Goal: Entertainment & Leisure: Browse casually

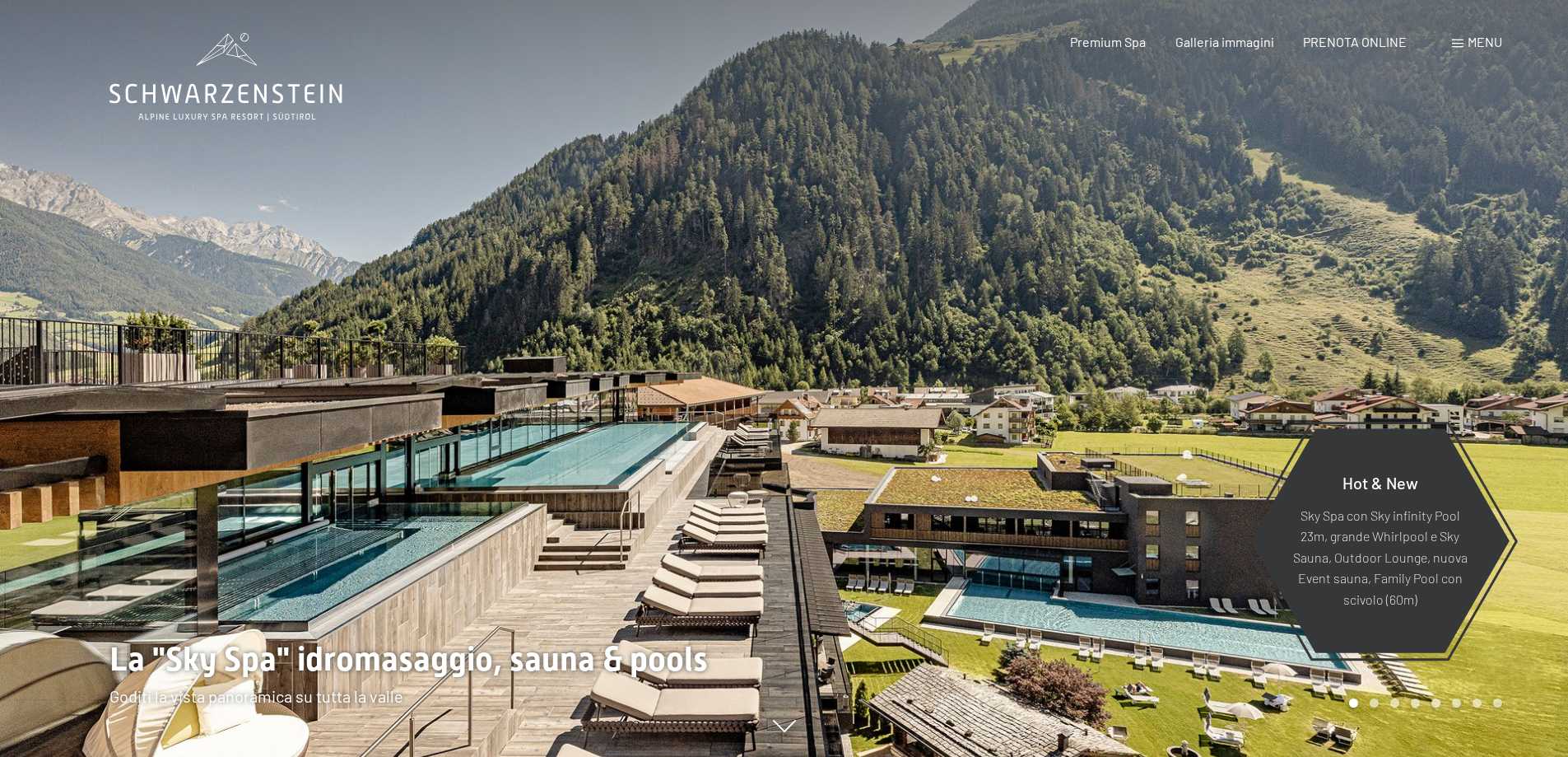
click at [1461, 40] on span at bounding box center [1458, 43] width 11 height 8
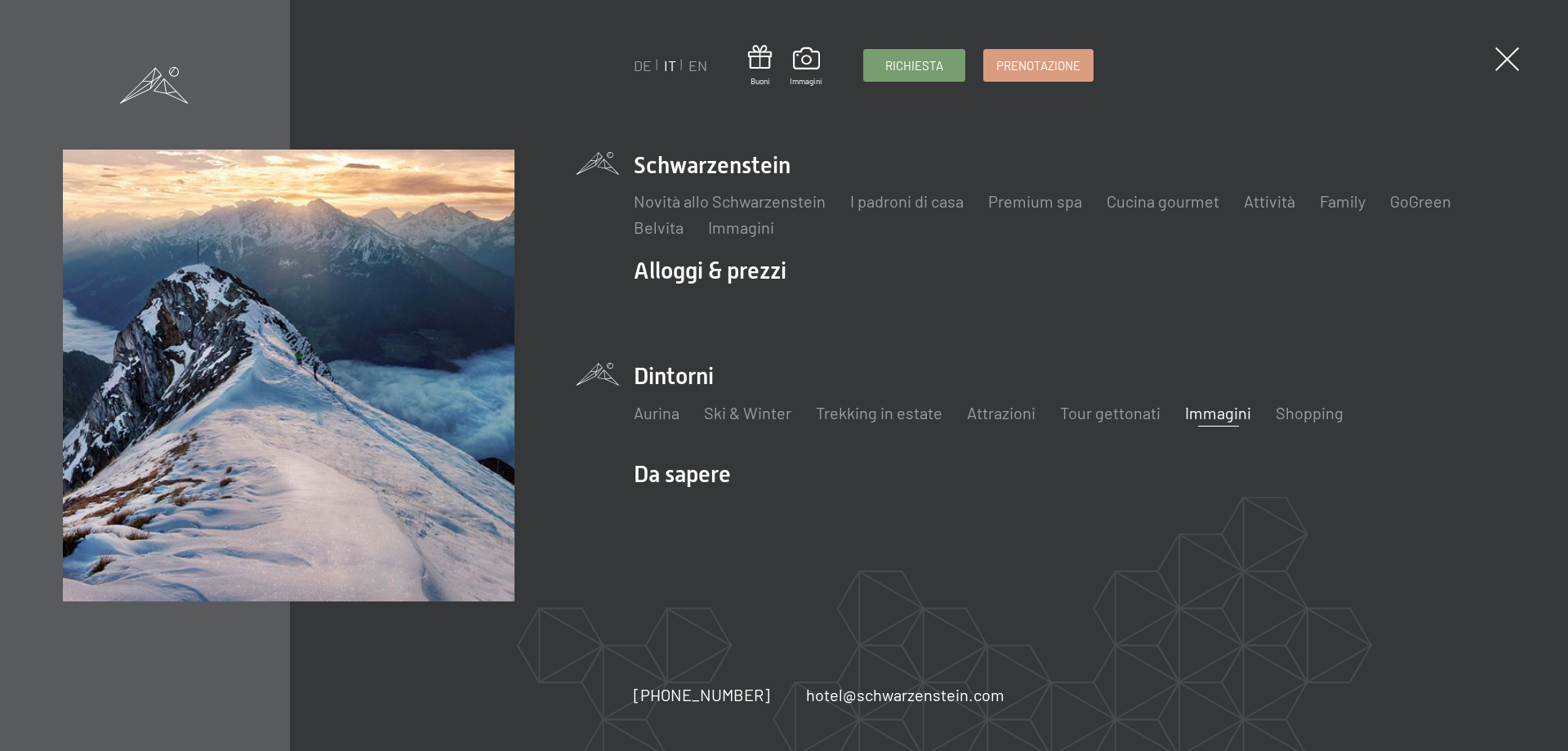
click at [1202, 413] on link "Immagini" at bounding box center [1217, 412] width 66 height 20
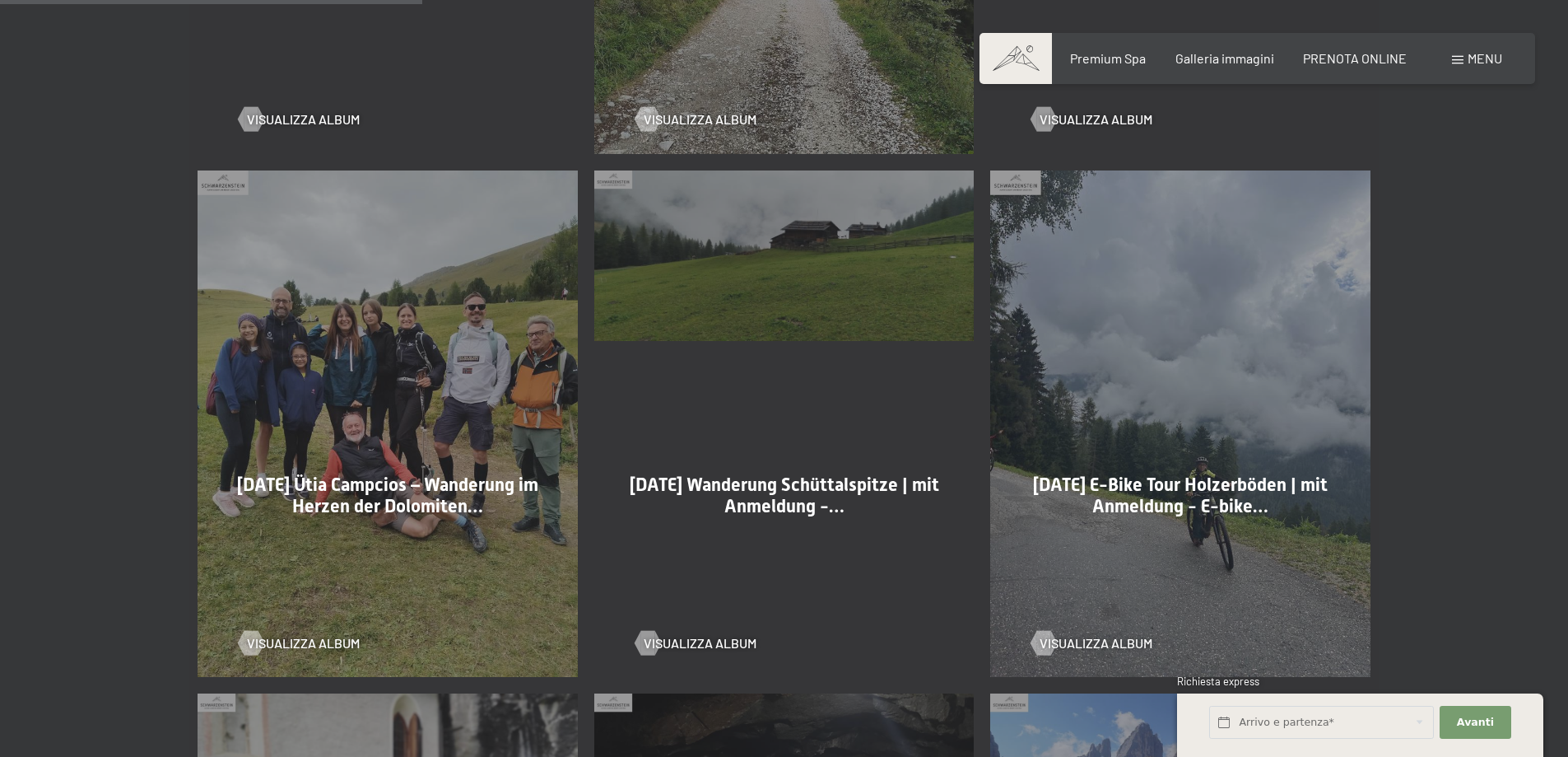
scroll to position [1400, 0]
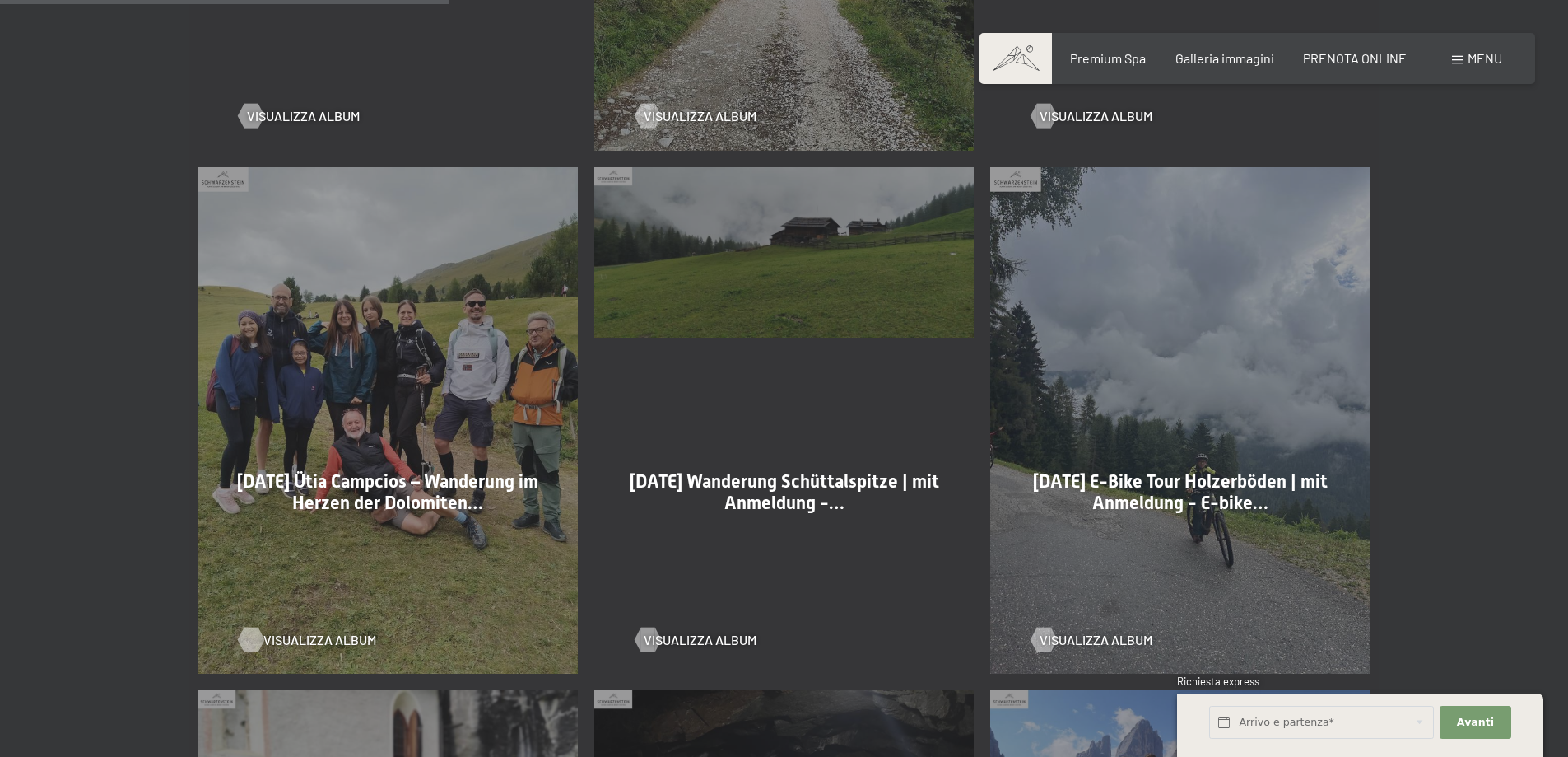
click at [300, 630] on span "Visualizza album" at bounding box center [320, 639] width 113 height 18
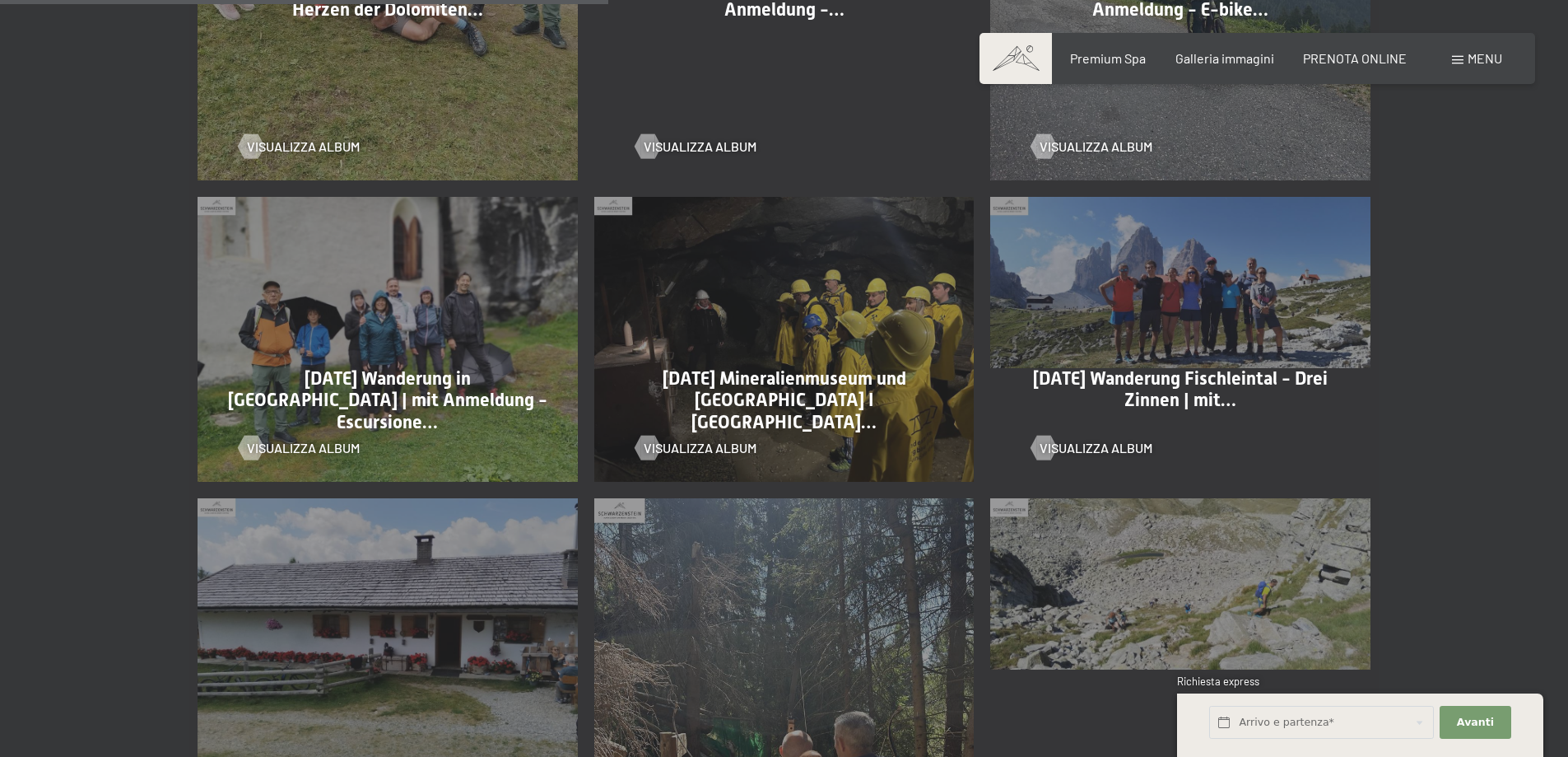
scroll to position [1894, 0]
click at [442, 310] on div "20-08-2025 Wanderung in Kasern | mit Anmeldung - Escursione… Visualizza album" at bounding box center [387, 338] width 397 height 301
click at [335, 438] on span "Visualizza album" at bounding box center [320, 447] width 113 height 18
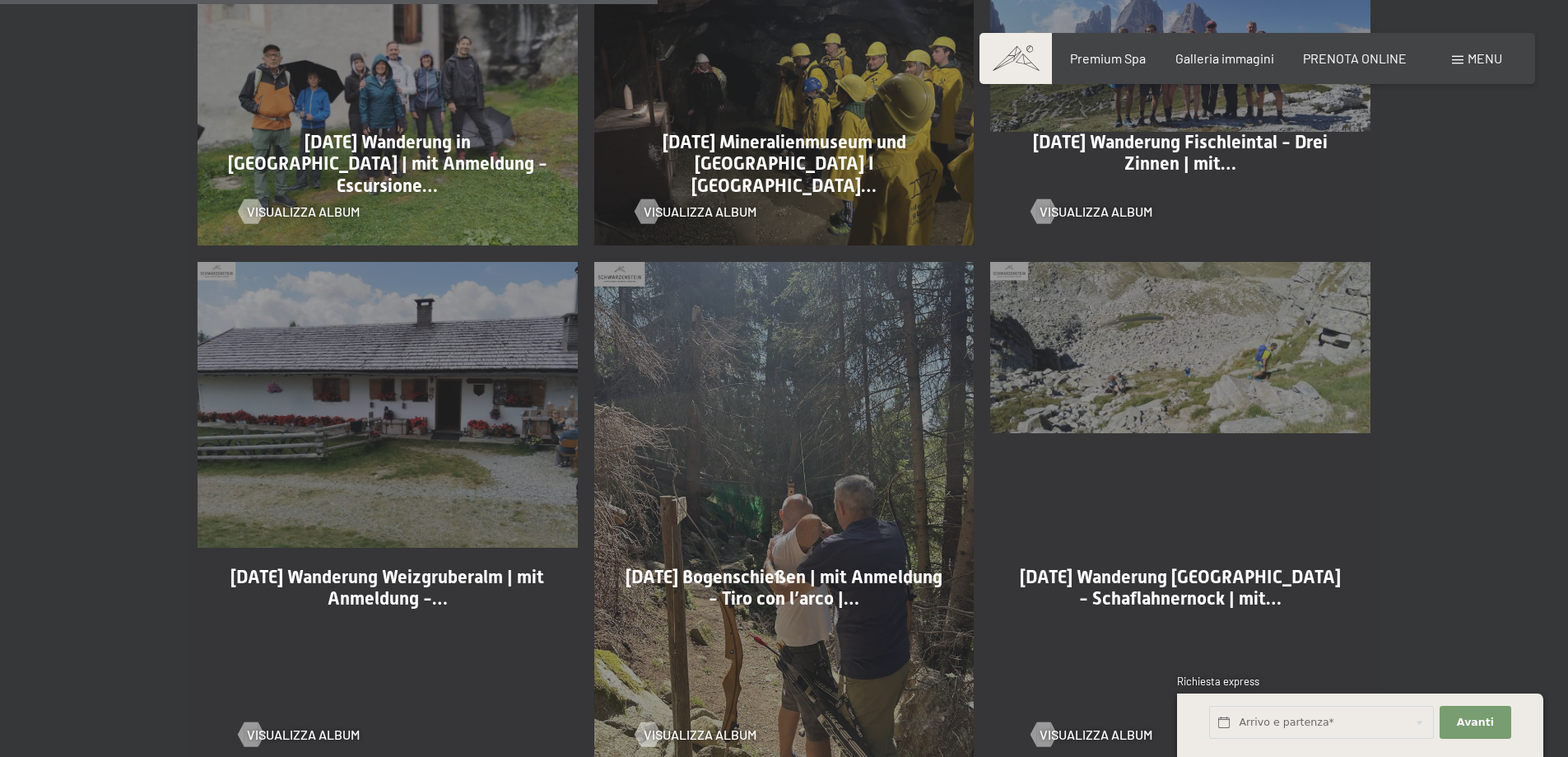
scroll to position [2141, 0]
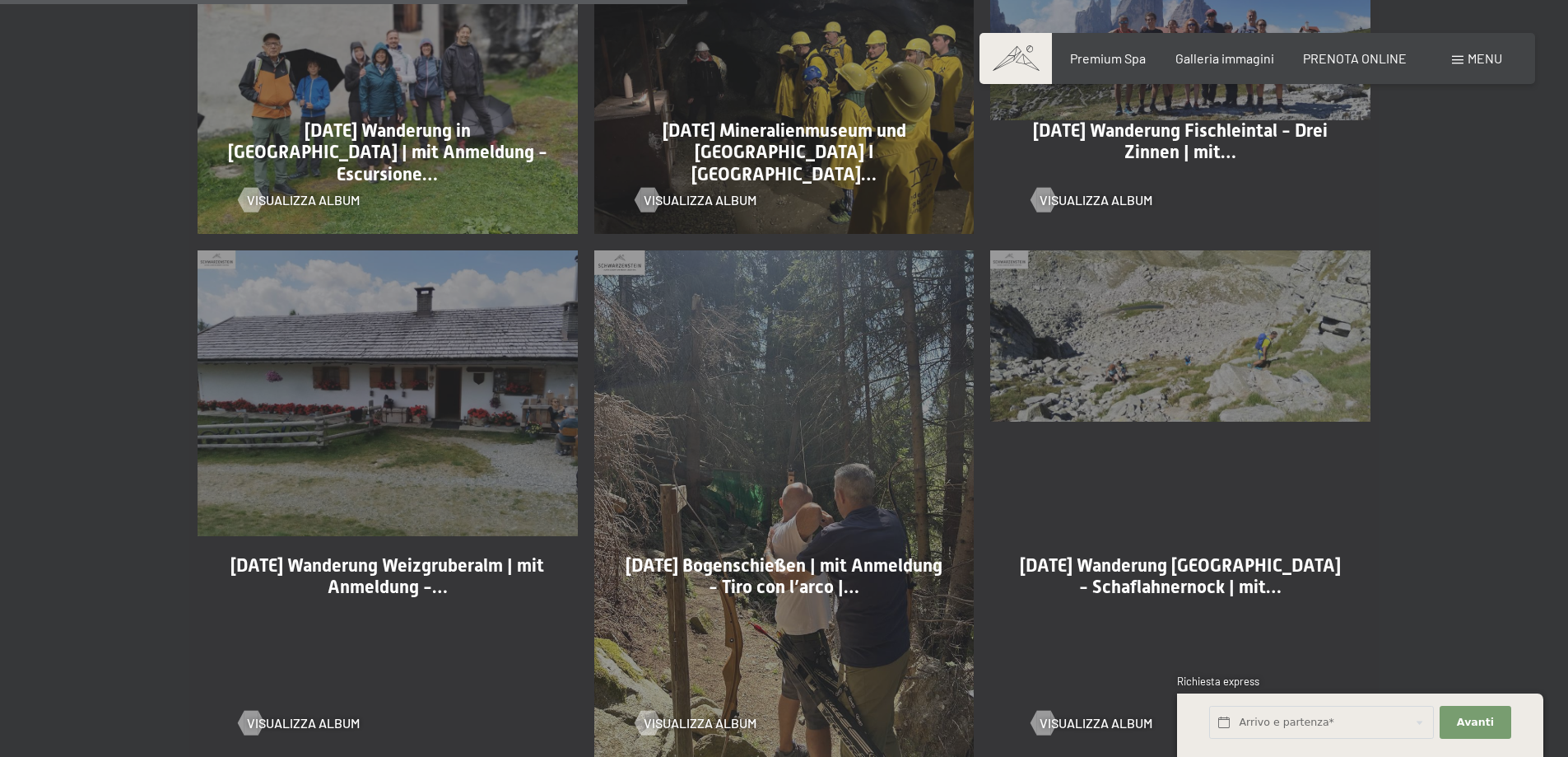
click at [427, 405] on div "19-08-2025 Wanderung Weizgruberalm | mit Anmeldung -… Visualizza album" at bounding box center [387, 504] width 397 height 523
click at [302, 714] on span "Visualizza album" at bounding box center [320, 722] width 113 height 18
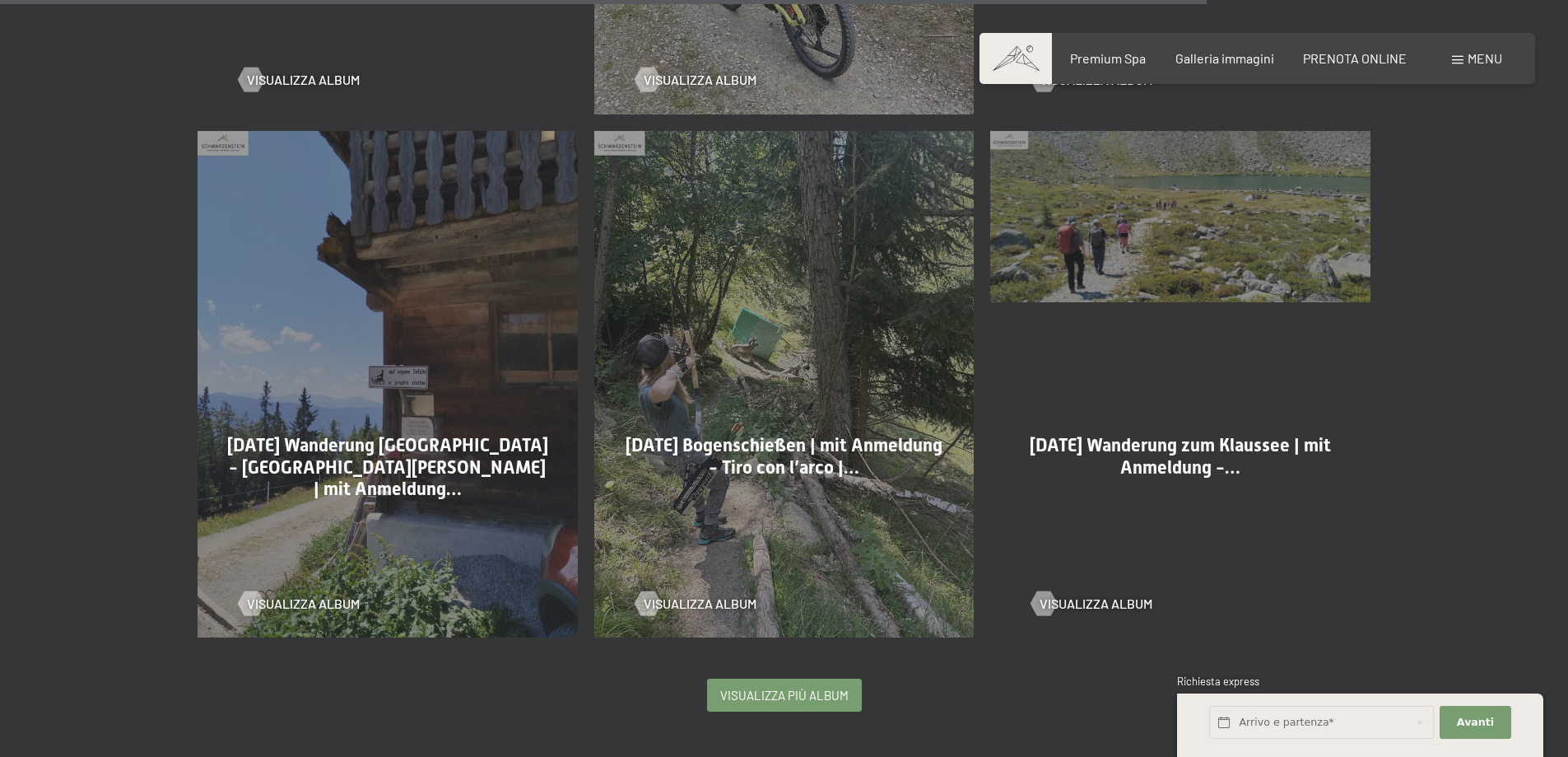
scroll to position [3870, 0]
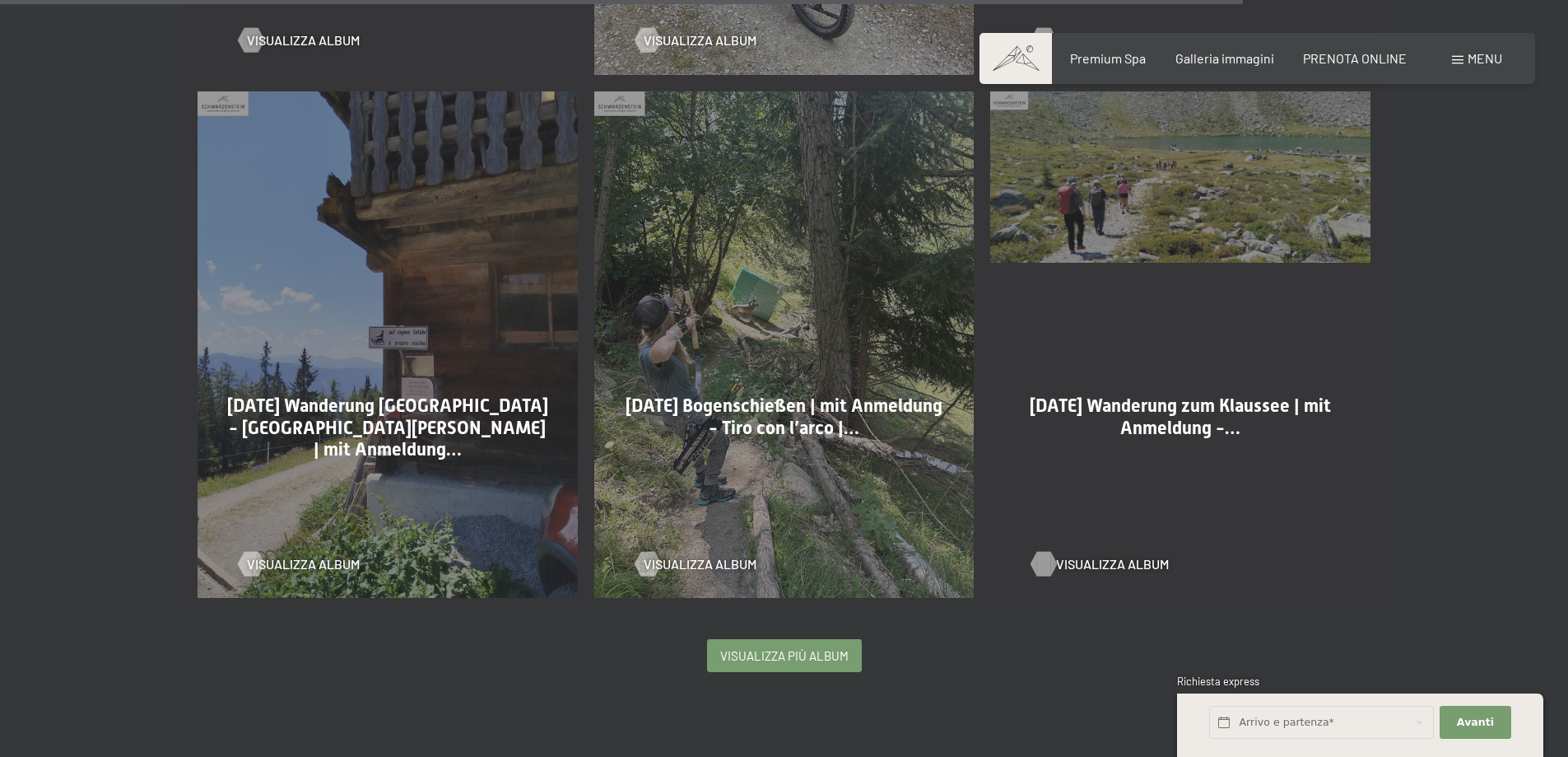
click at [1100, 555] on span "Visualizza album" at bounding box center [1112, 564] width 113 height 18
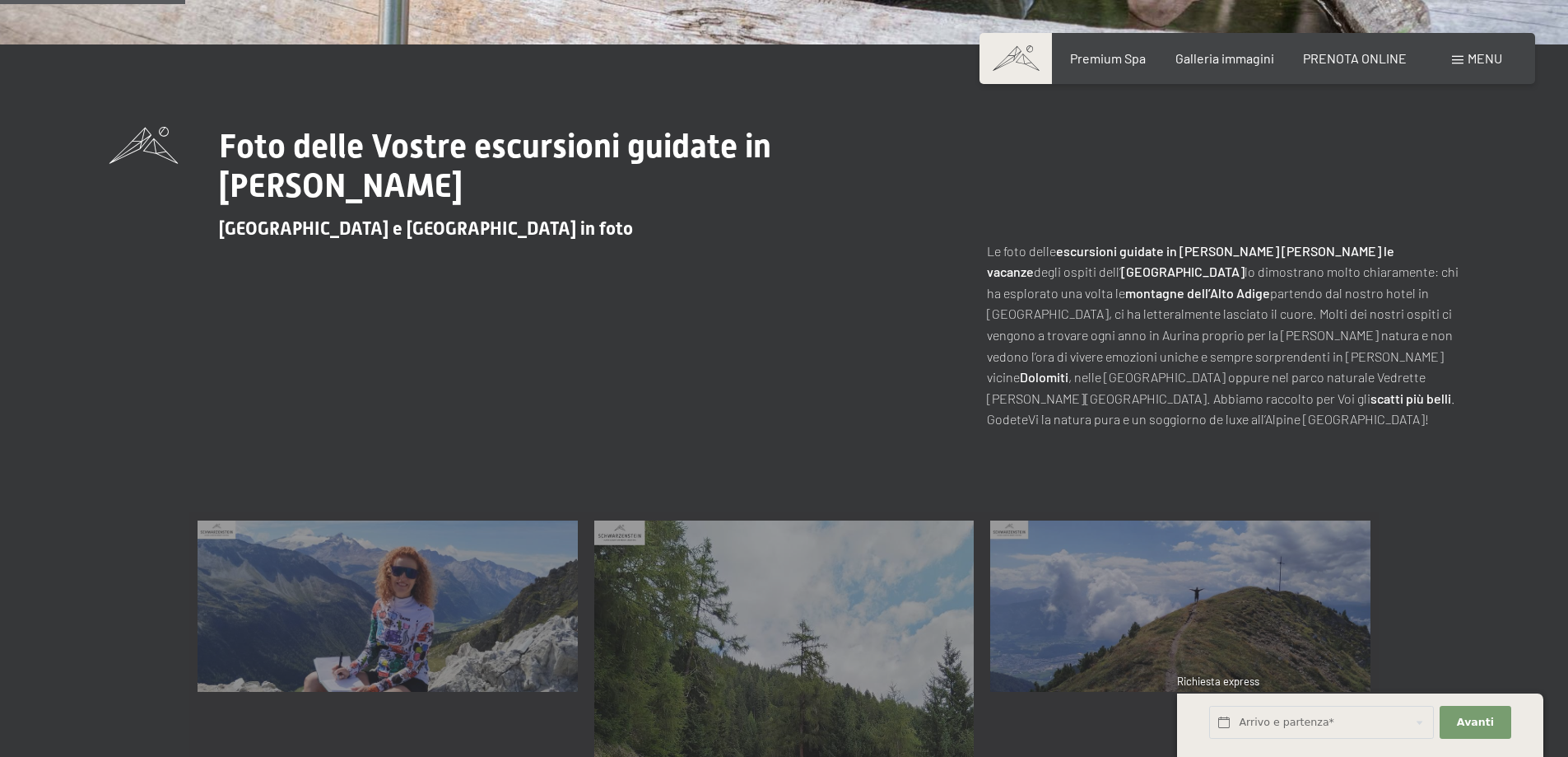
scroll to position [494, 0]
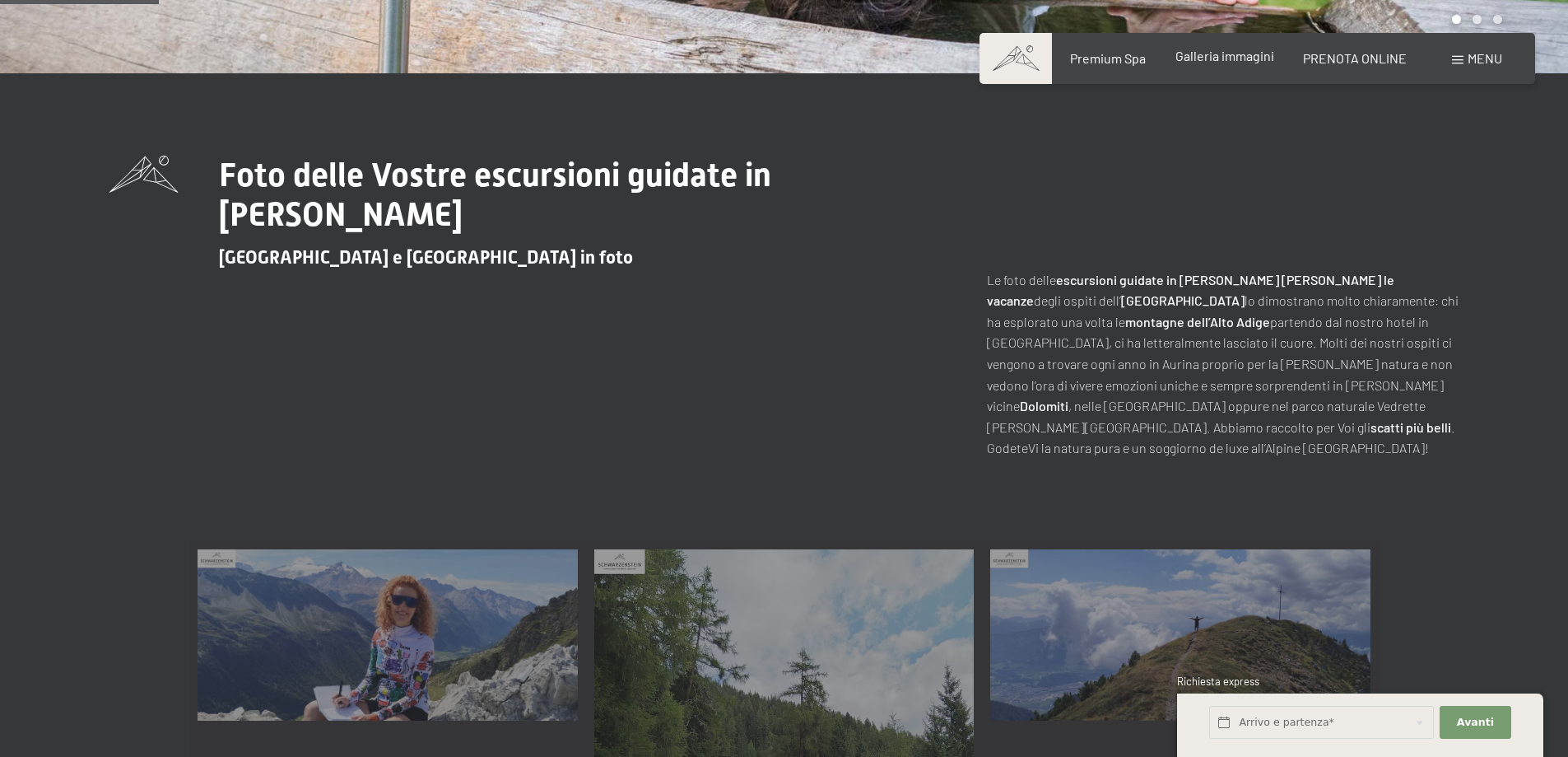
click at [1248, 61] on span "Galleria immagini" at bounding box center [1225, 55] width 98 height 16
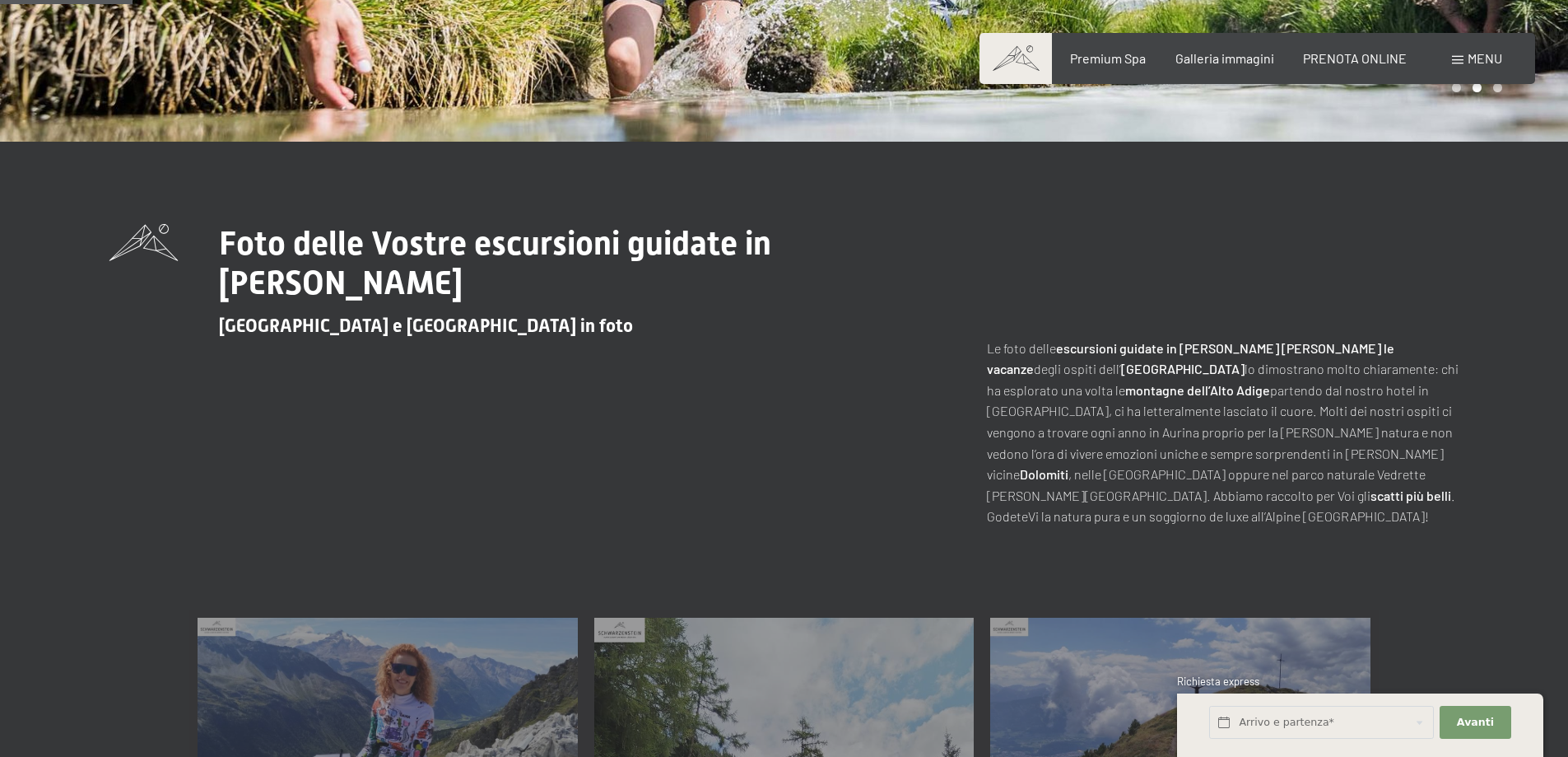
scroll to position [412, 0]
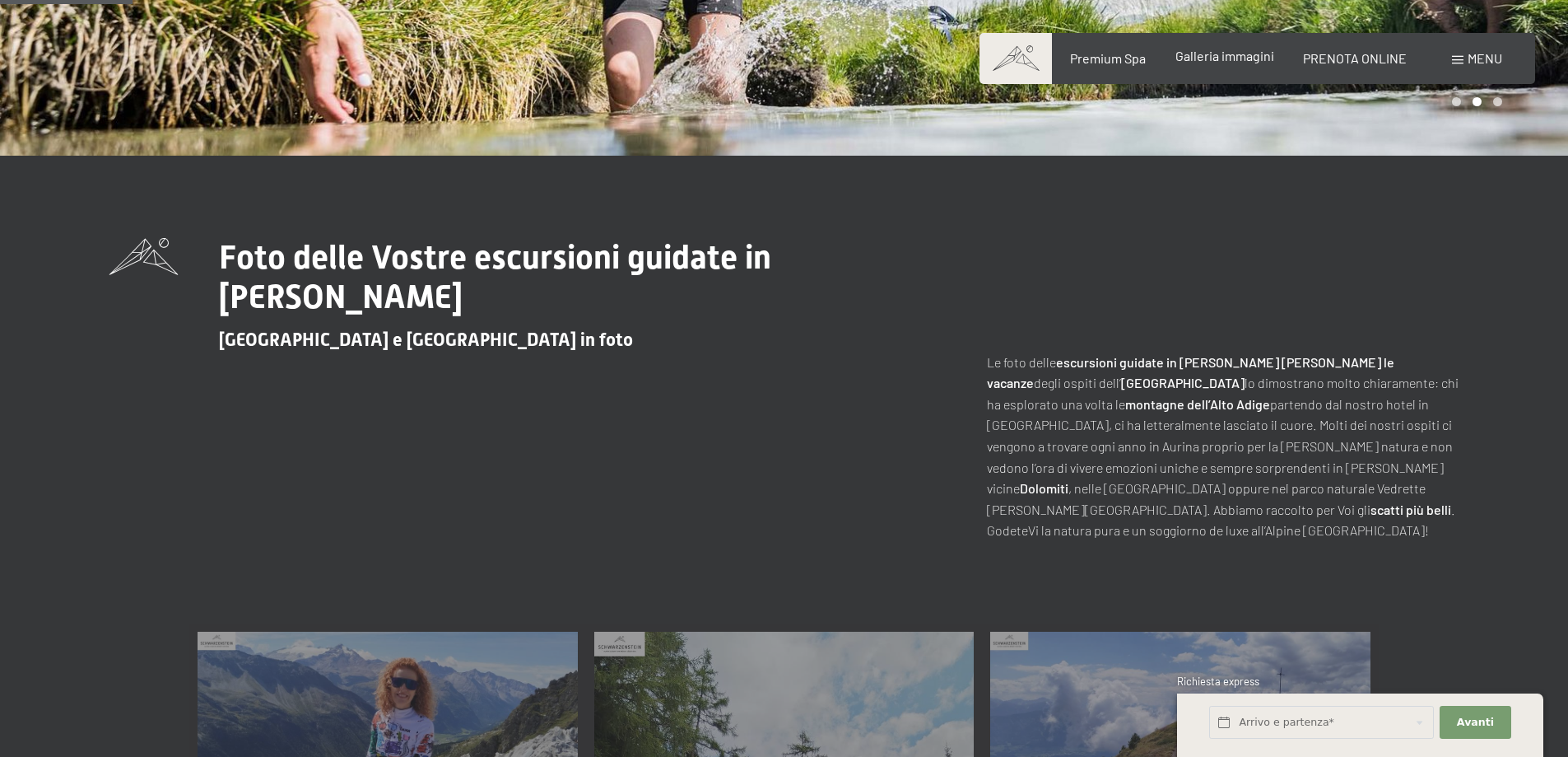
click at [1221, 54] on span "Galleria immagini" at bounding box center [1225, 55] width 98 height 16
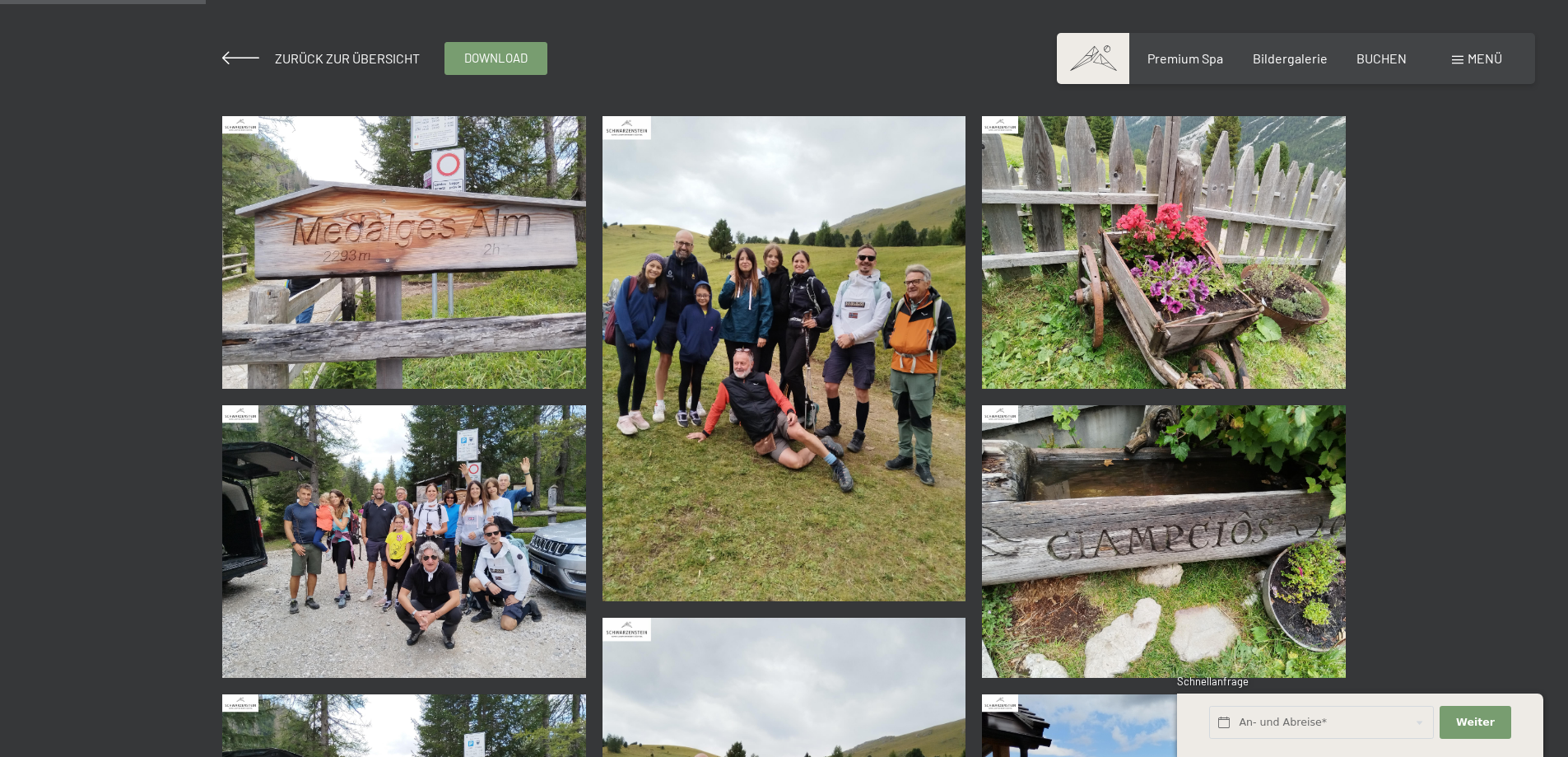
scroll to position [329, 0]
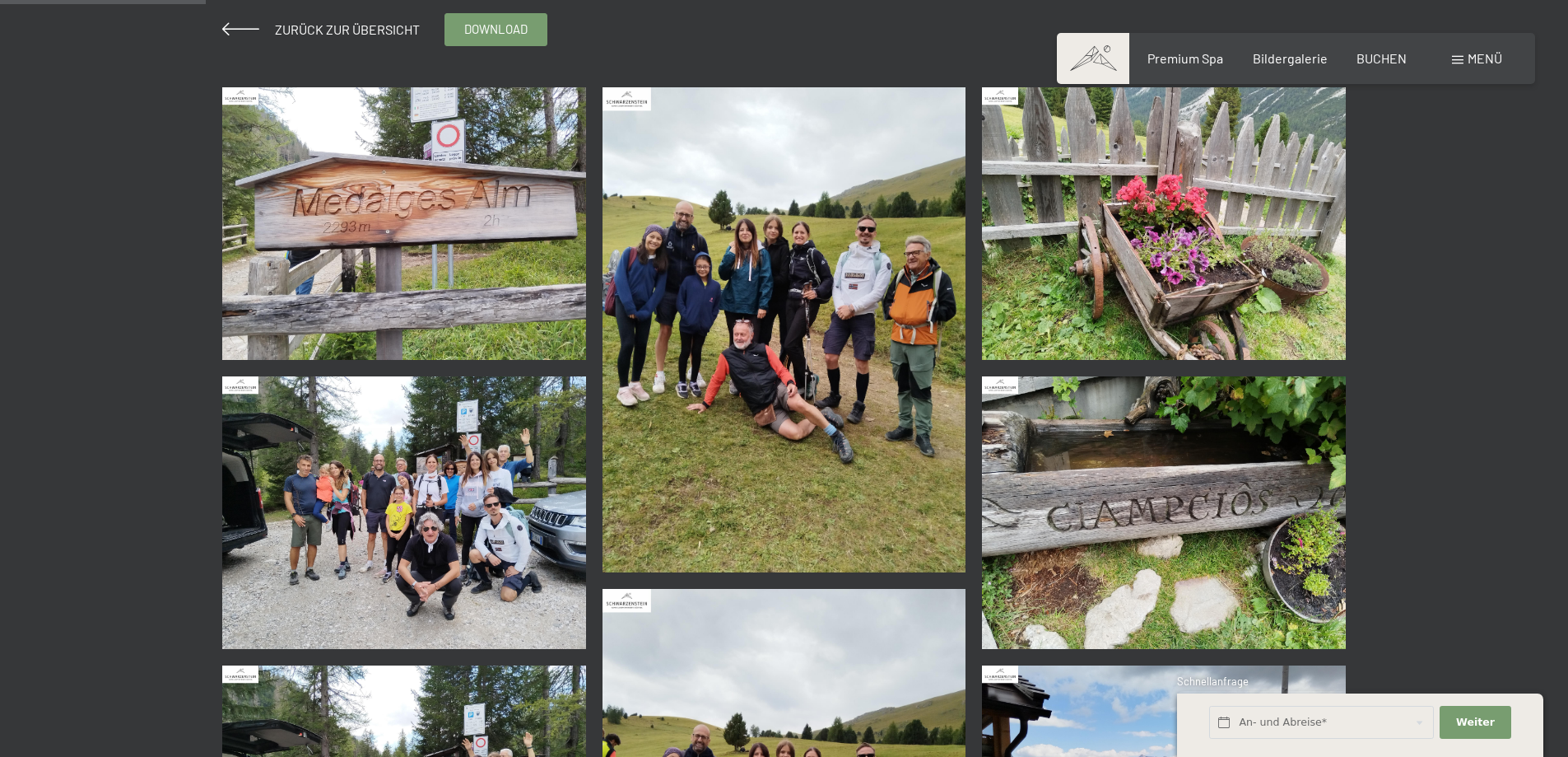
click at [307, 504] on img at bounding box center [404, 512] width 364 height 273
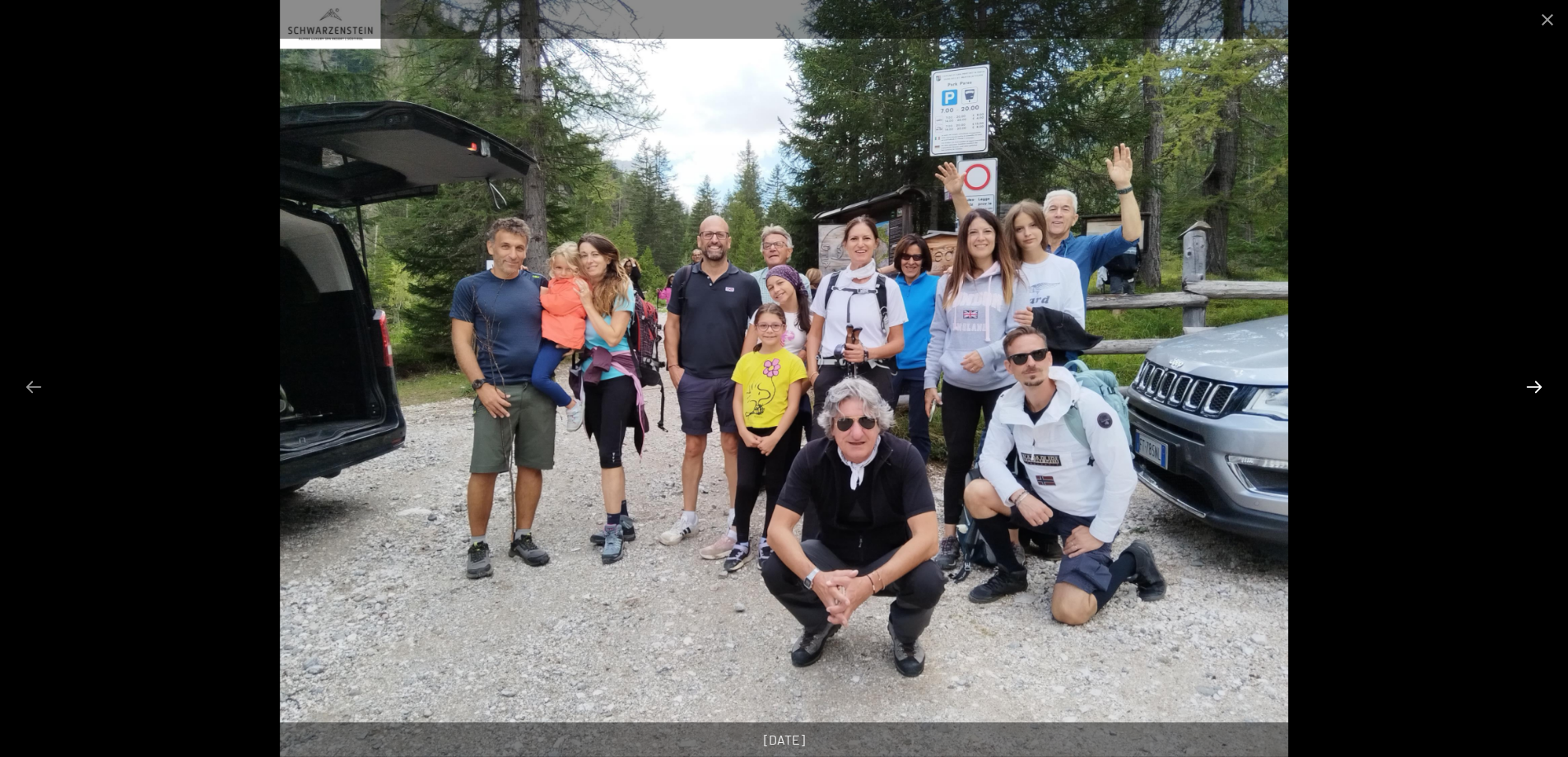
click at [1533, 384] on button "Next slide" at bounding box center [1534, 386] width 35 height 32
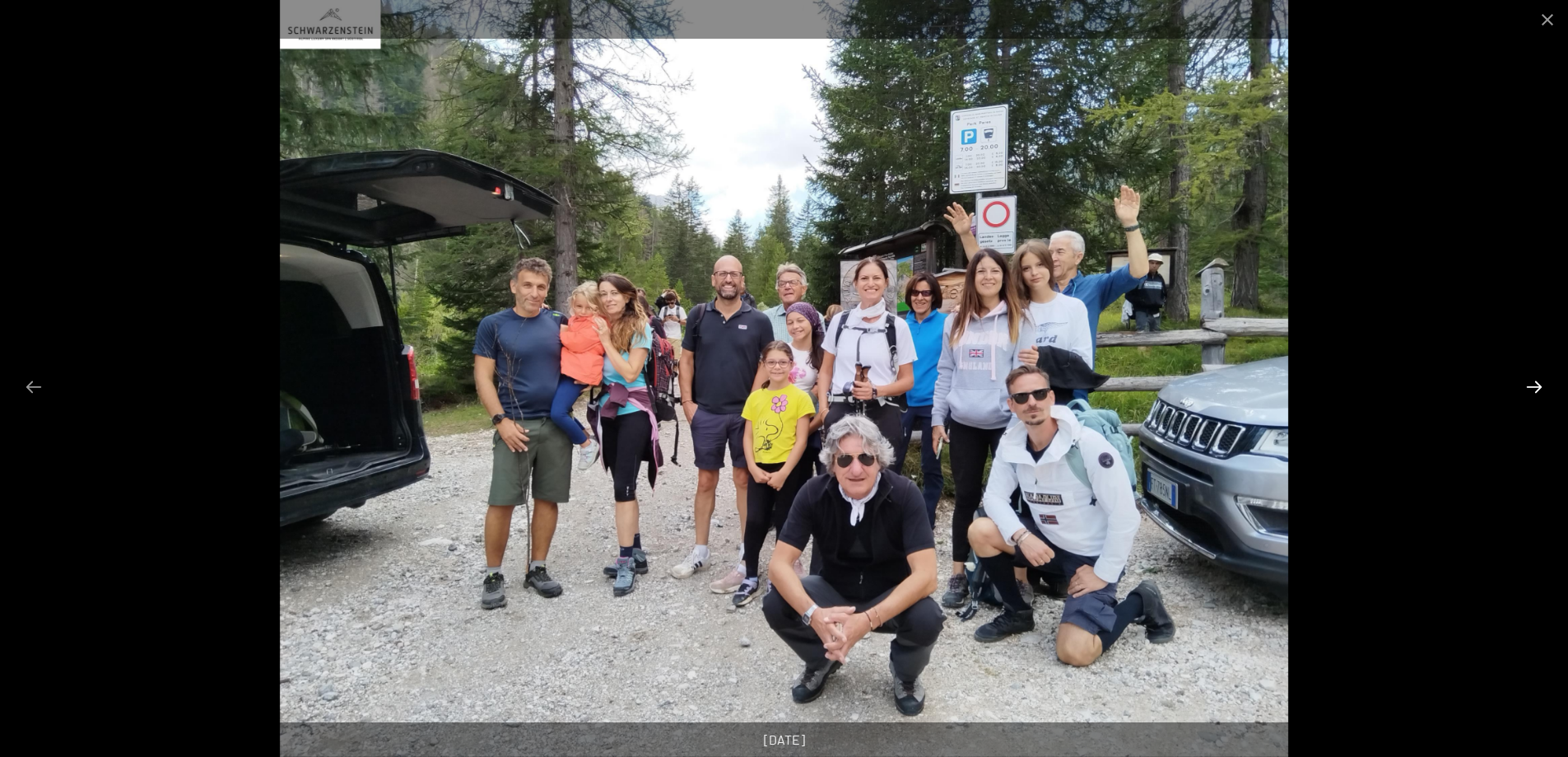
click at [1539, 394] on button "Next slide" at bounding box center [1534, 386] width 35 height 32
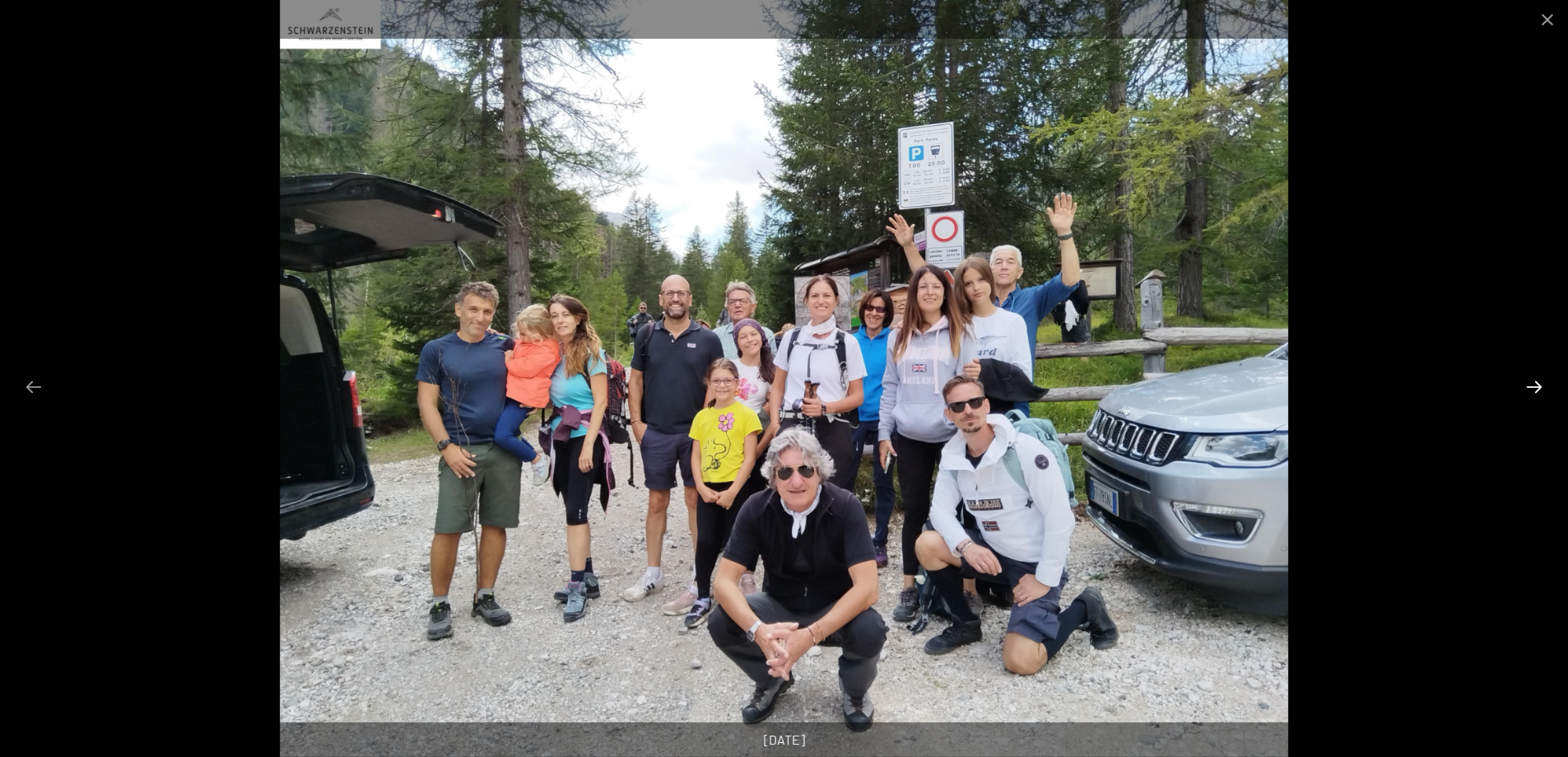
click at [1539, 394] on button "Next slide" at bounding box center [1534, 386] width 35 height 32
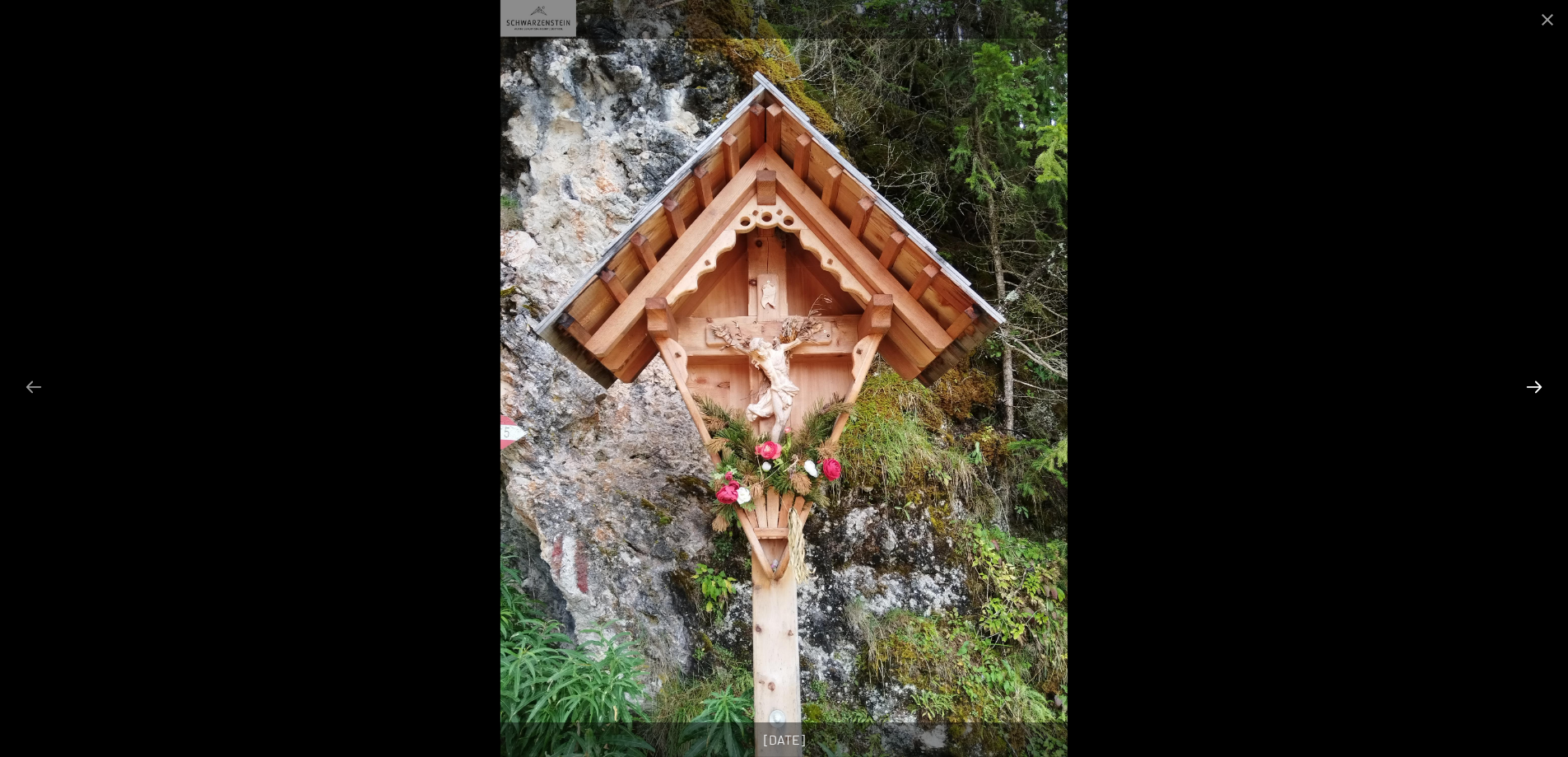
click at [1539, 394] on button "Next slide" at bounding box center [1534, 386] width 35 height 32
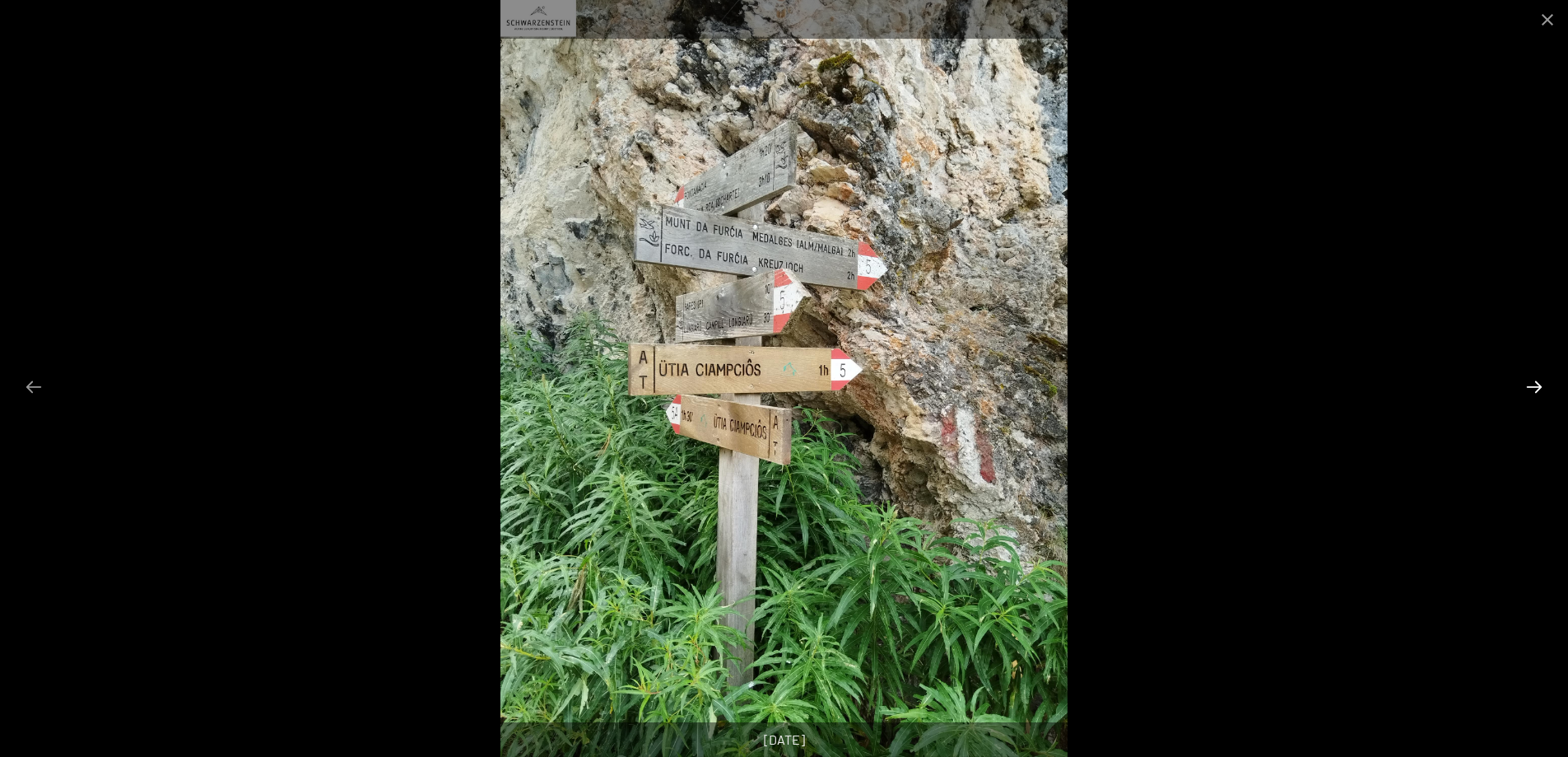
click at [1537, 386] on button "Next slide" at bounding box center [1534, 386] width 35 height 32
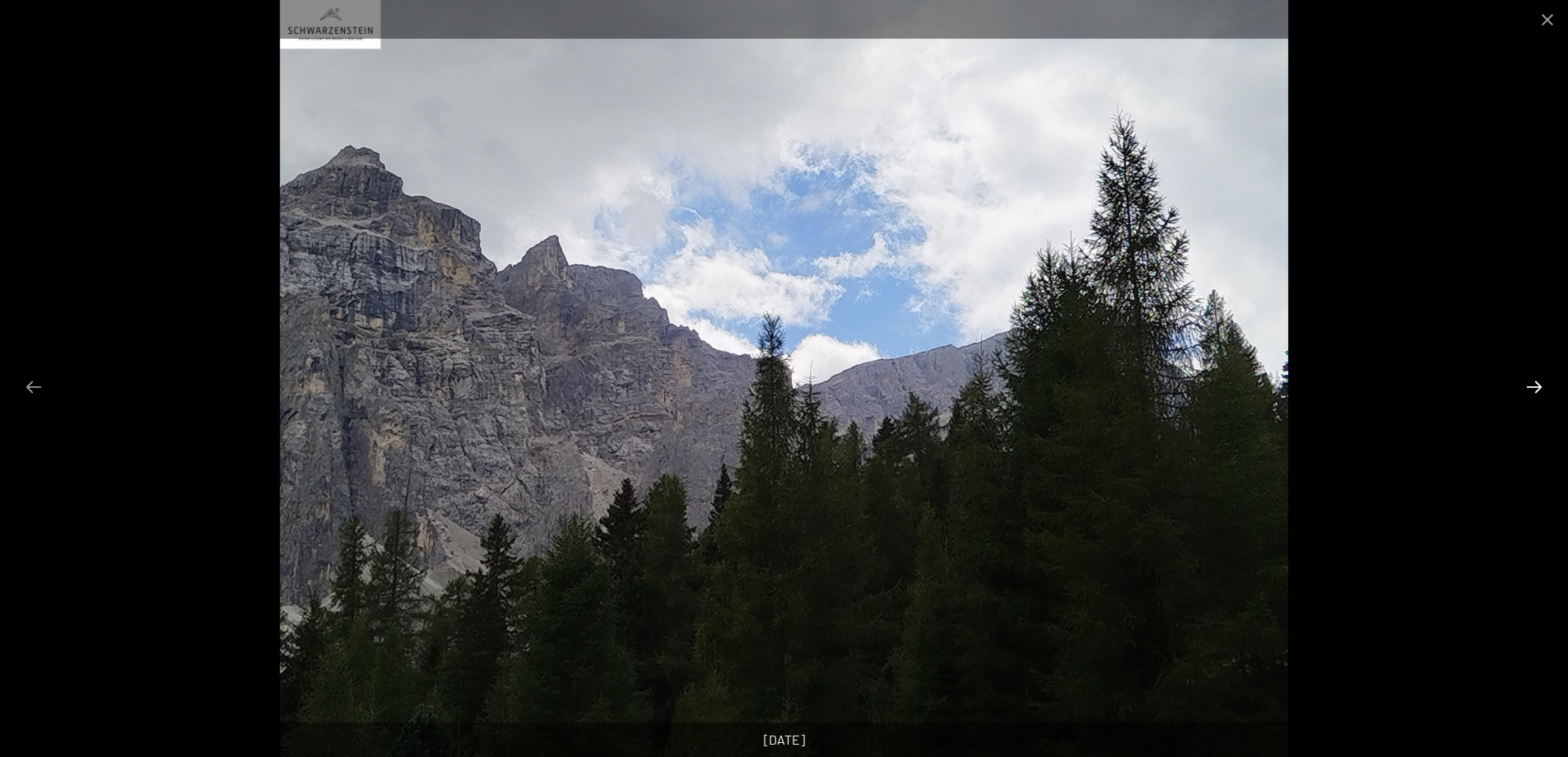
click at [1537, 386] on button "Next slide" at bounding box center [1534, 386] width 35 height 32
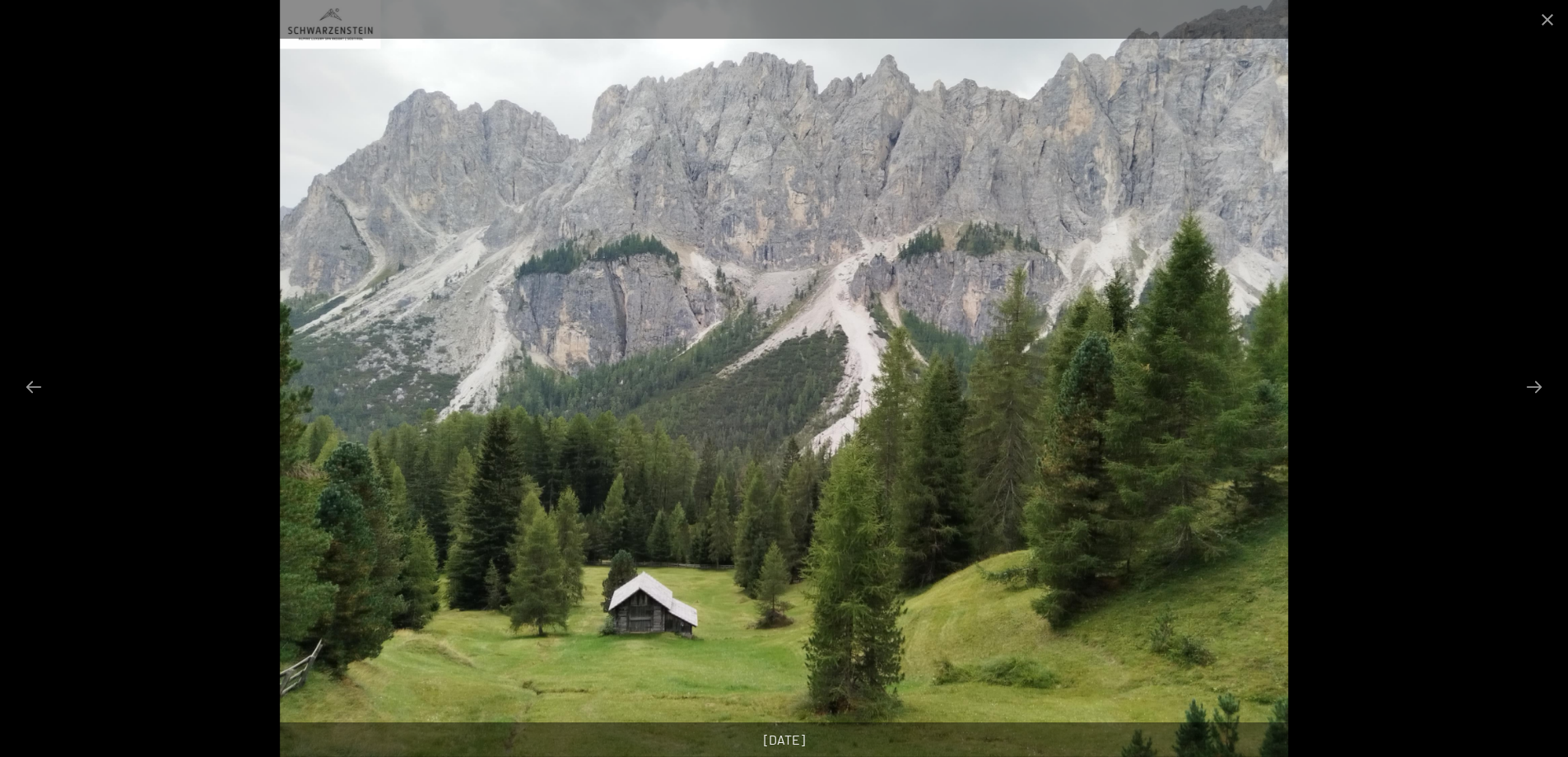
click at [964, 442] on img at bounding box center [783, 378] width 1008 height 757
click at [1547, 16] on button "Close gallery" at bounding box center [1547, 19] width 41 height 38
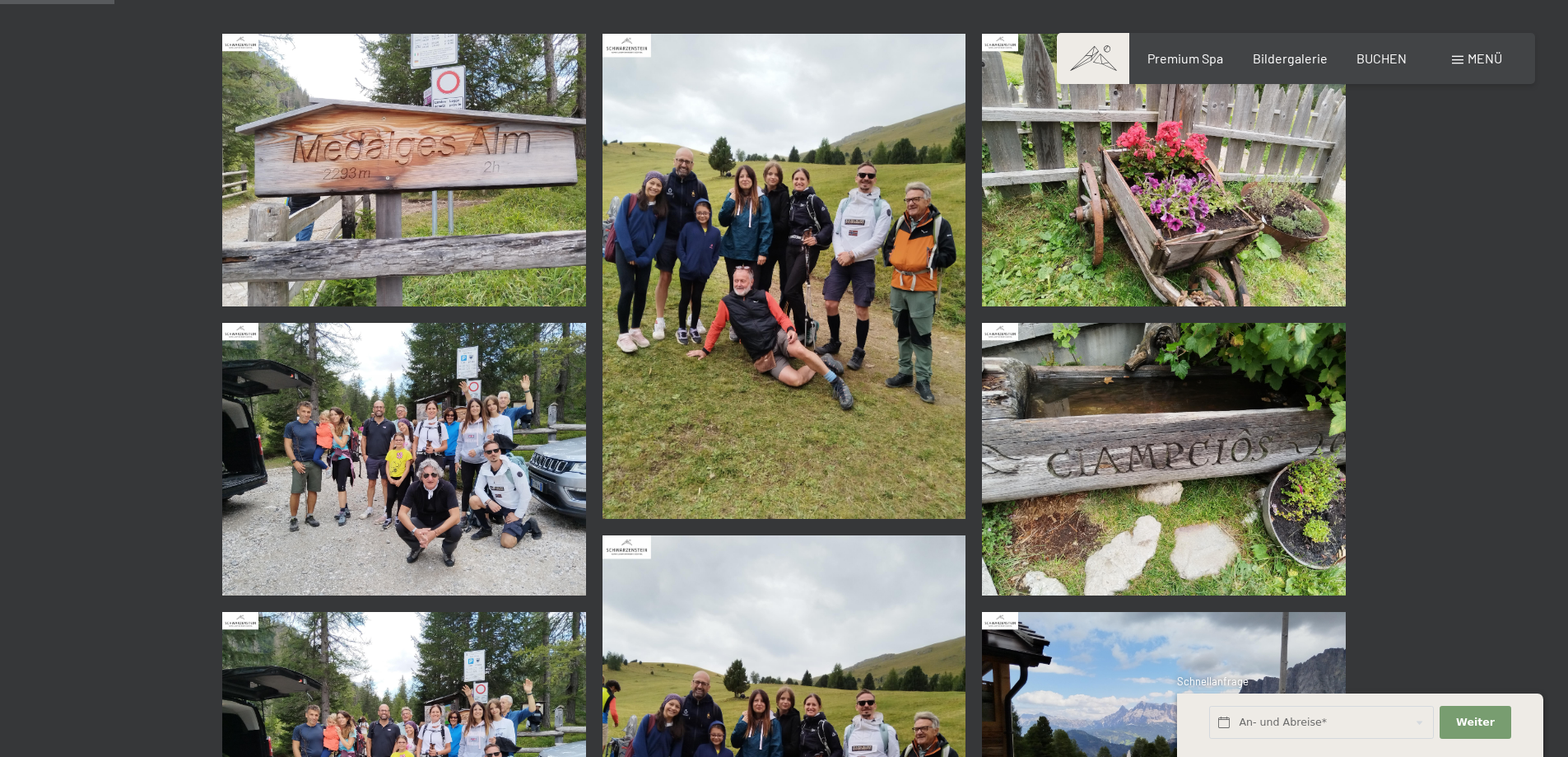
scroll to position [412, 0]
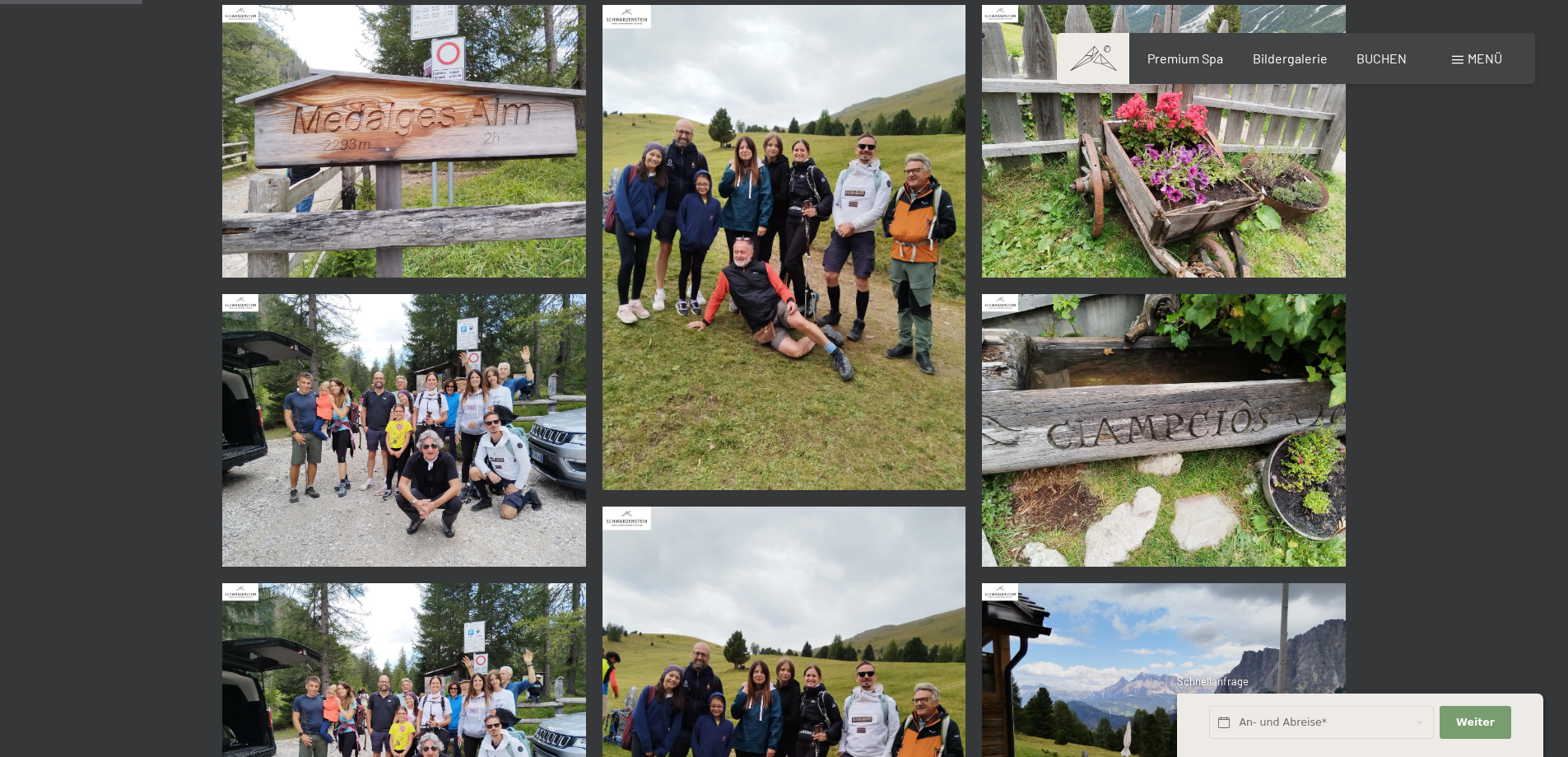
click at [885, 256] on img at bounding box center [785, 247] width 364 height 485
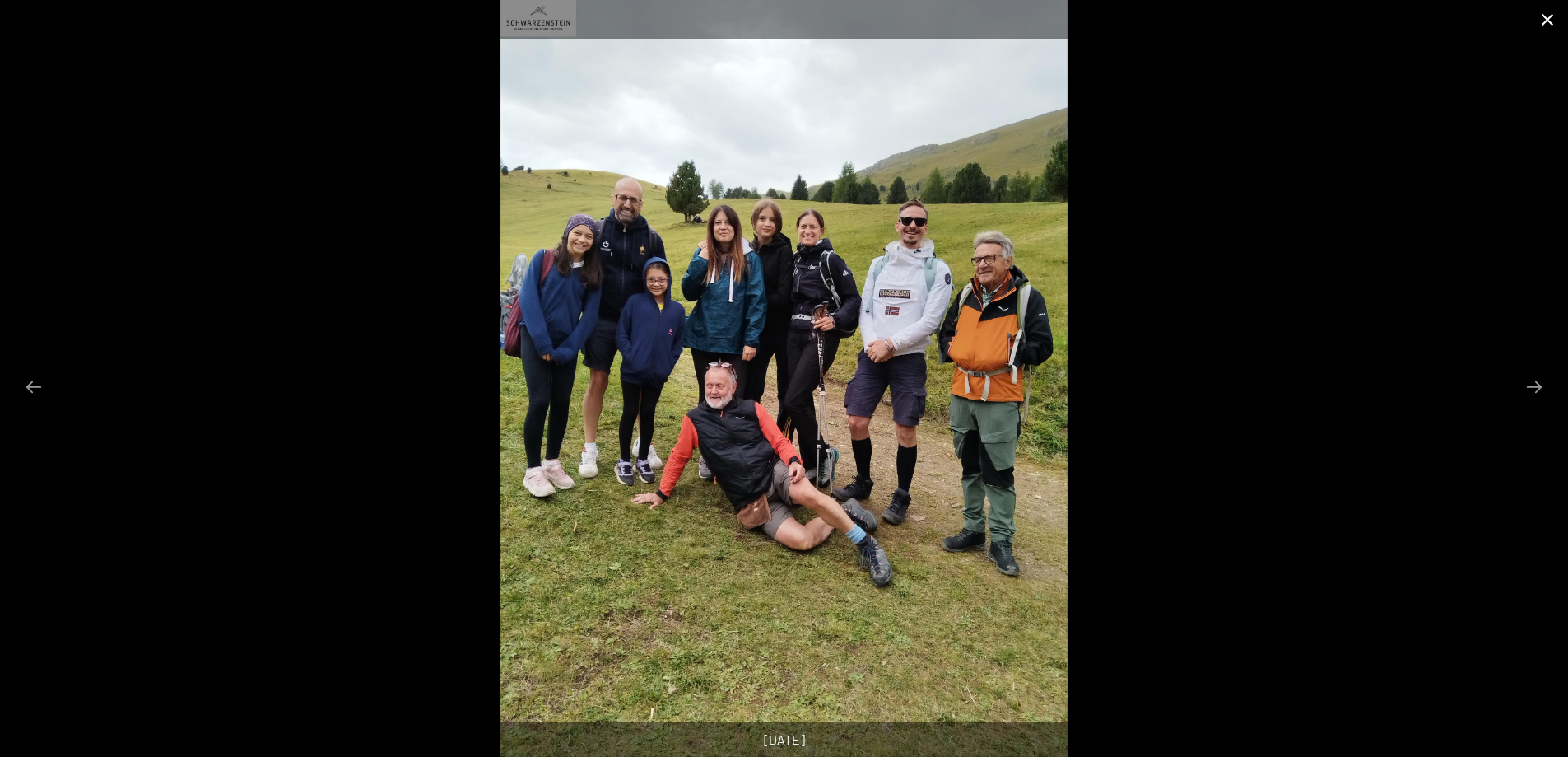
click at [1547, 18] on button "Close gallery" at bounding box center [1547, 19] width 41 height 38
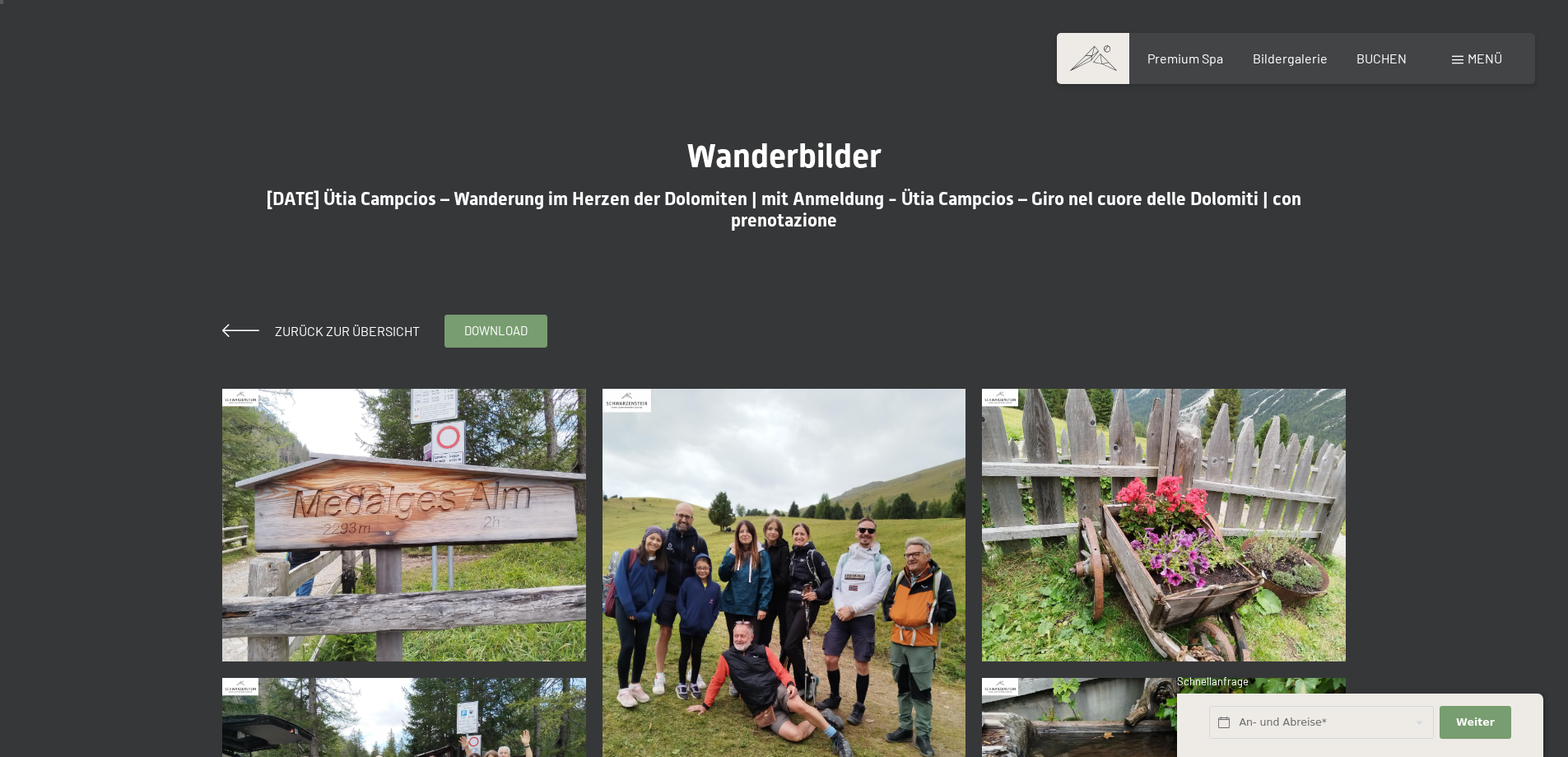
scroll to position [0, 0]
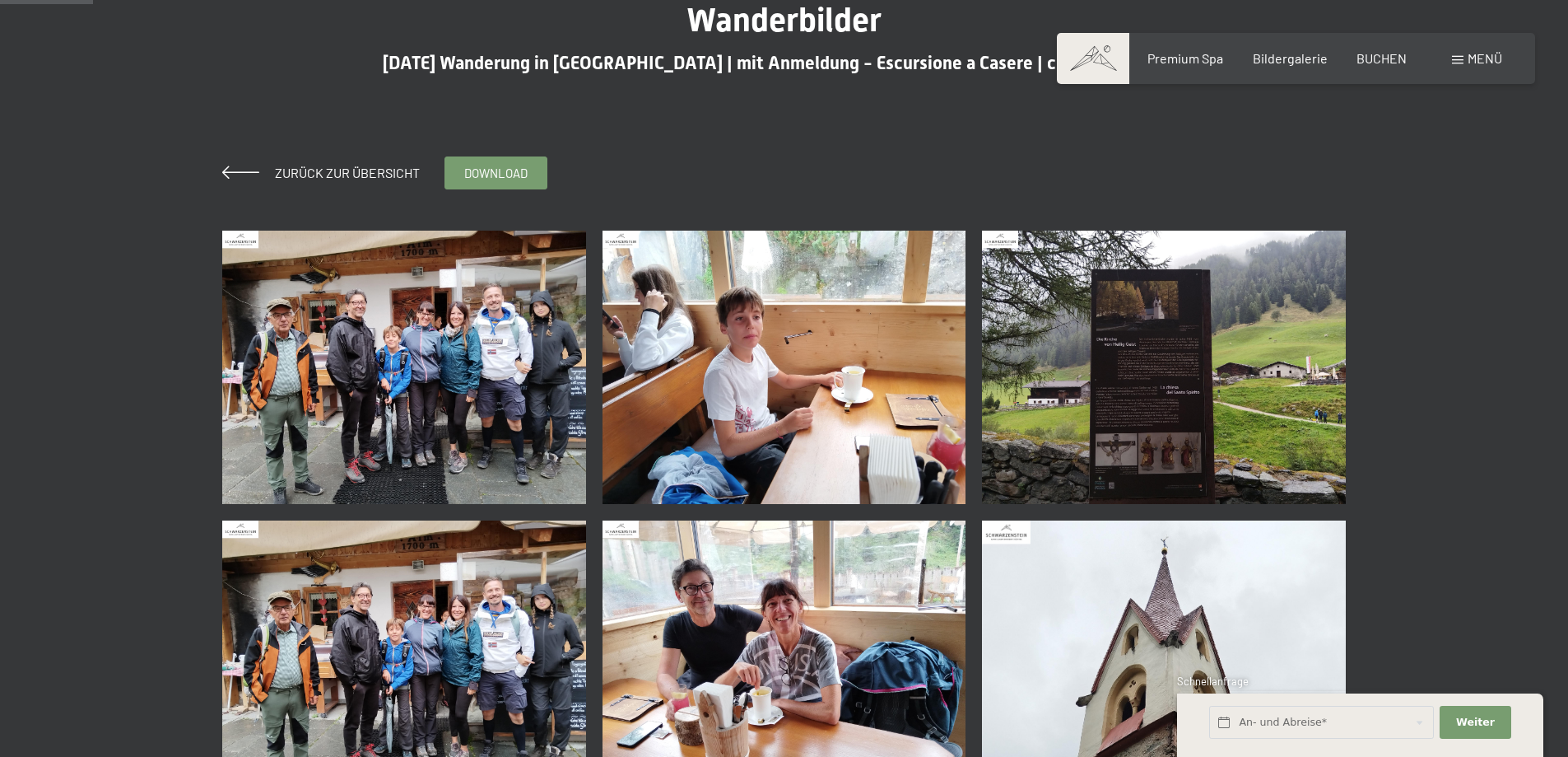
scroll to position [165, 0]
click at [459, 371] on img at bounding box center [404, 366] width 364 height 273
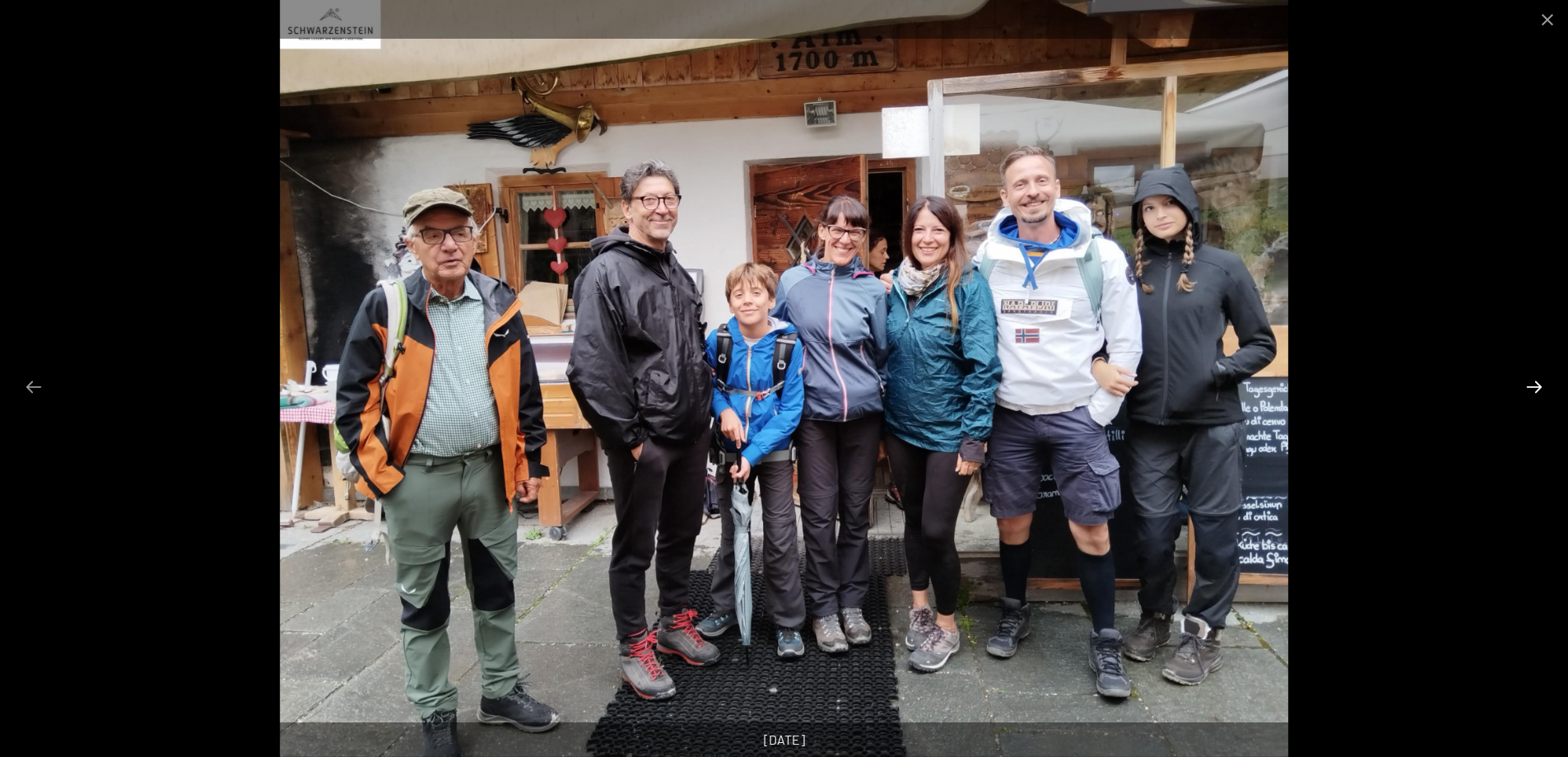
click at [1530, 390] on button "Next slide" at bounding box center [1534, 386] width 35 height 32
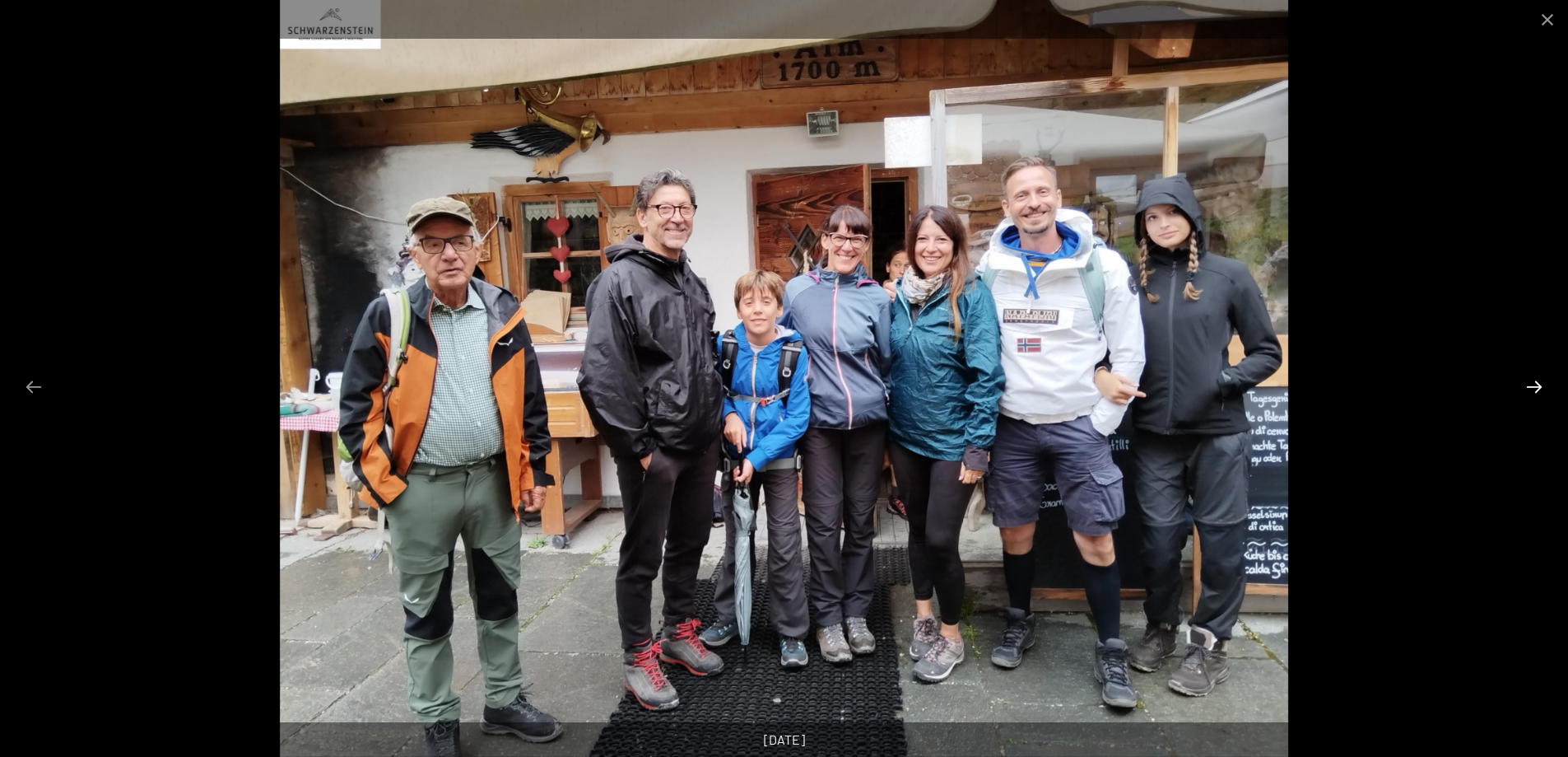
click at [1530, 390] on button "Next slide" at bounding box center [1534, 386] width 35 height 32
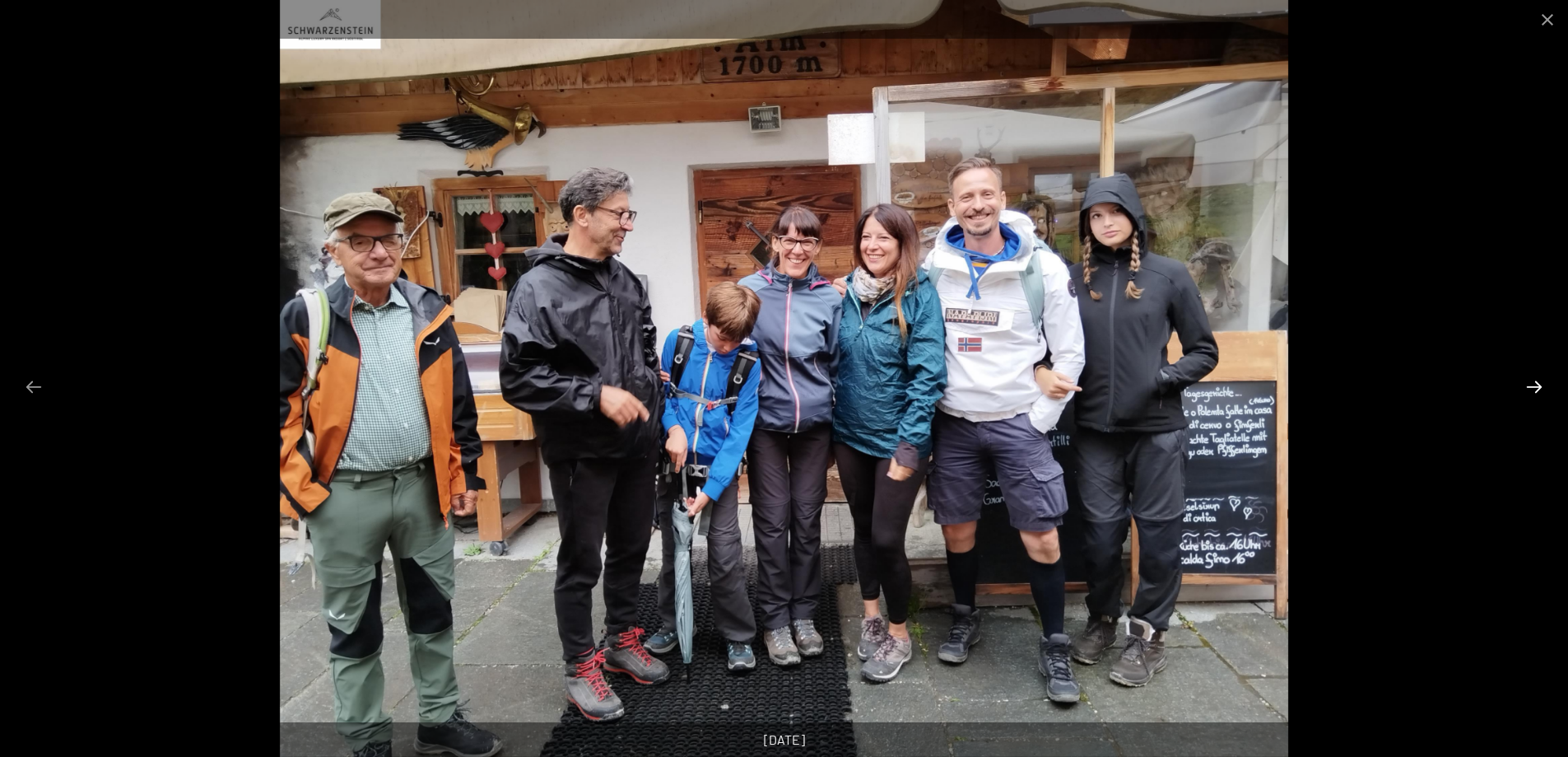
click at [1530, 390] on button "Next slide" at bounding box center [1534, 386] width 35 height 32
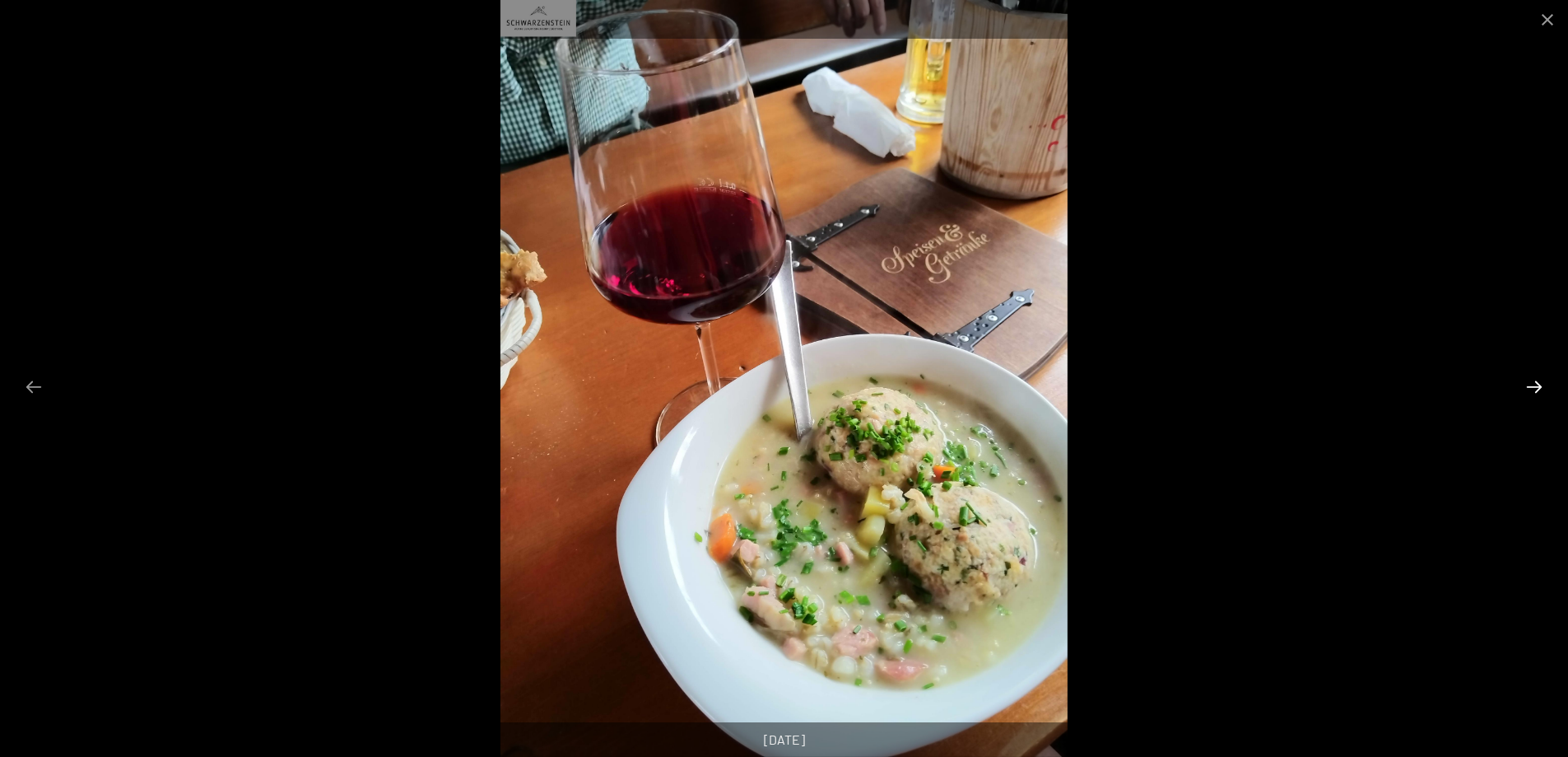
click at [1530, 390] on button "Next slide" at bounding box center [1534, 386] width 35 height 32
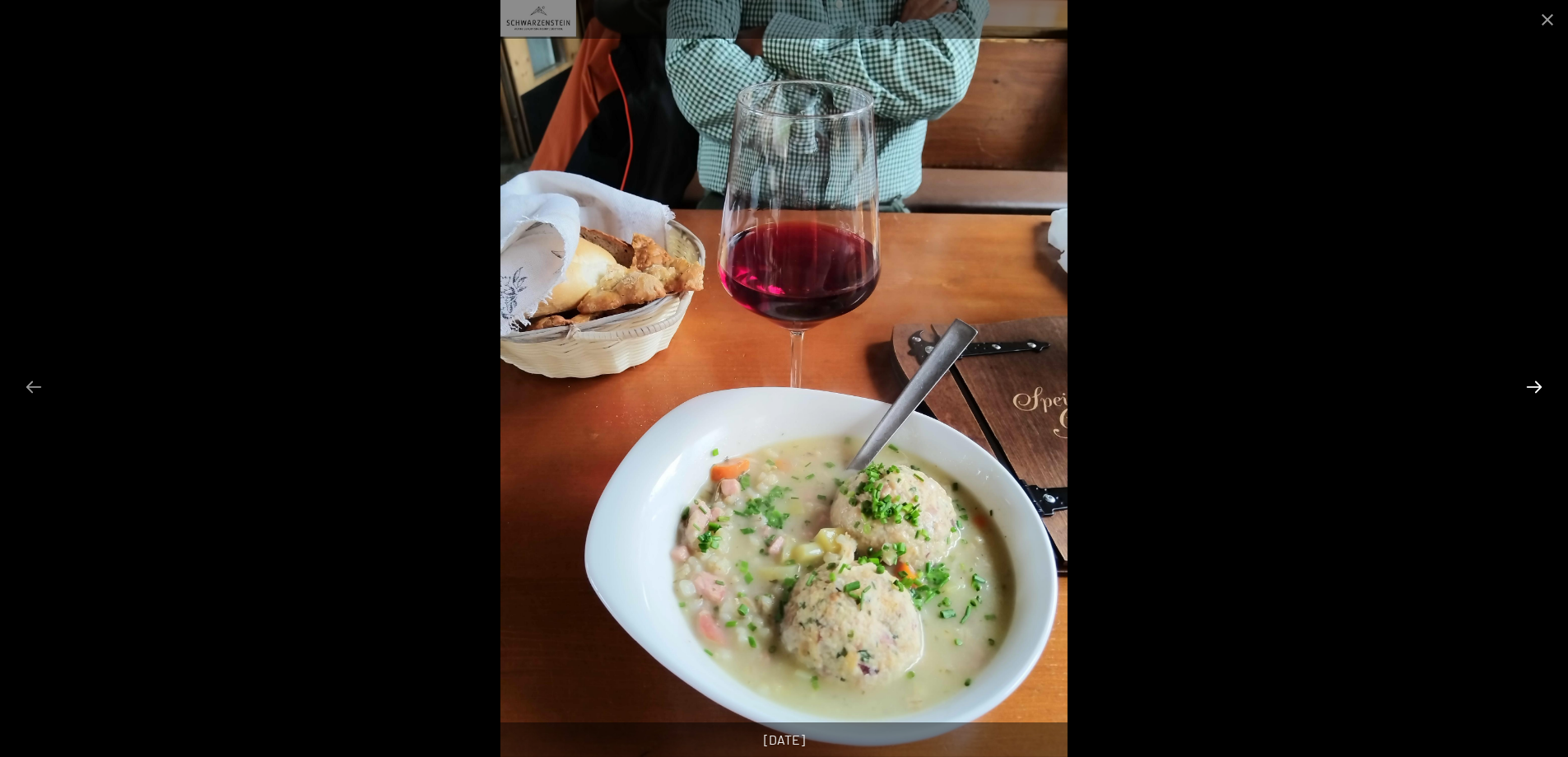
click at [1530, 390] on button "Next slide" at bounding box center [1534, 386] width 35 height 32
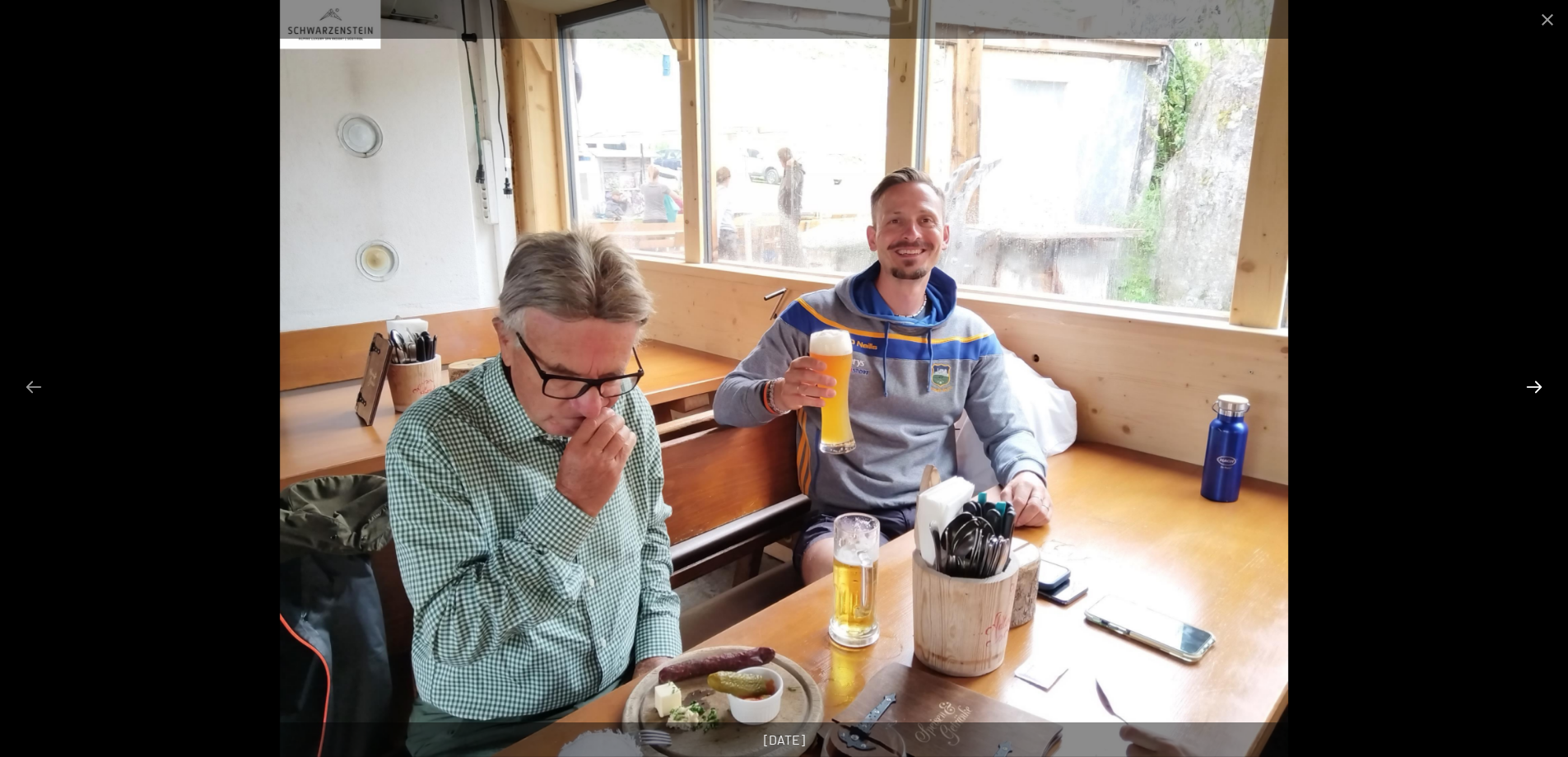
click at [1530, 390] on button "Next slide" at bounding box center [1534, 386] width 35 height 32
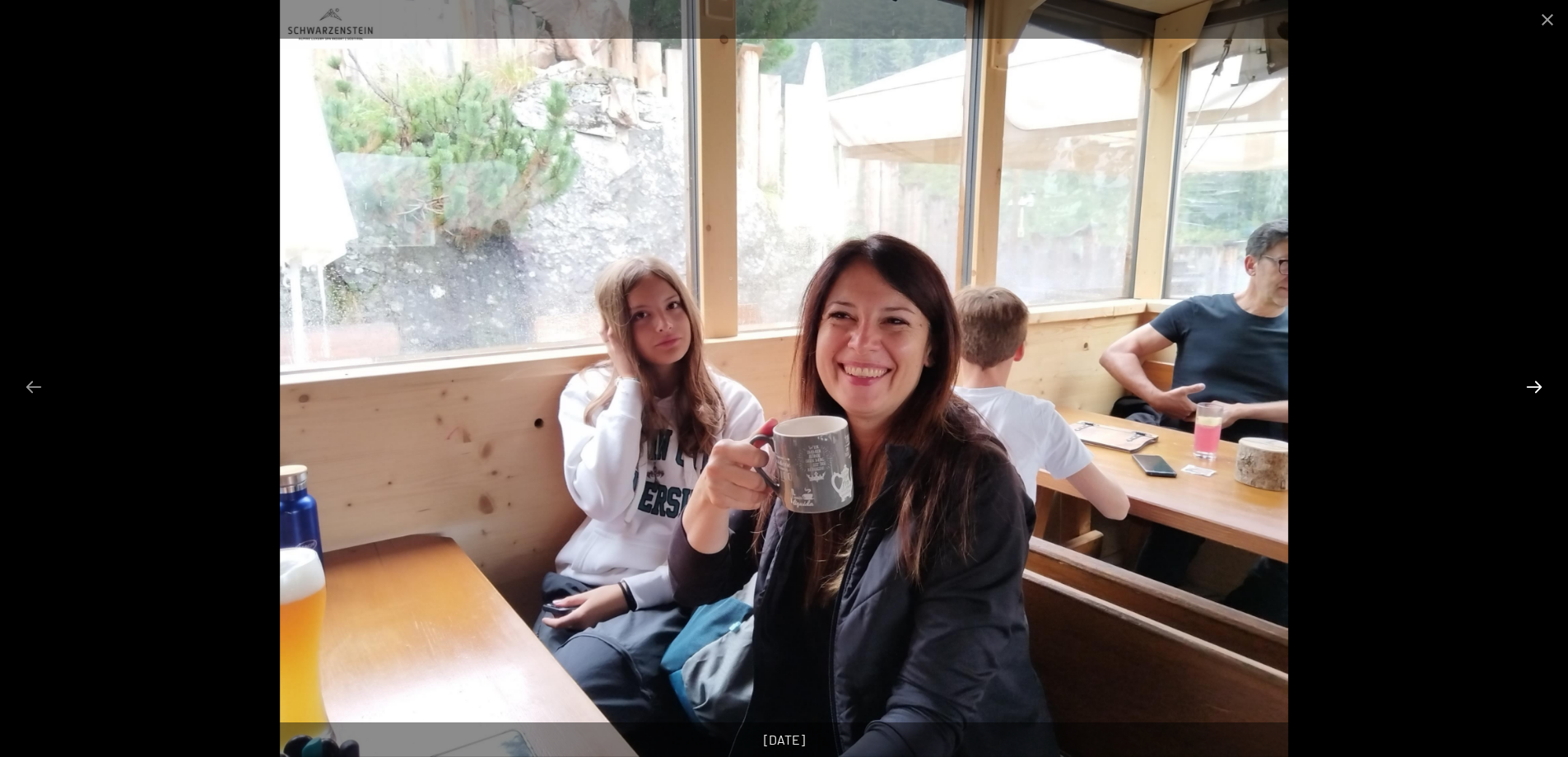
click at [1535, 386] on button "Next slide" at bounding box center [1534, 386] width 35 height 32
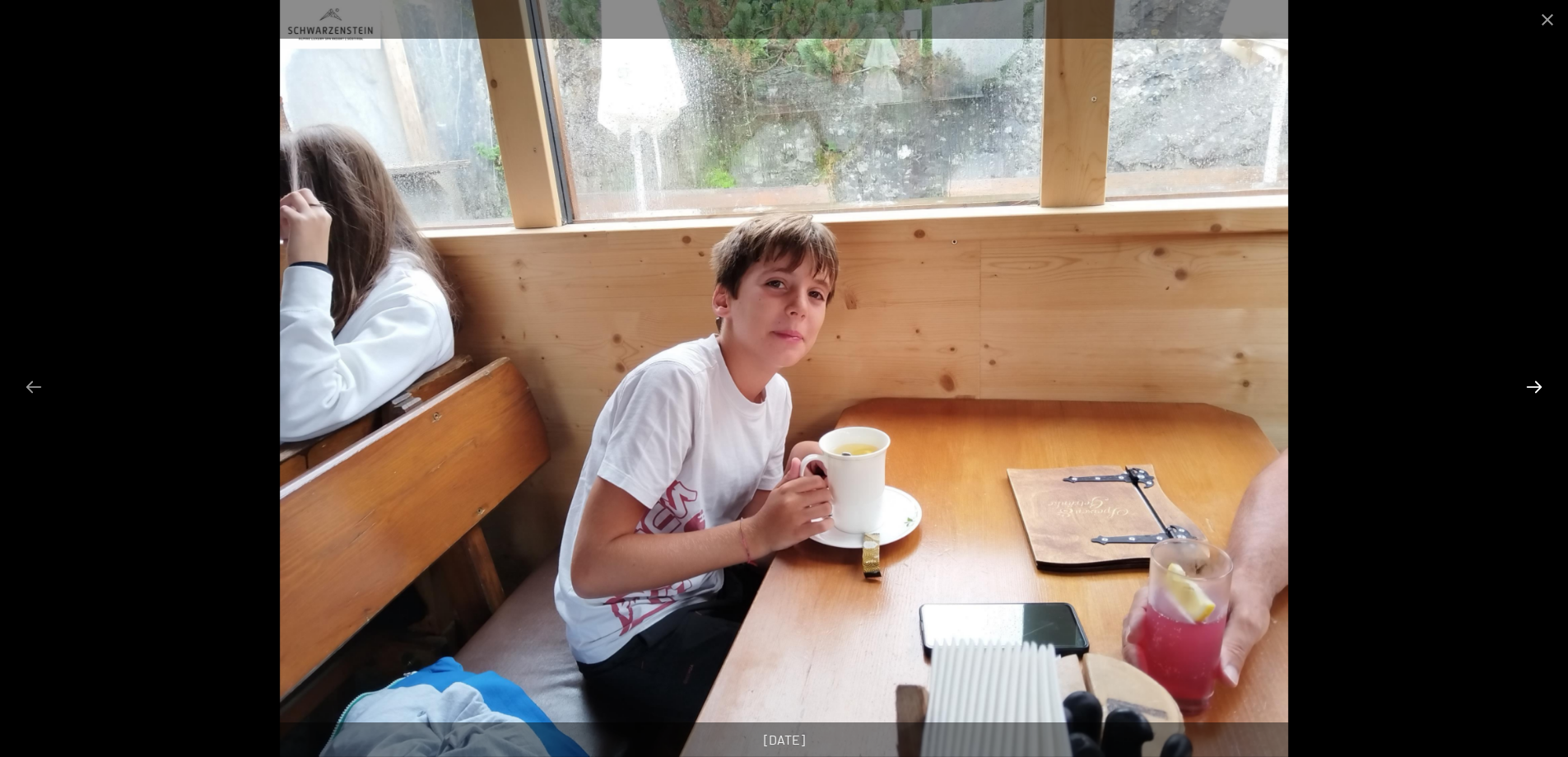
click at [1531, 387] on button "Next slide" at bounding box center [1534, 386] width 35 height 32
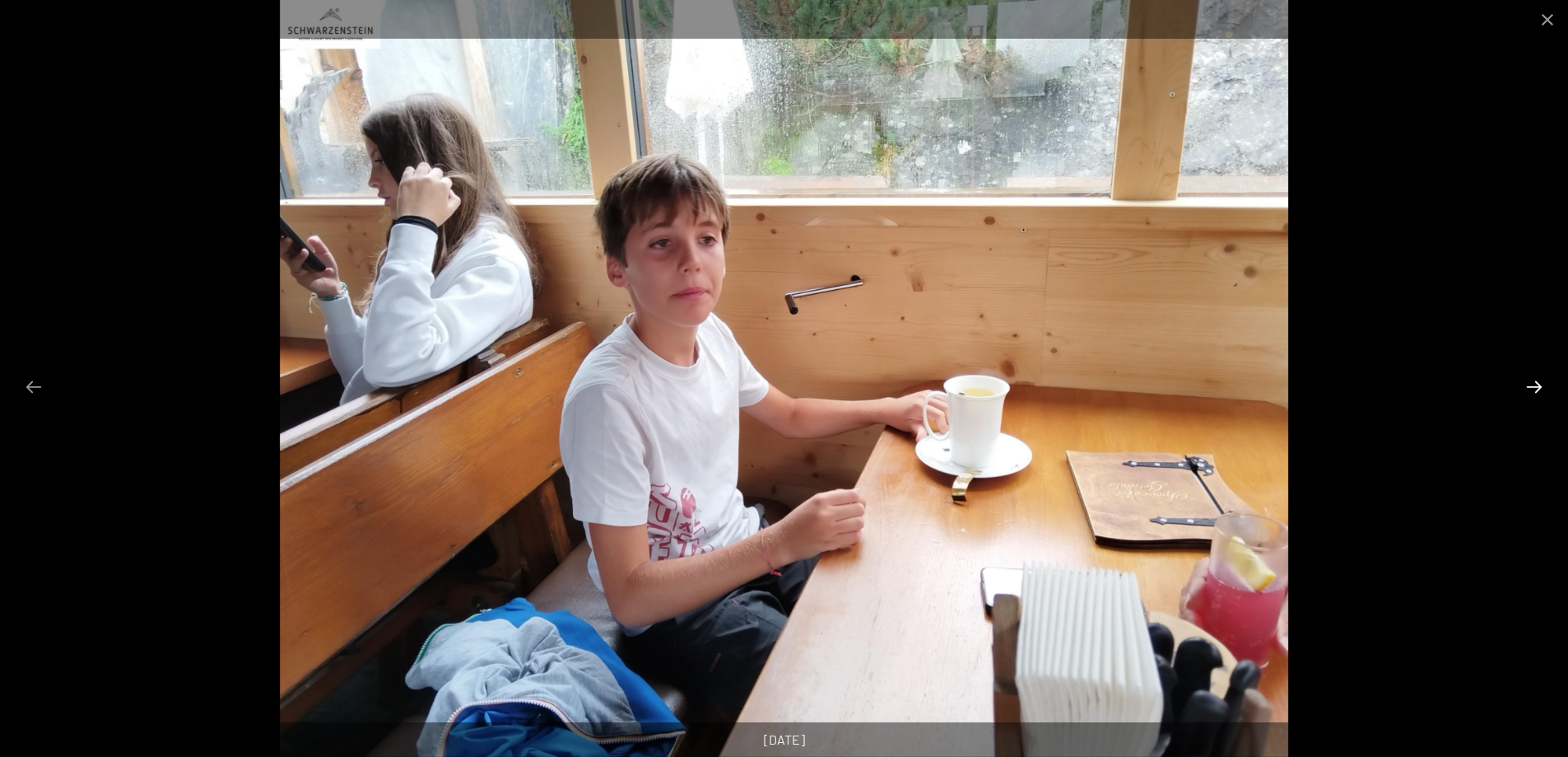
click at [1531, 387] on button "Next slide" at bounding box center [1534, 386] width 35 height 32
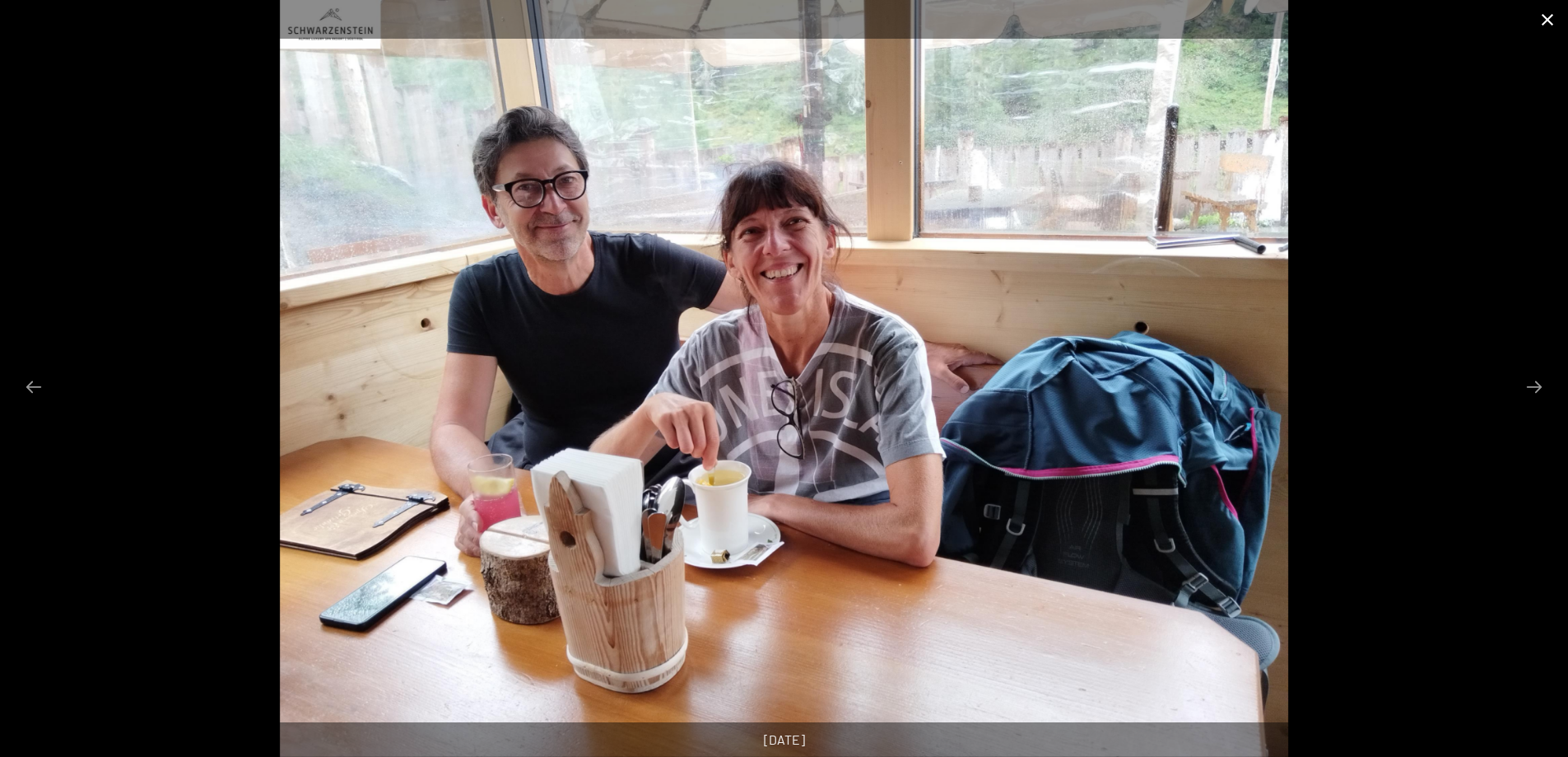
click at [1540, 23] on button "Close gallery" at bounding box center [1547, 19] width 41 height 38
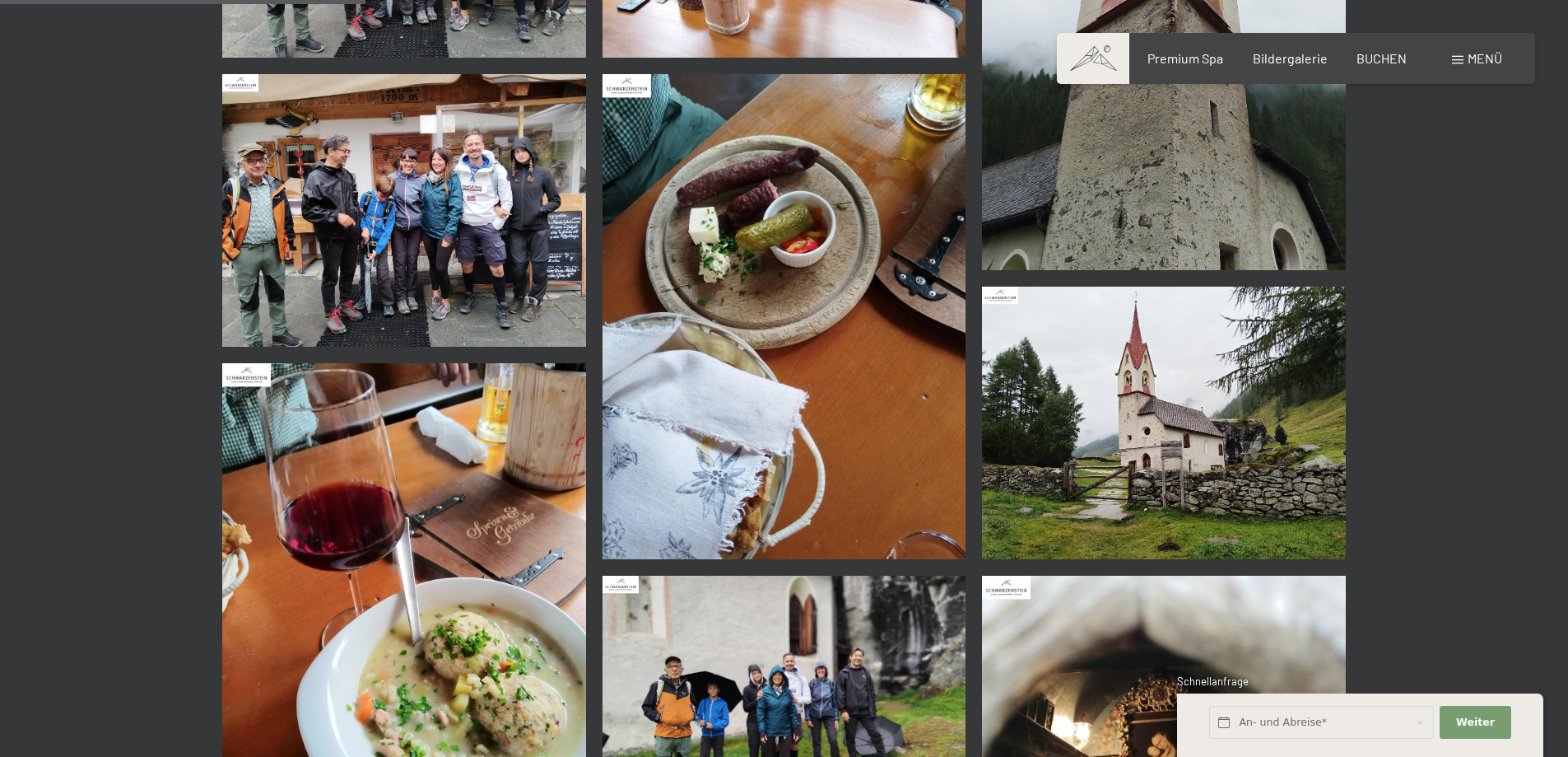
scroll to position [906, 0]
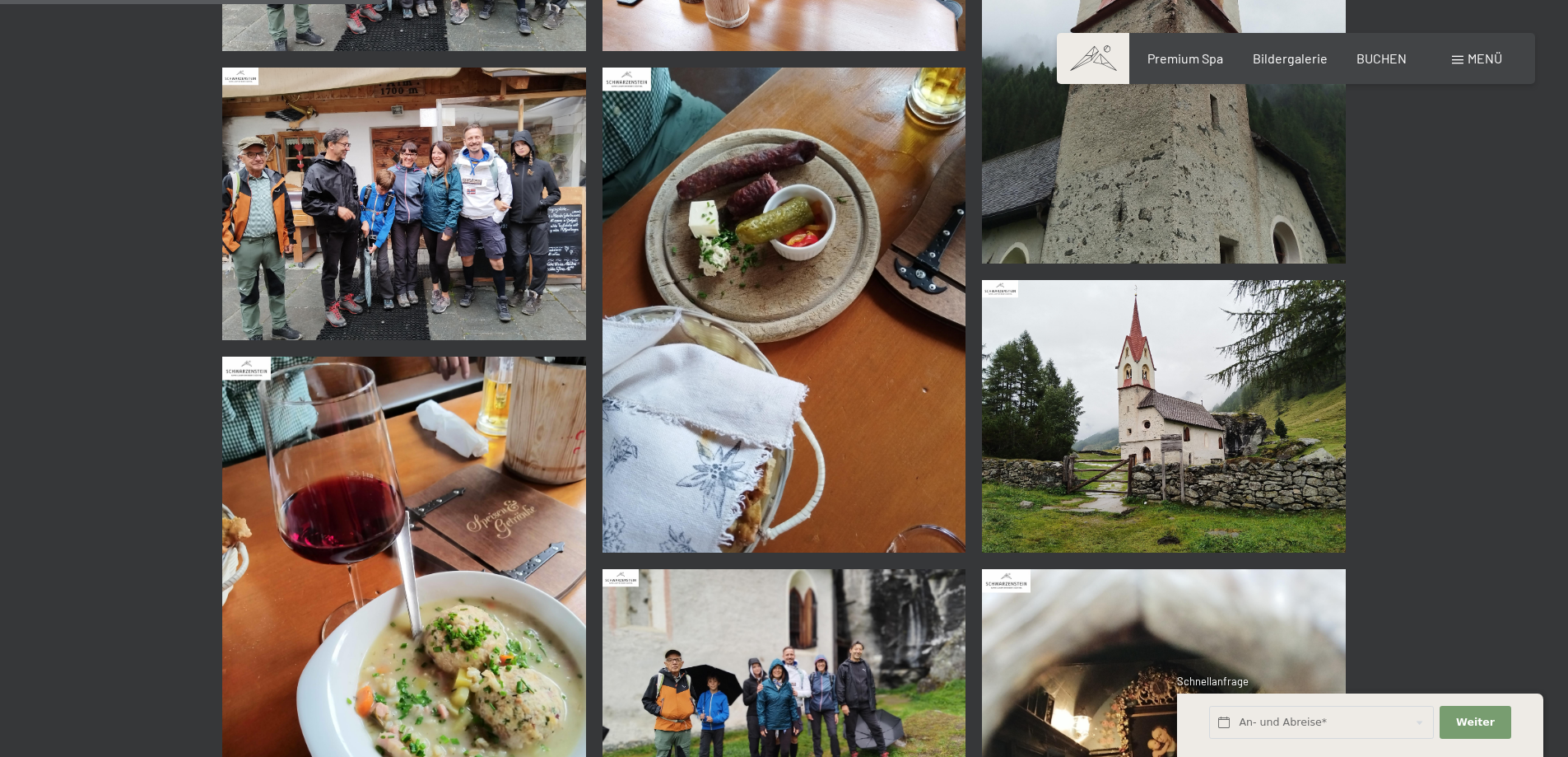
click at [1181, 379] on img at bounding box center [1164, 416] width 364 height 273
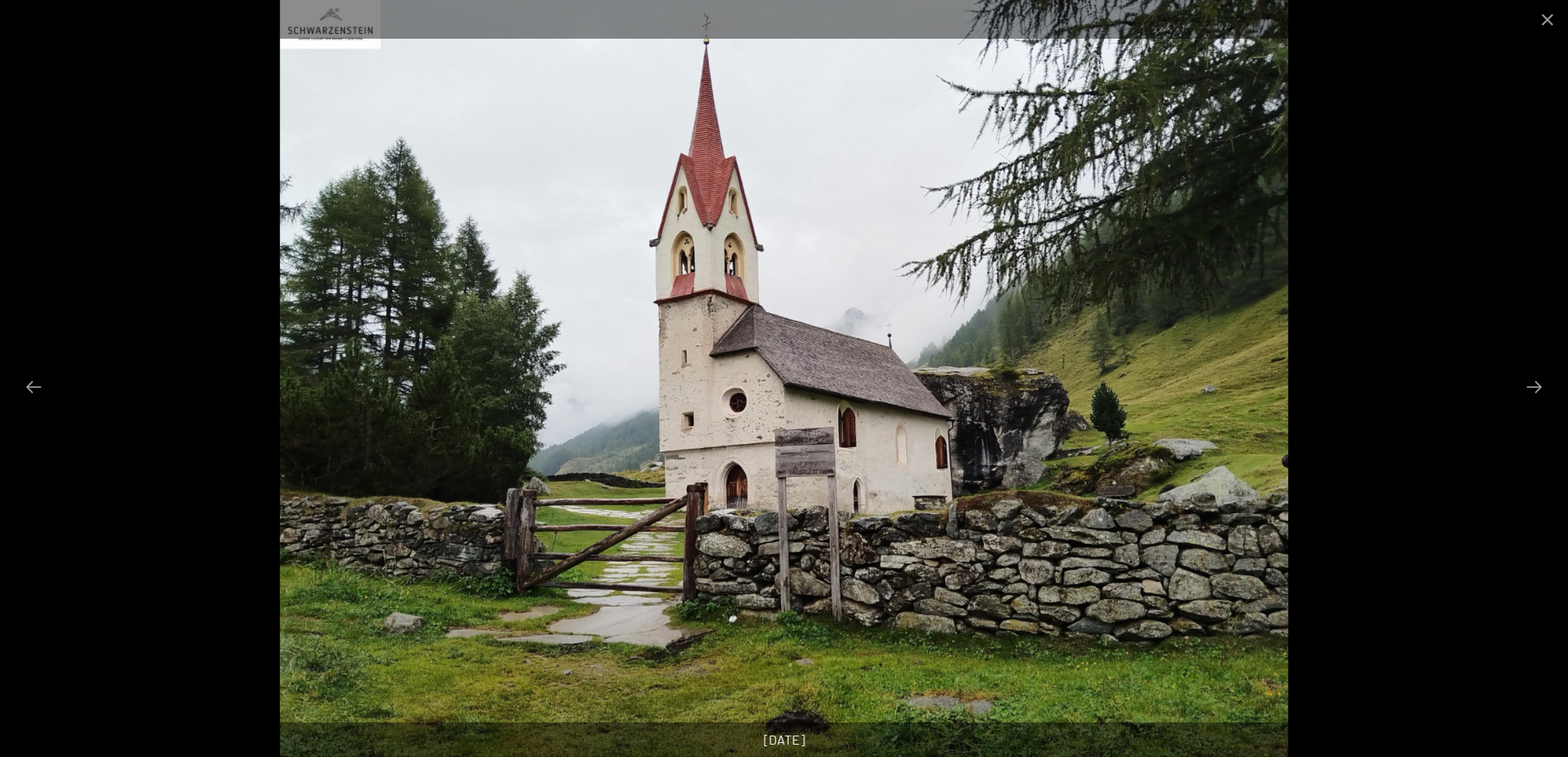
scroll to position [1153, 0]
click at [1529, 390] on button "Next slide" at bounding box center [1534, 386] width 35 height 32
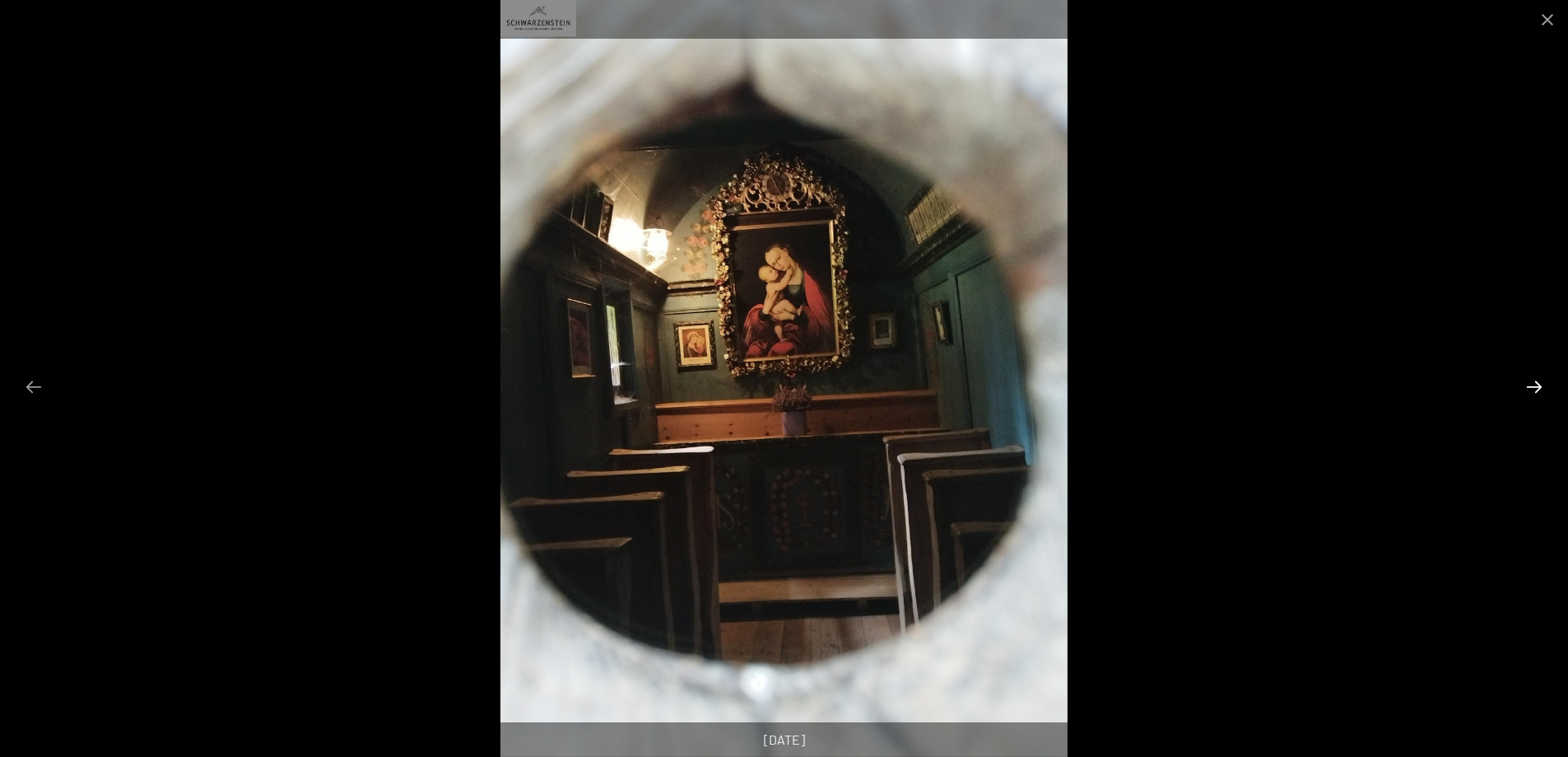
click at [1545, 383] on button "Next slide" at bounding box center [1534, 386] width 35 height 32
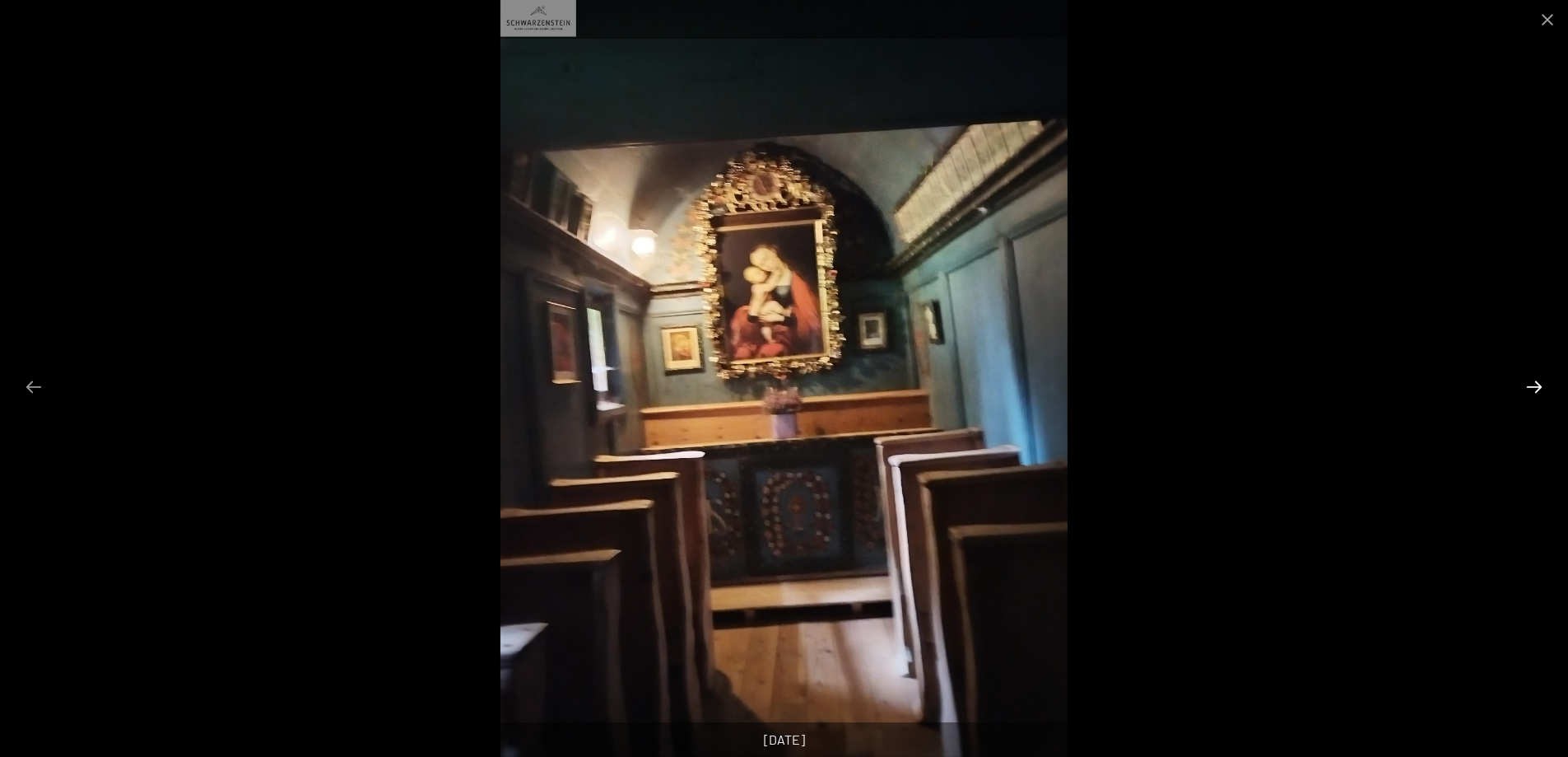
click at [1542, 383] on button "Next slide" at bounding box center [1534, 386] width 35 height 32
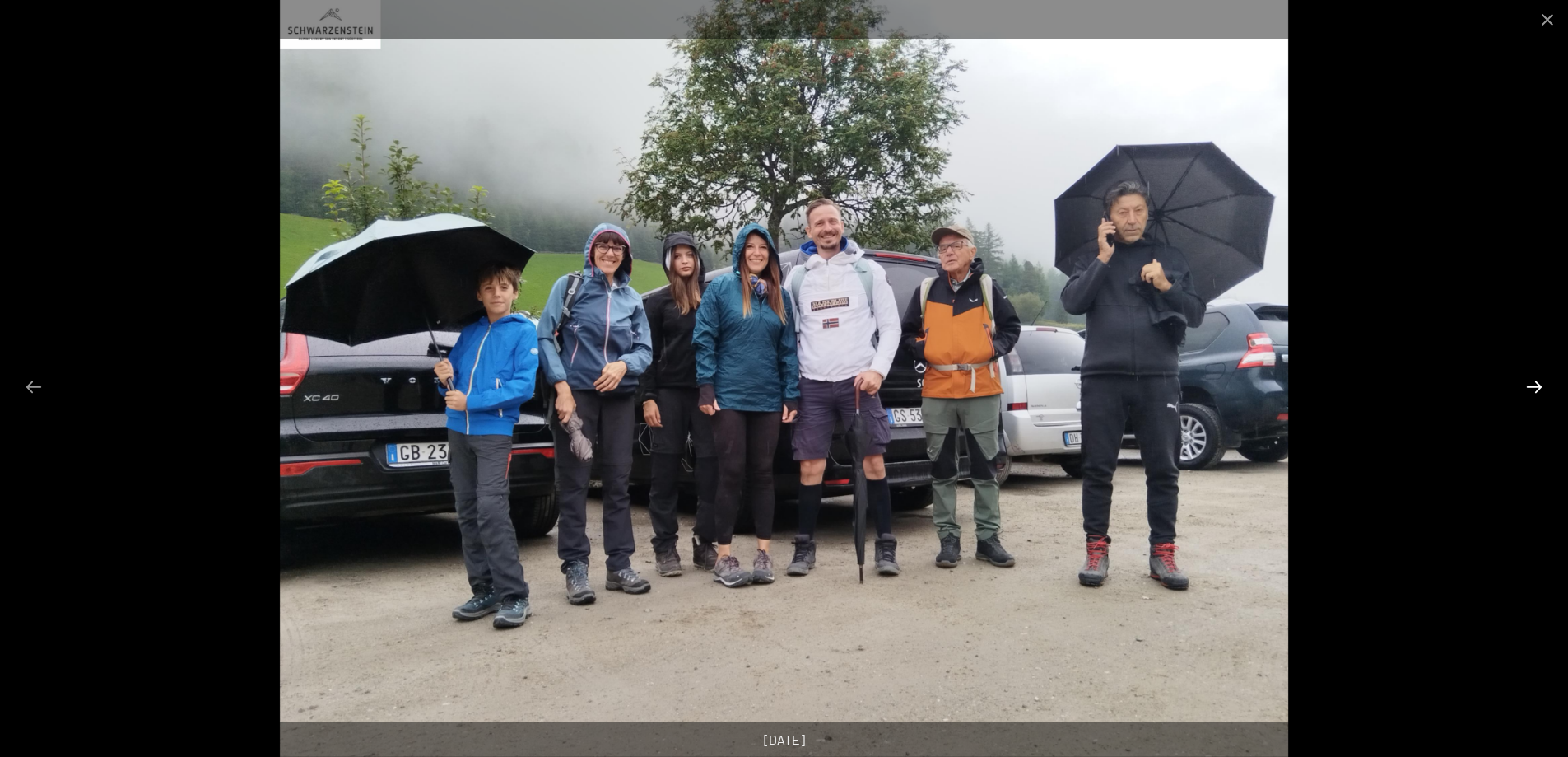
click at [1535, 384] on button "Next slide" at bounding box center [1534, 386] width 35 height 32
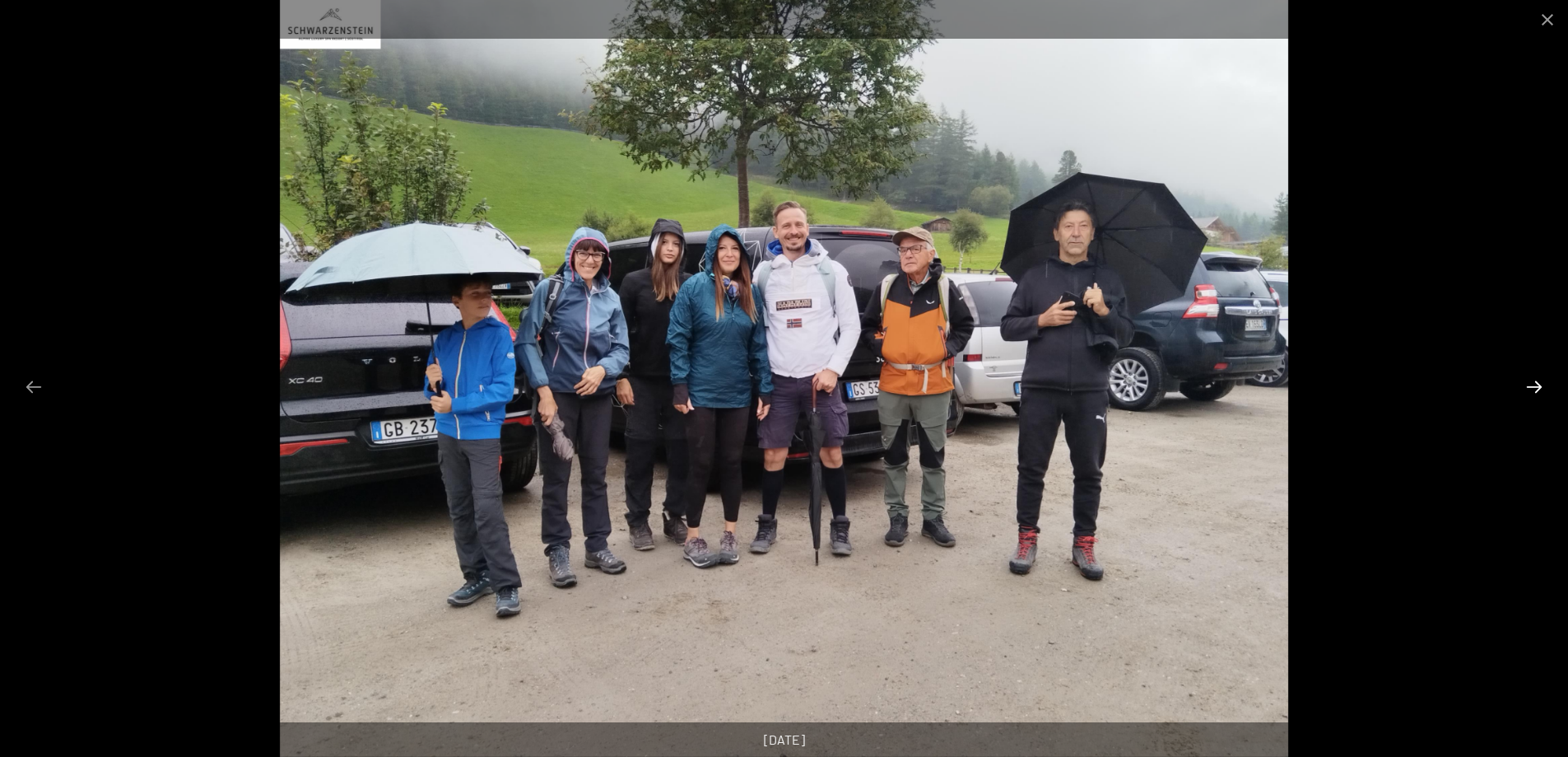
click at [1535, 384] on button "Next slide" at bounding box center [1534, 386] width 35 height 32
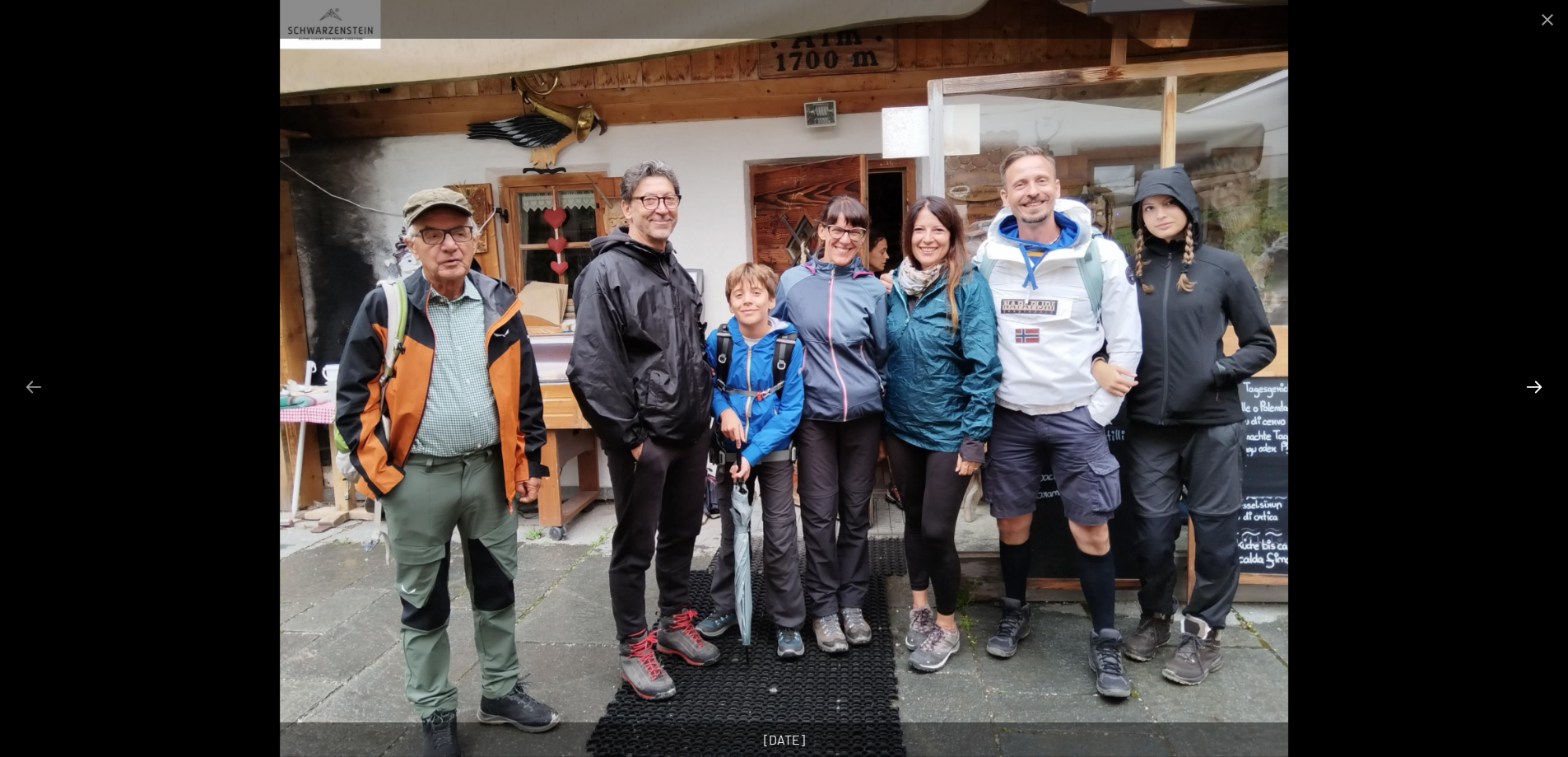
click at [1535, 384] on button "Next slide" at bounding box center [1534, 386] width 35 height 32
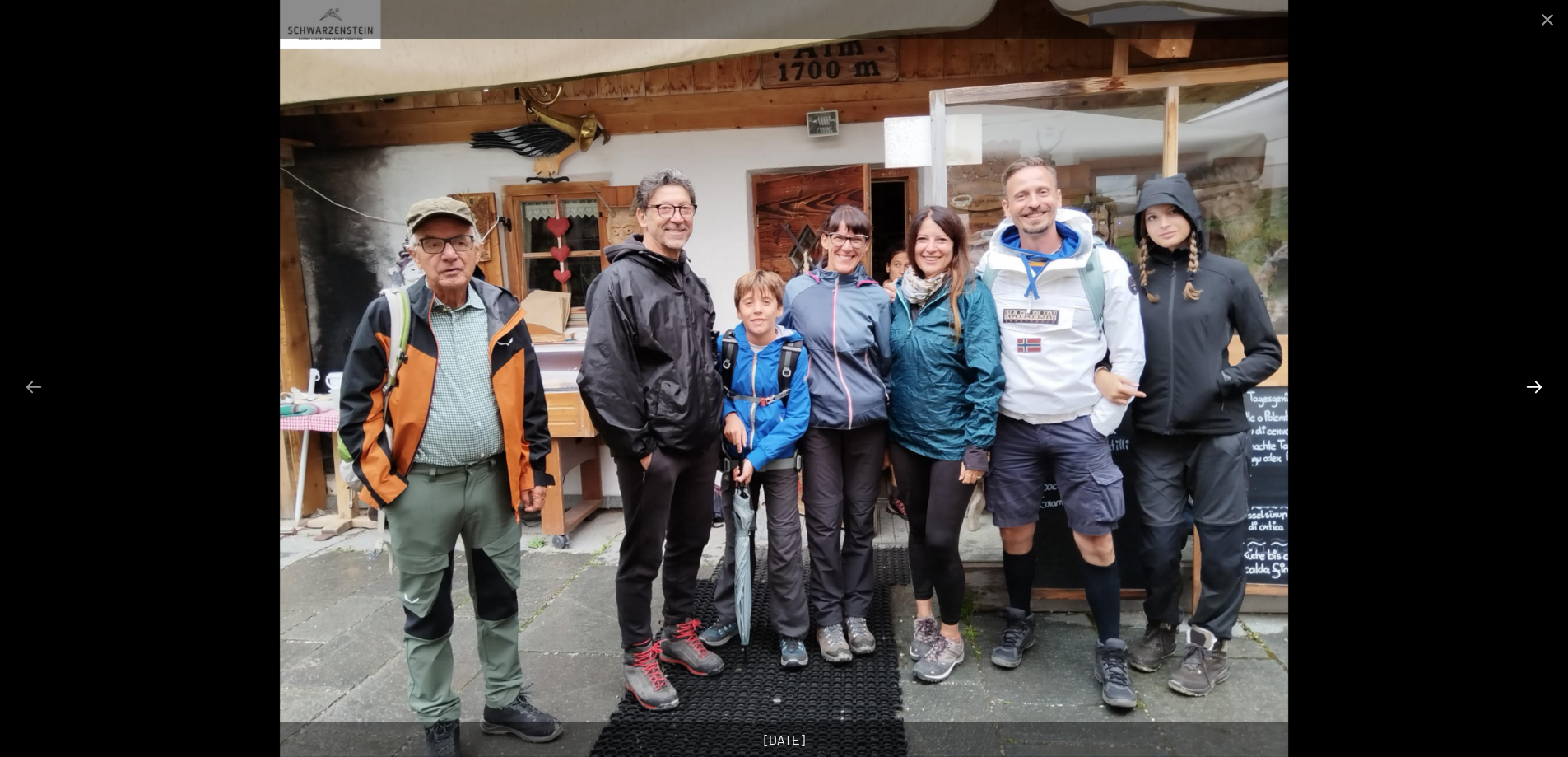
click at [1535, 384] on button "Next slide" at bounding box center [1534, 386] width 35 height 32
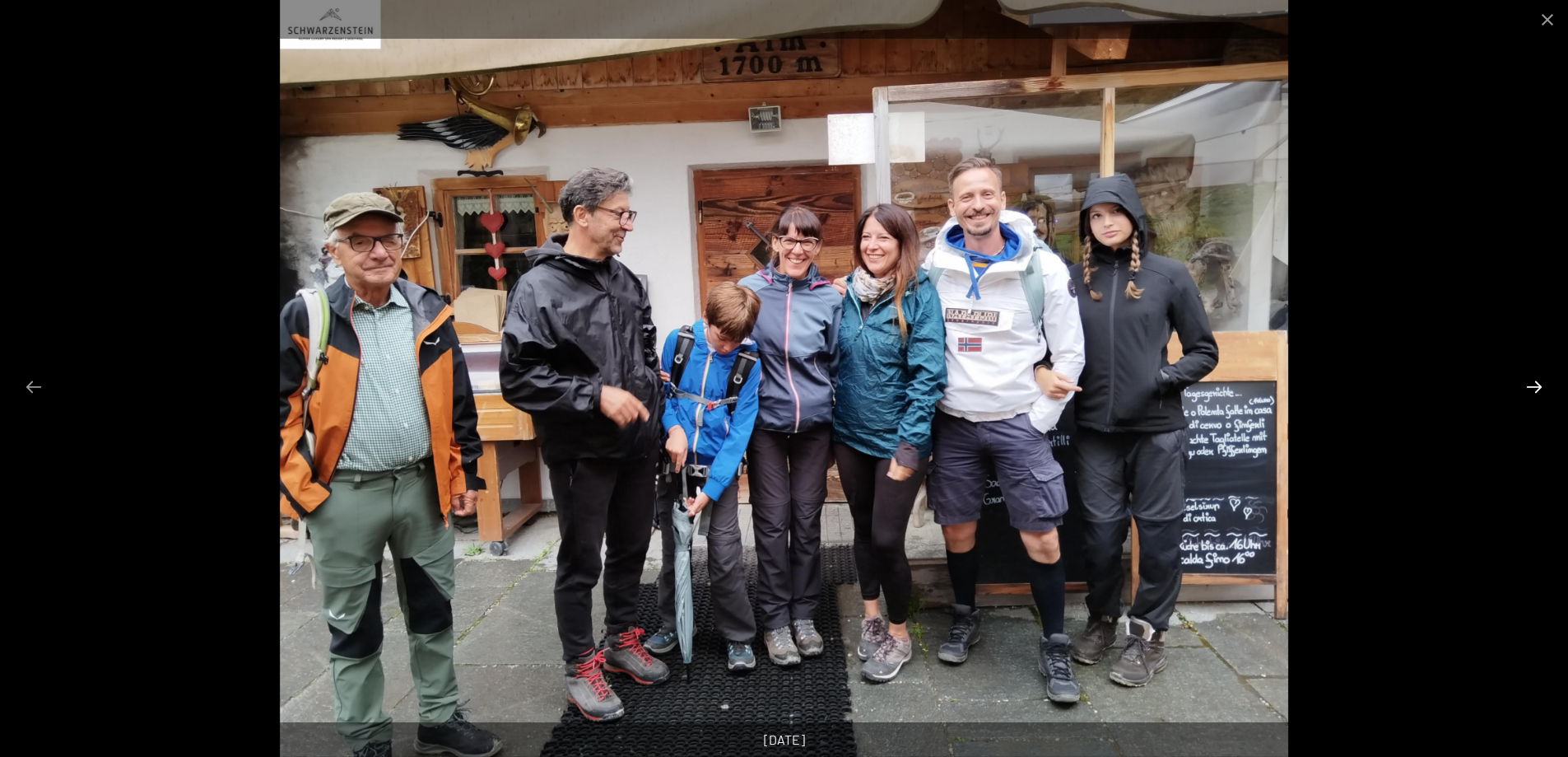
click at [1535, 384] on button "Next slide" at bounding box center [1534, 386] width 35 height 32
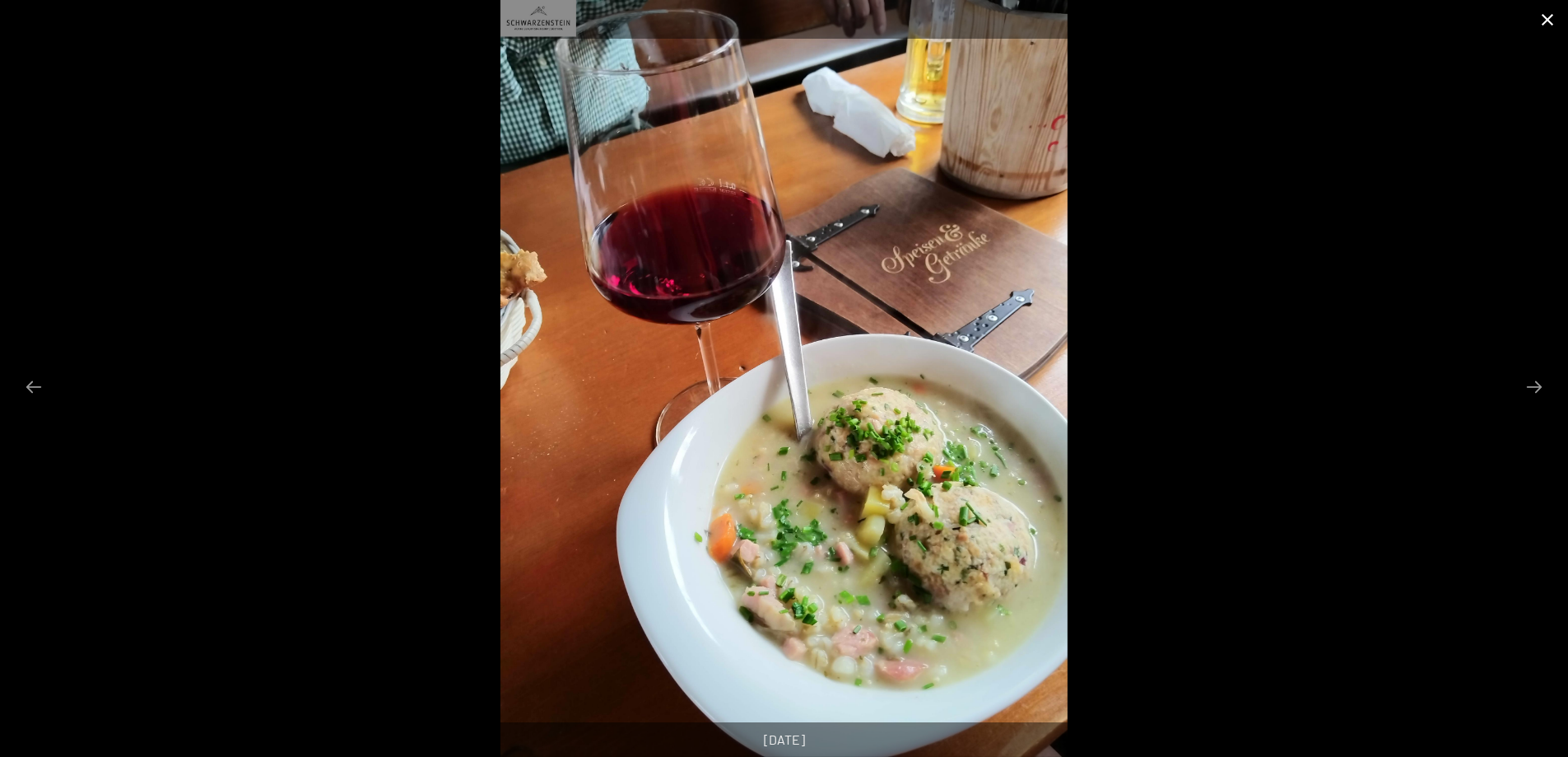
click at [1542, 23] on button "Close gallery" at bounding box center [1547, 19] width 41 height 38
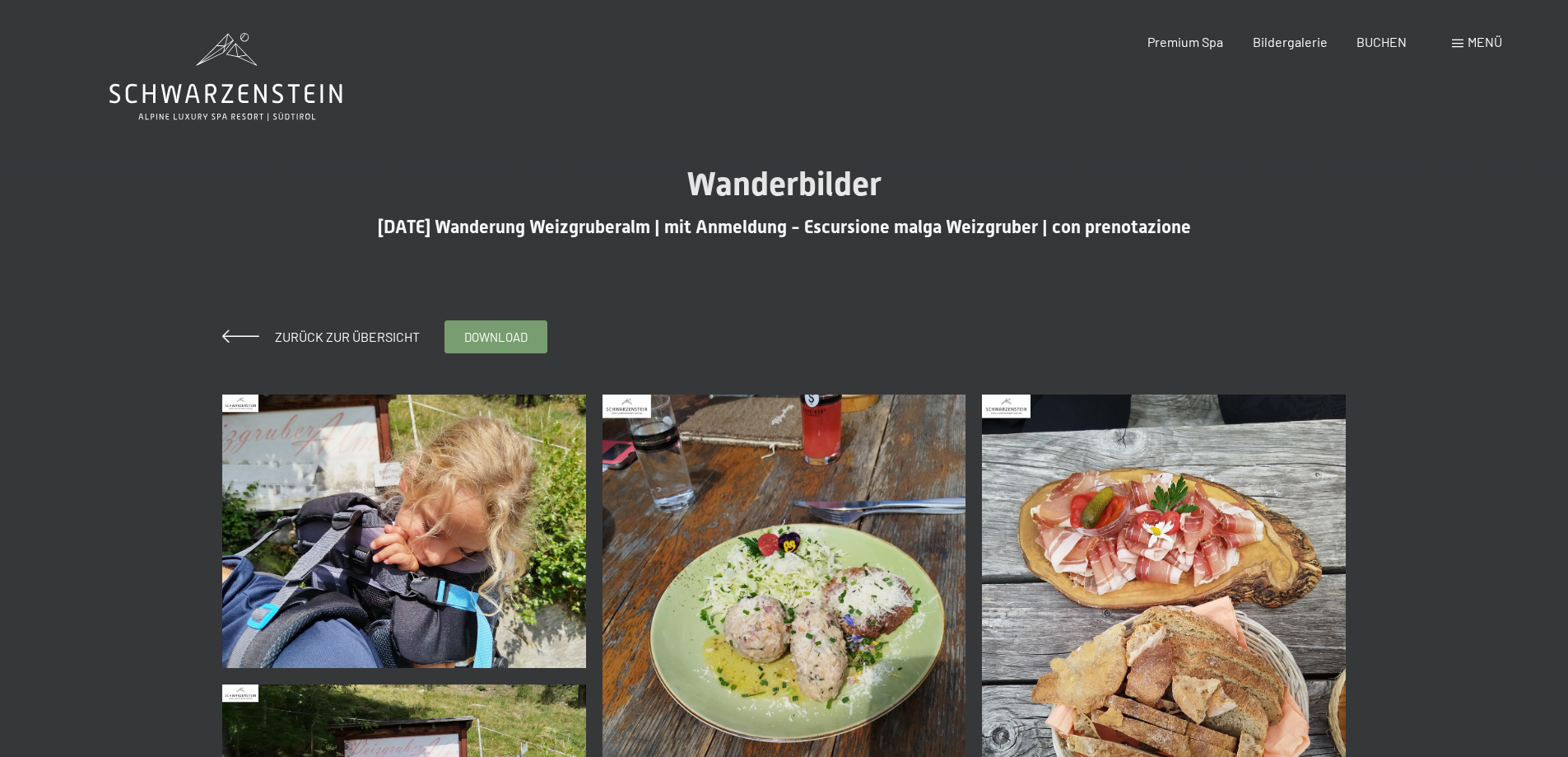
scroll to position [83, 0]
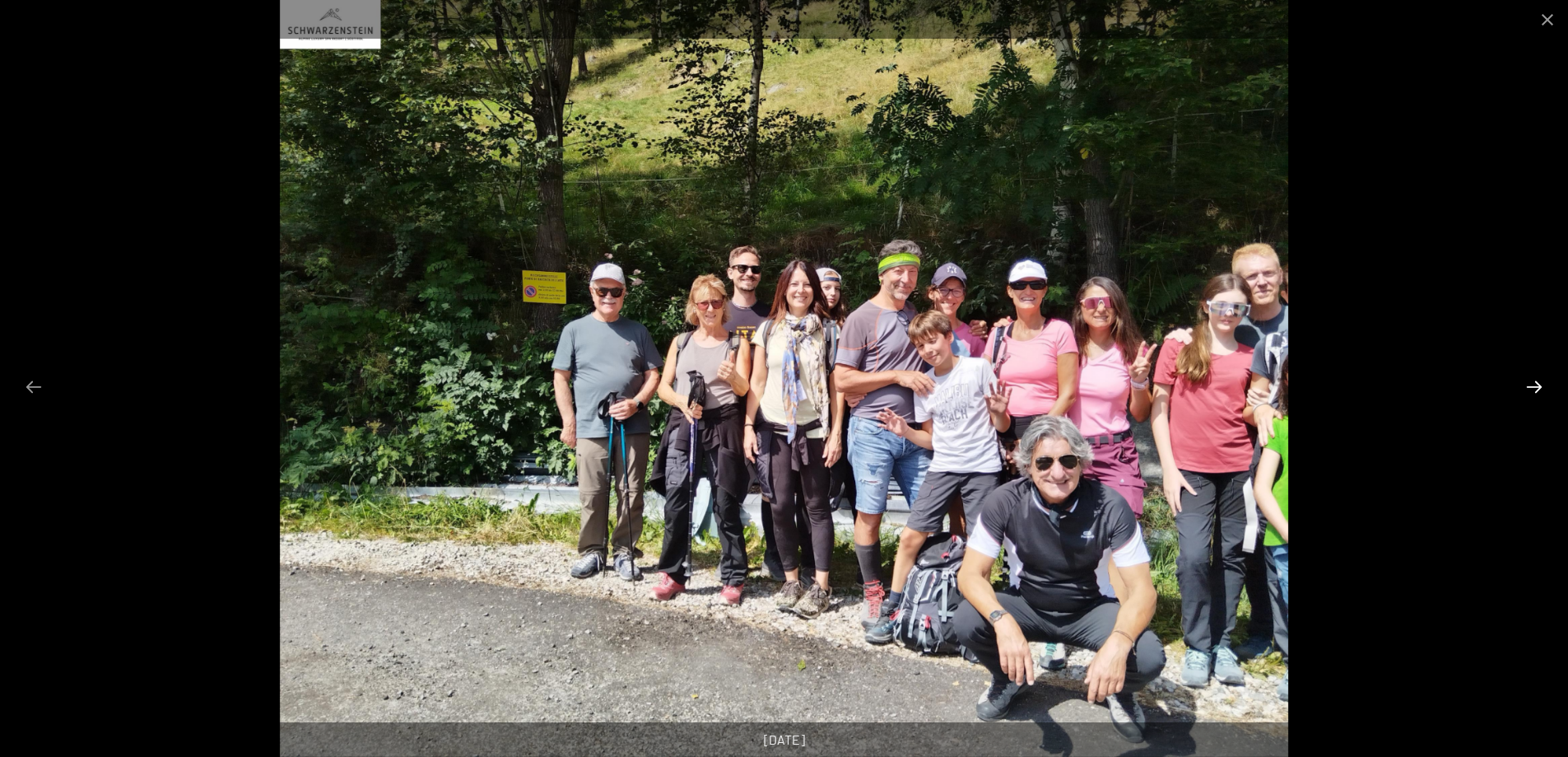
click at [1540, 384] on button "Next slide" at bounding box center [1534, 386] width 35 height 32
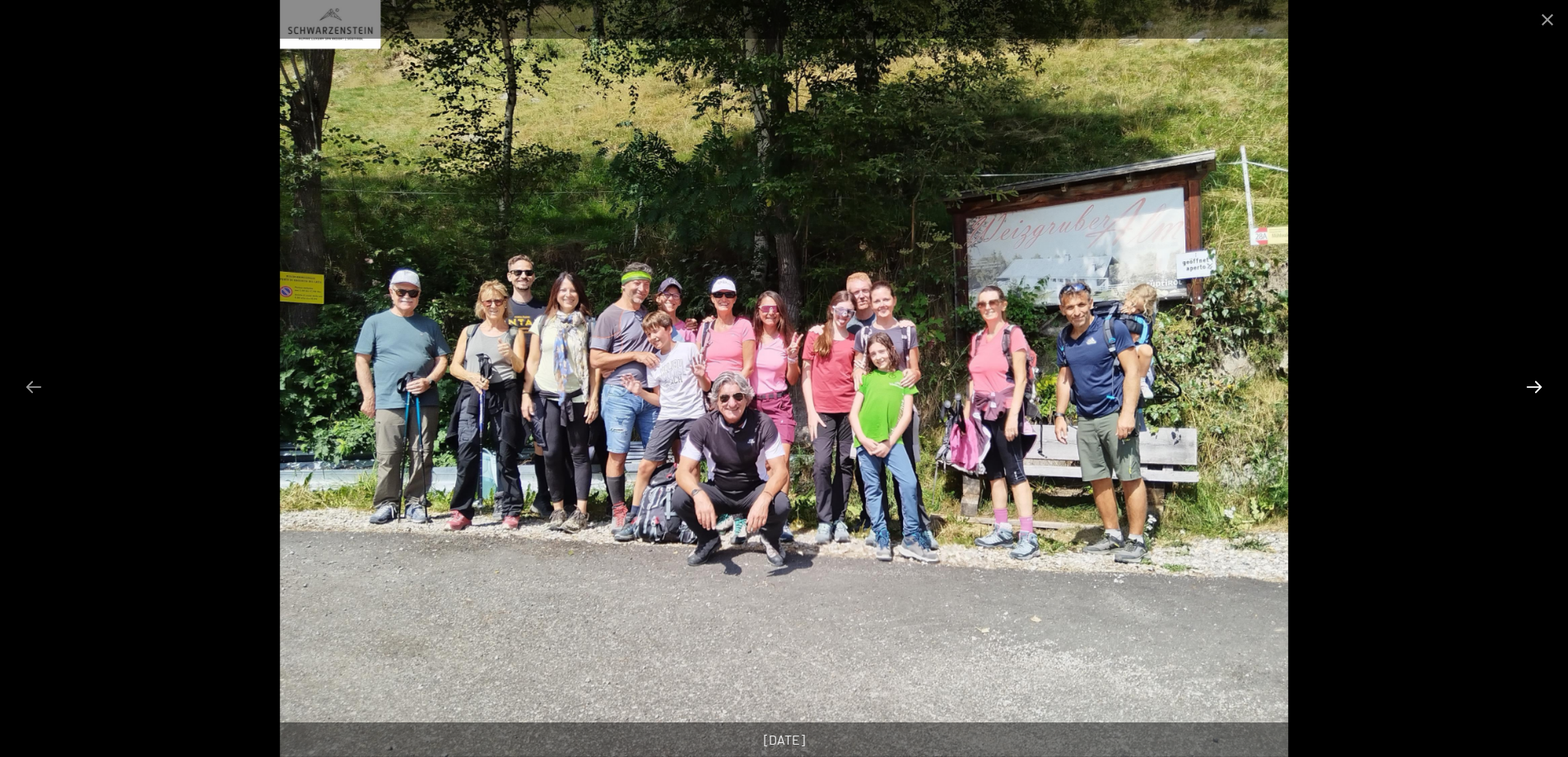
click at [1540, 384] on button "Next slide" at bounding box center [1534, 386] width 35 height 32
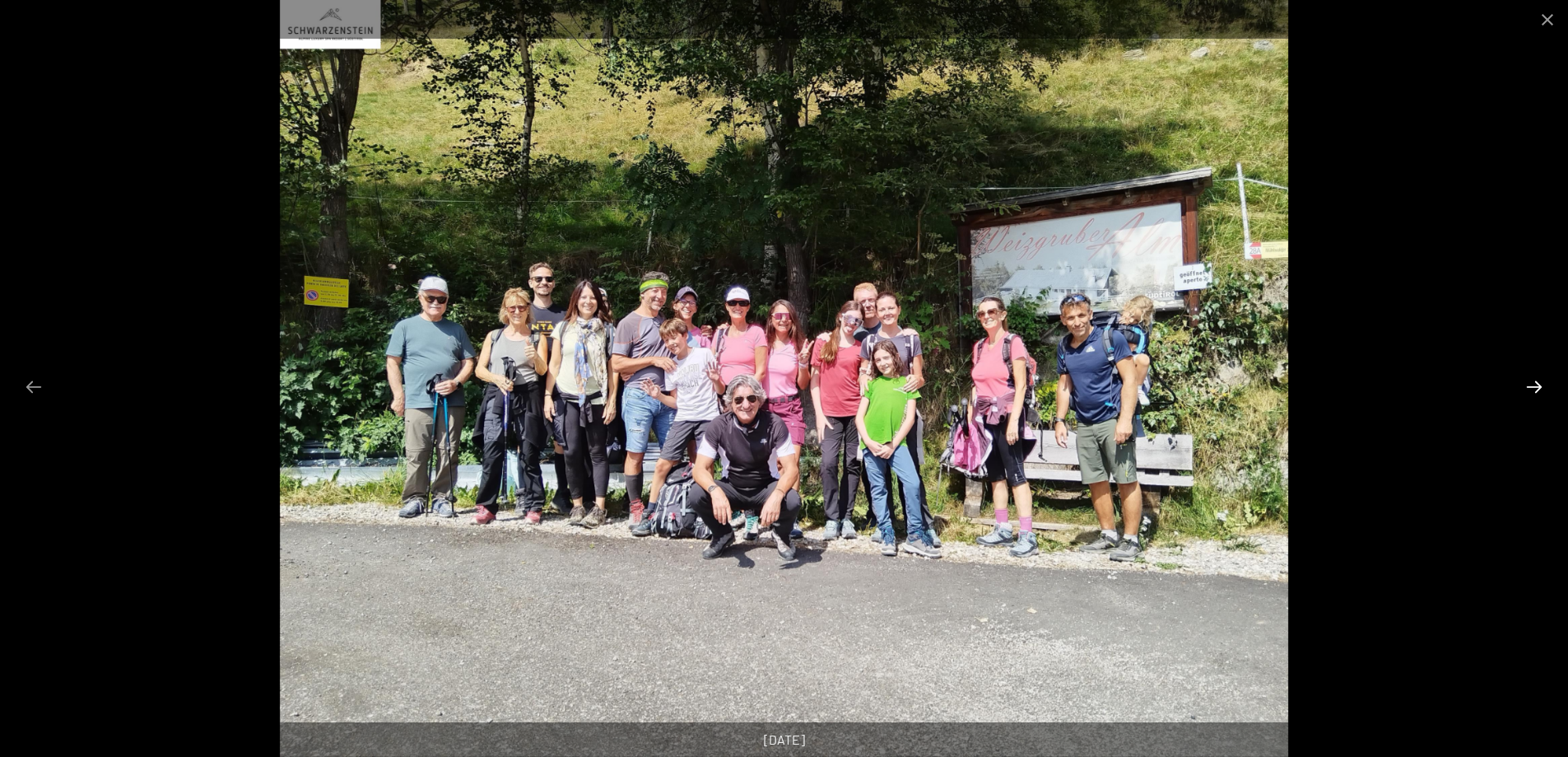
click at [1540, 384] on button "Next slide" at bounding box center [1534, 386] width 35 height 32
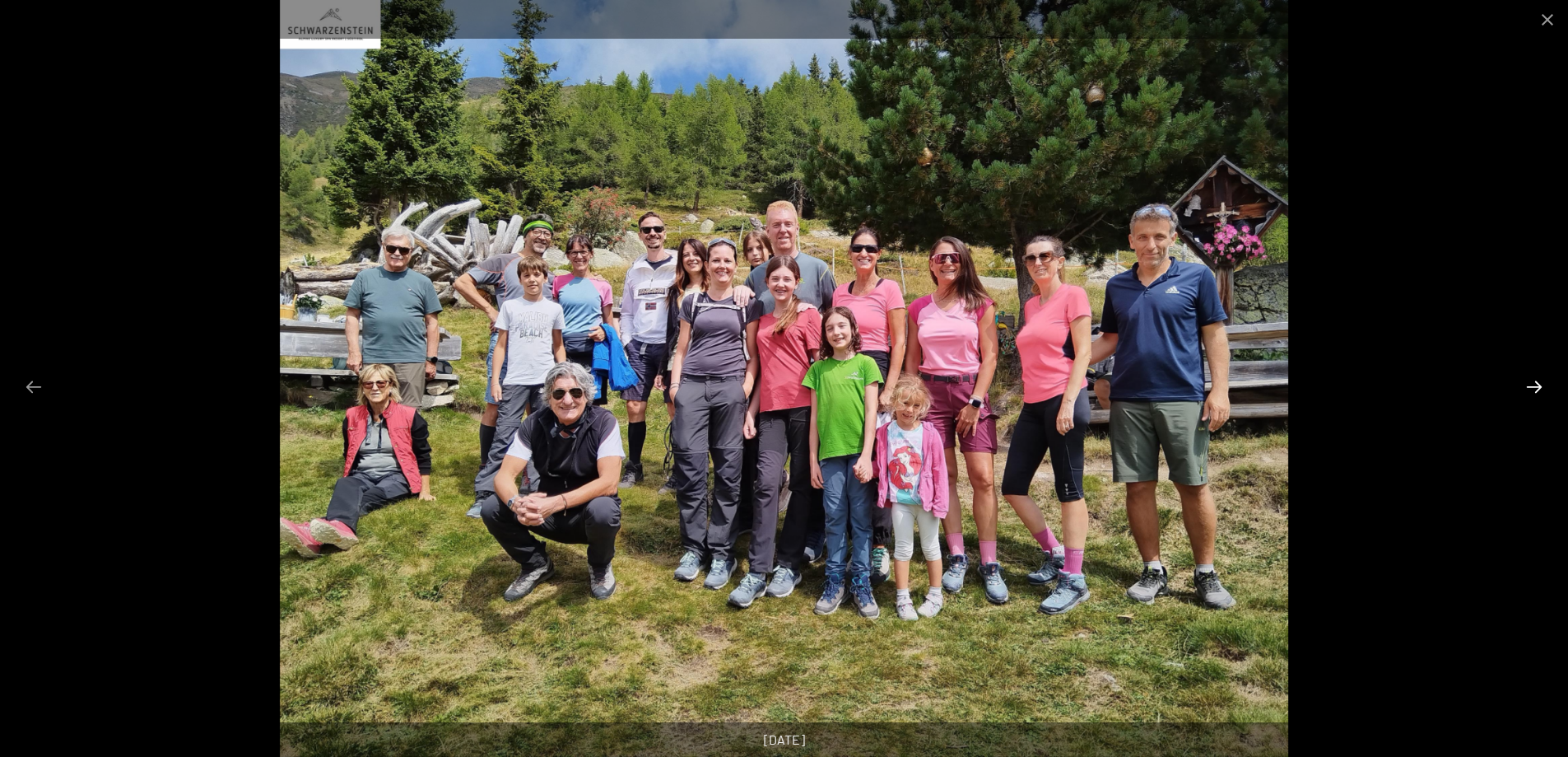
click at [1533, 387] on button "Next slide" at bounding box center [1534, 386] width 35 height 32
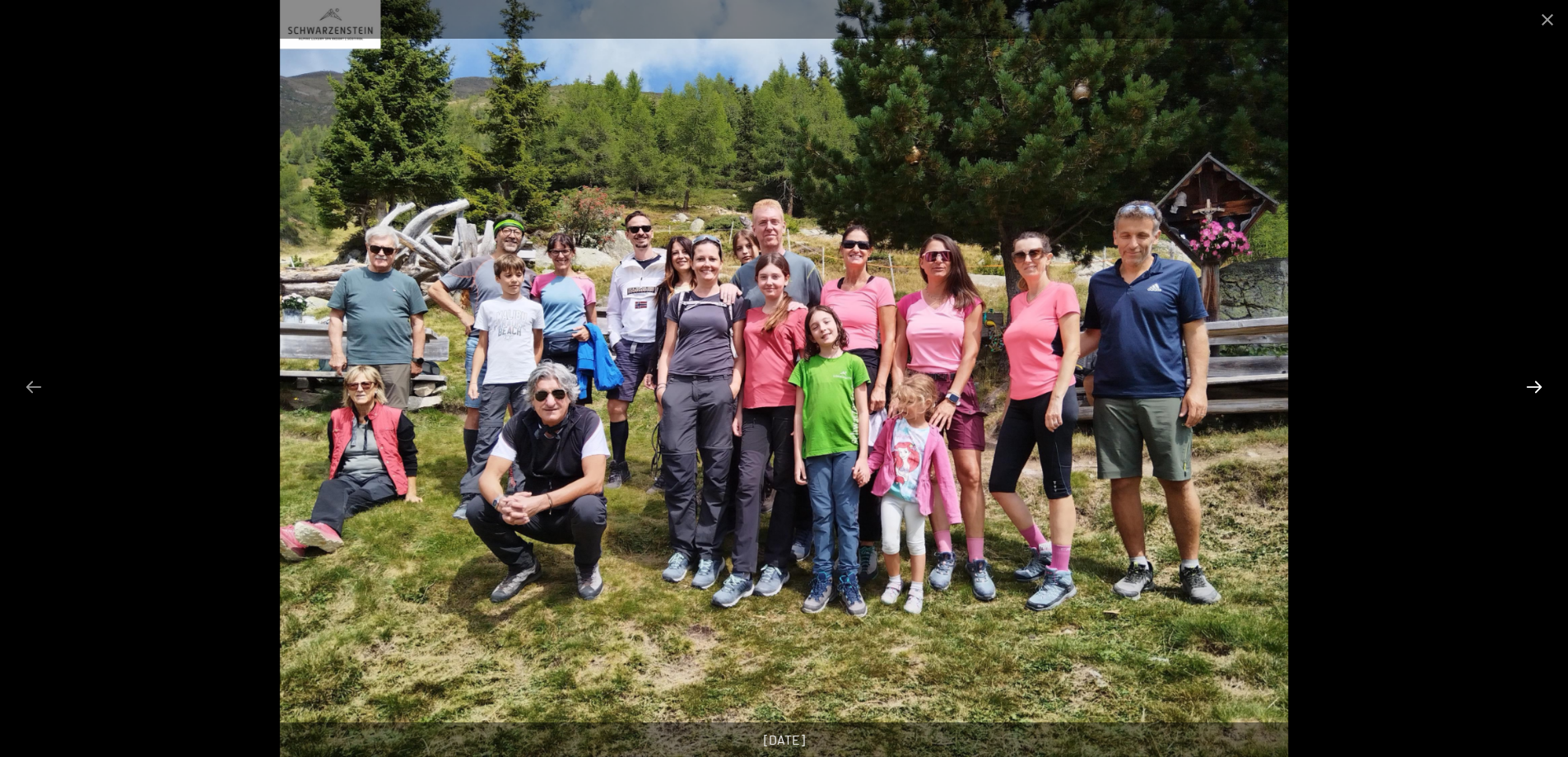
click at [1533, 387] on button "Next slide" at bounding box center [1534, 386] width 35 height 32
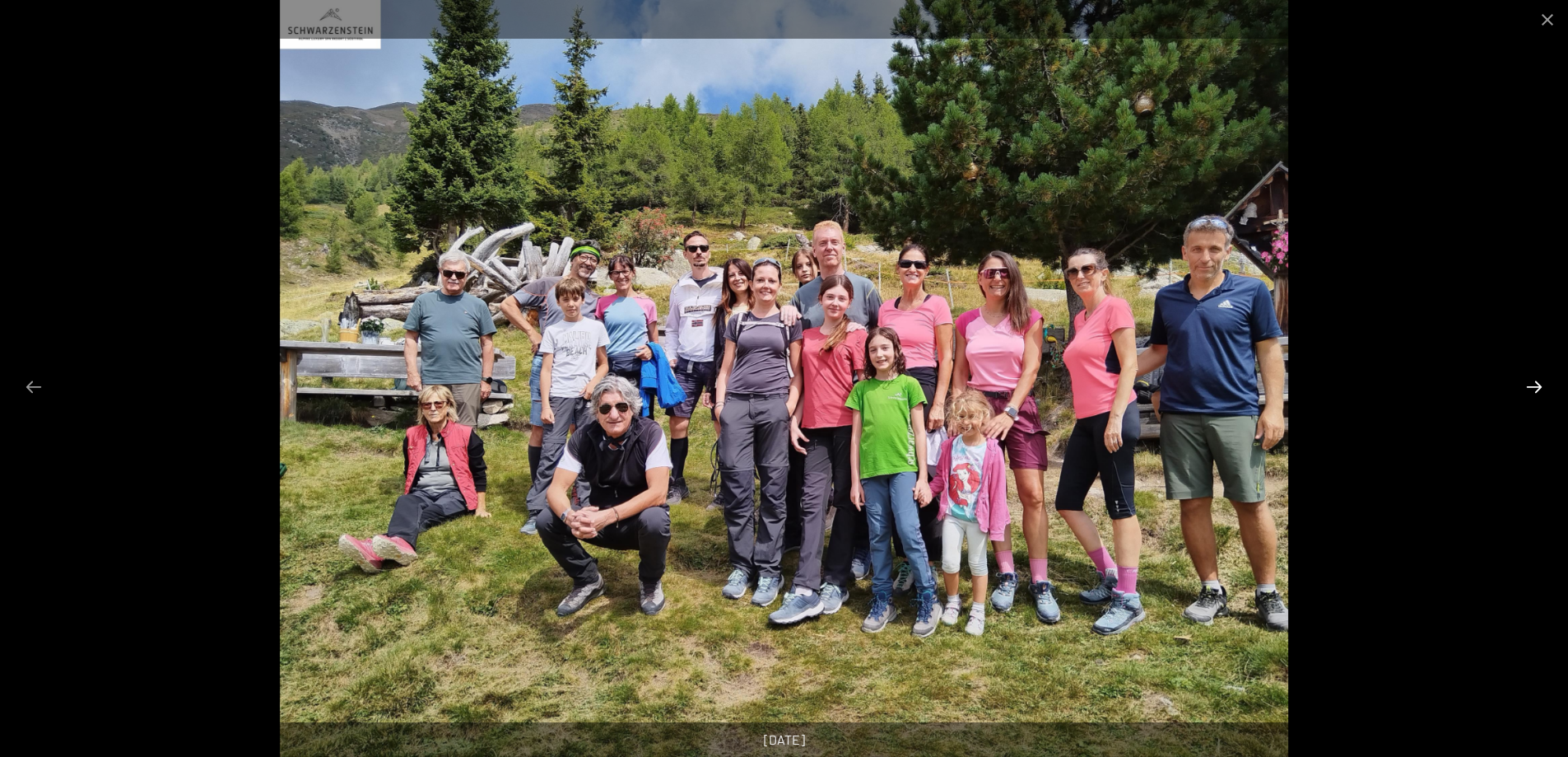
click at [1533, 387] on button "Next slide" at bounding box center [1534, 386] width 35 height 32
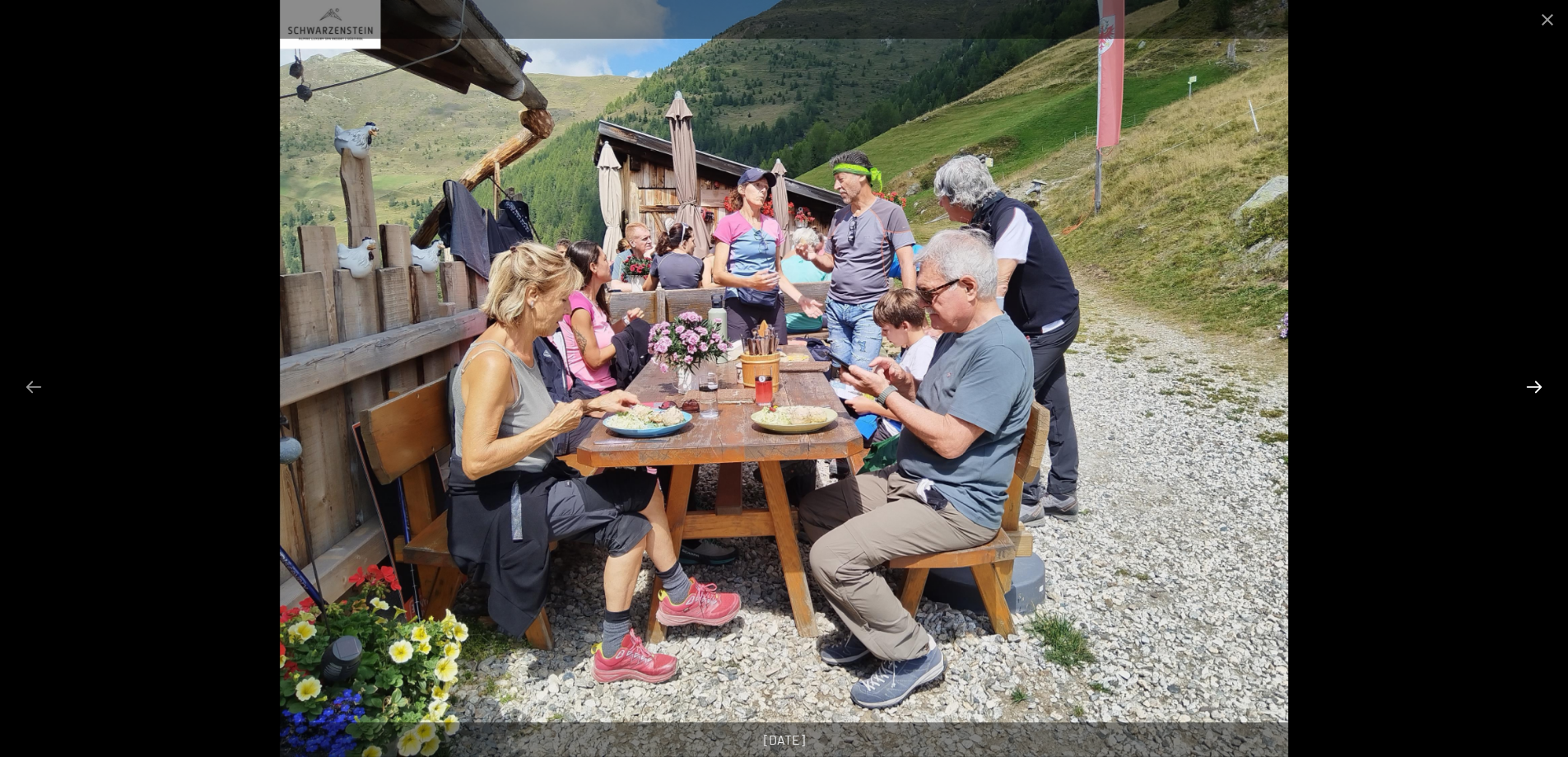
click at [1533, 387] on button "Next slide" at bounding box center [1534, 386] width 35 height 32
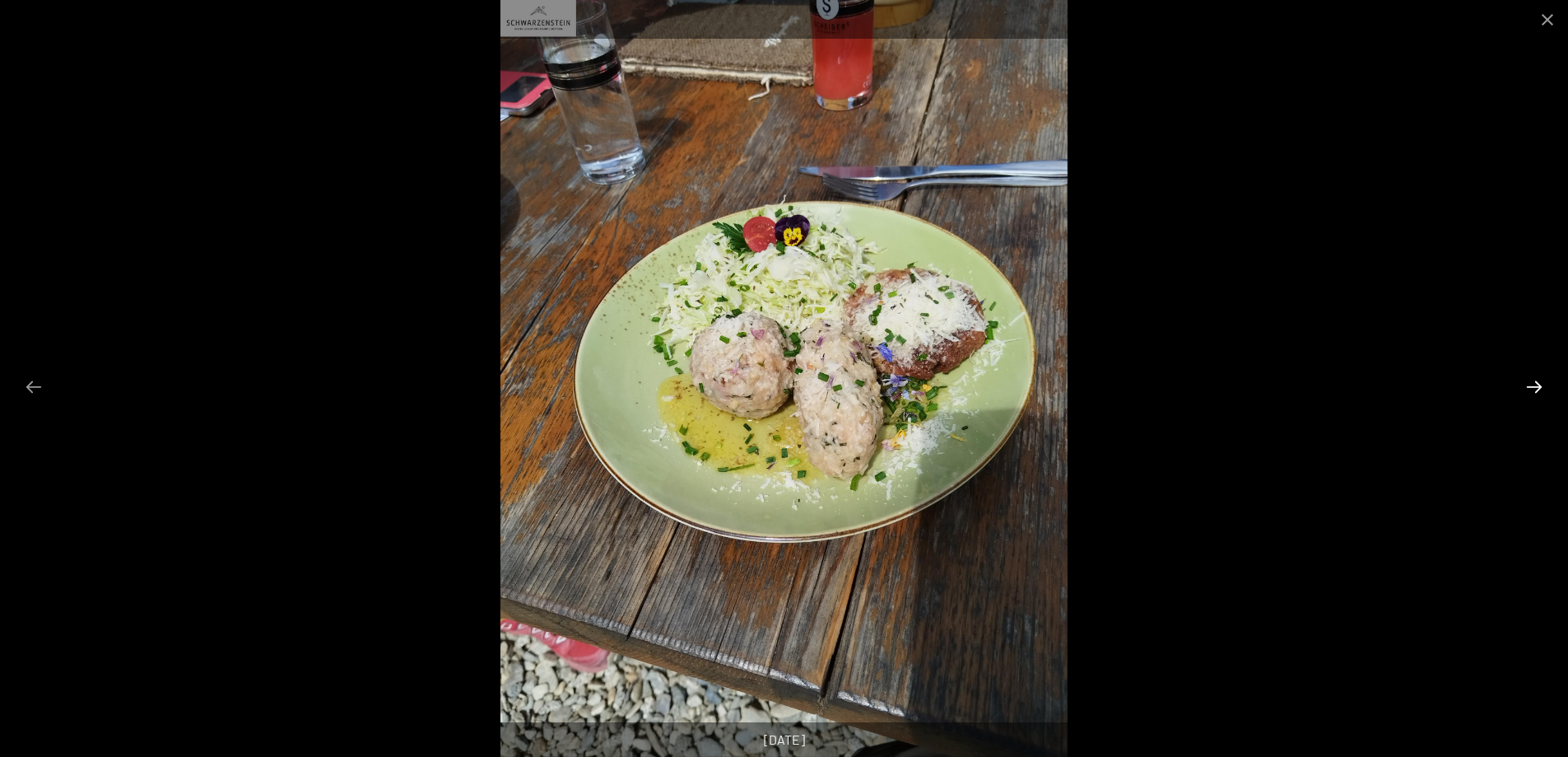
click at [1533, 387] on button "Next slide" at bounding box center [1534, 386] width 35 height 32
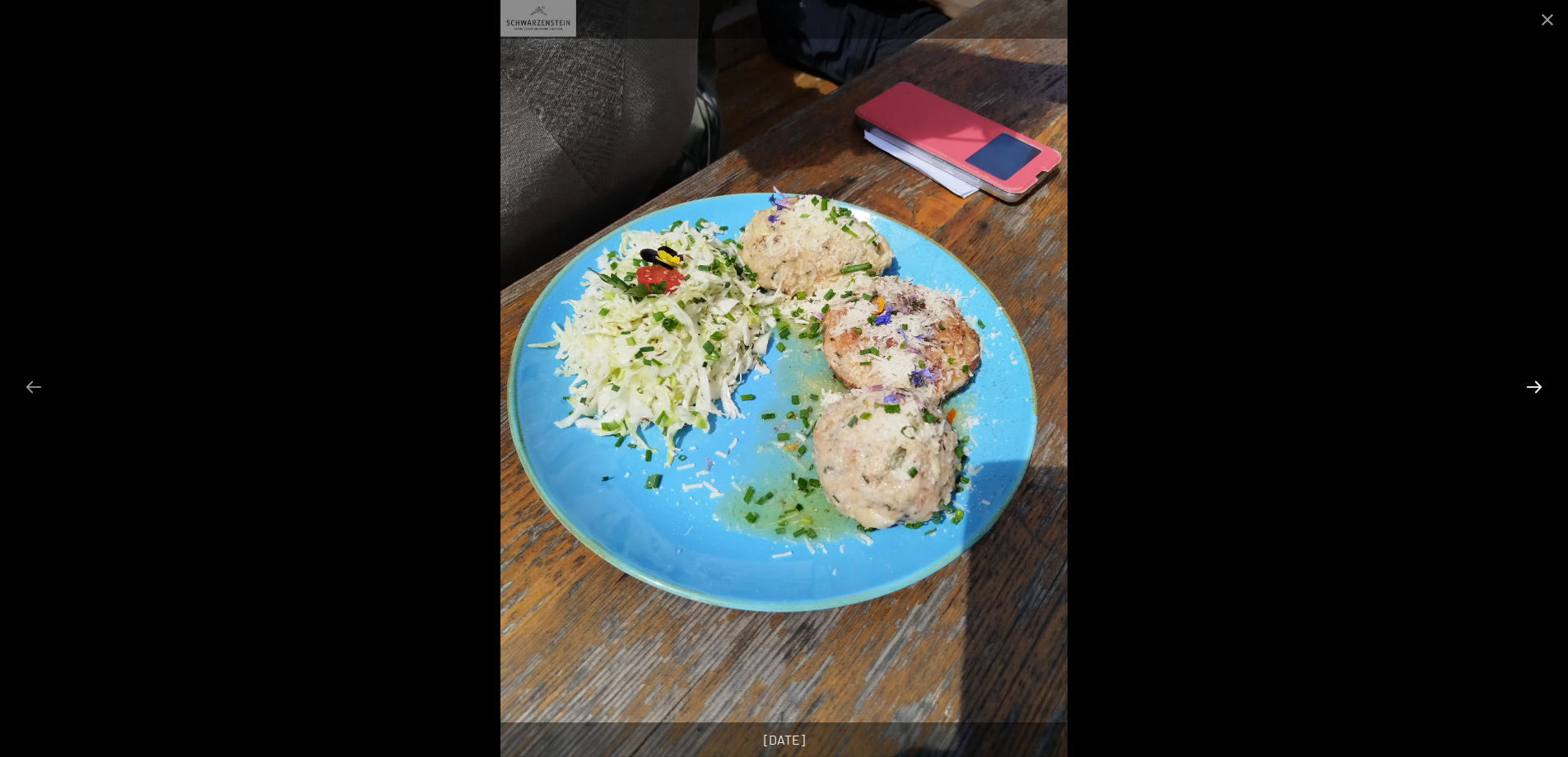
click at [1533, 387] on button "Next slide" at bounding box center [1534, 386] width 35 height 32
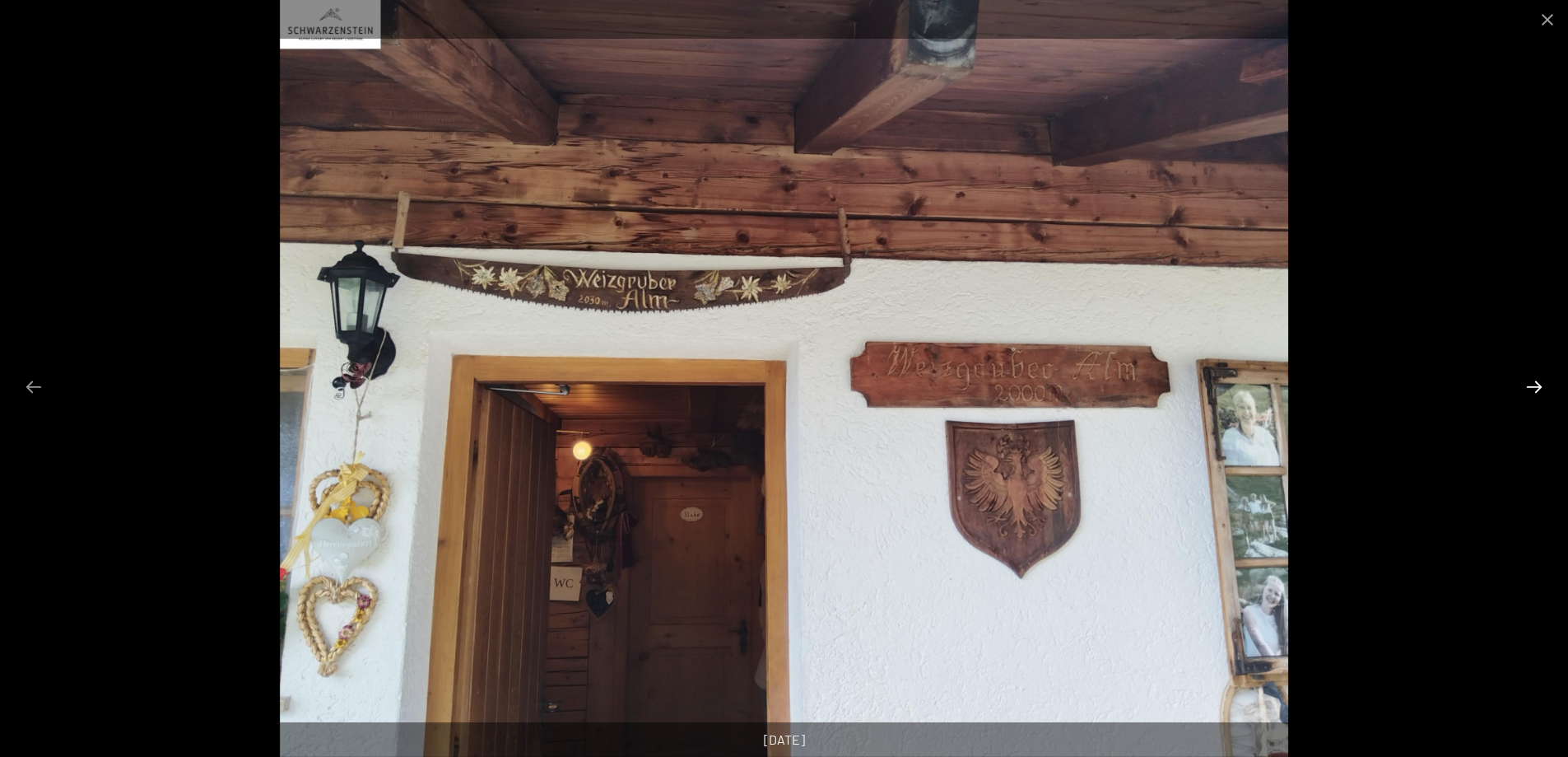
click at [1533, 387] on button "Next slide" at bounding box center [1534, 386] width 35 height 32
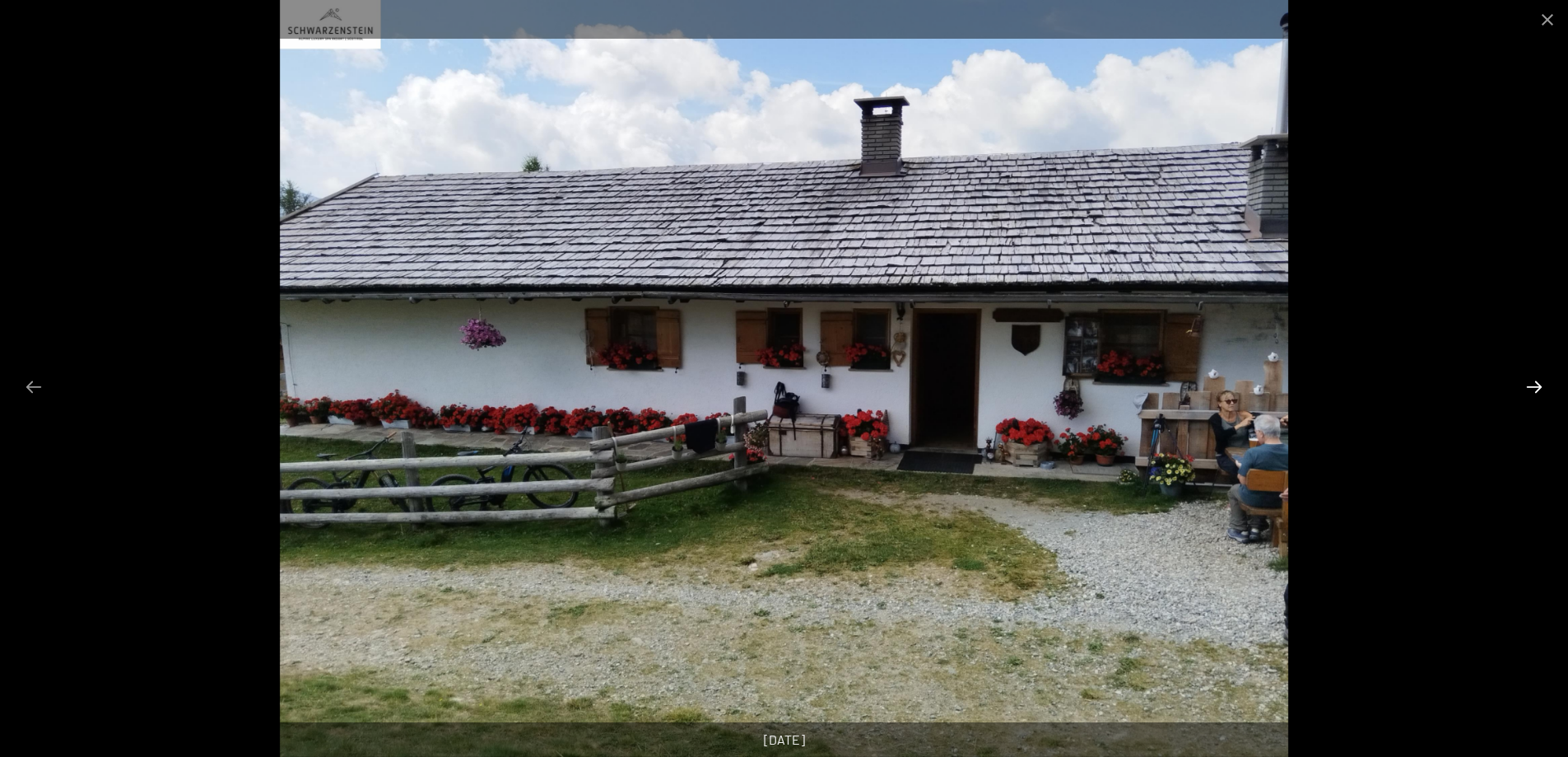
click at [1533, 387] on button "Next slide" at bounding box center [1534, 386] width 35 height 32
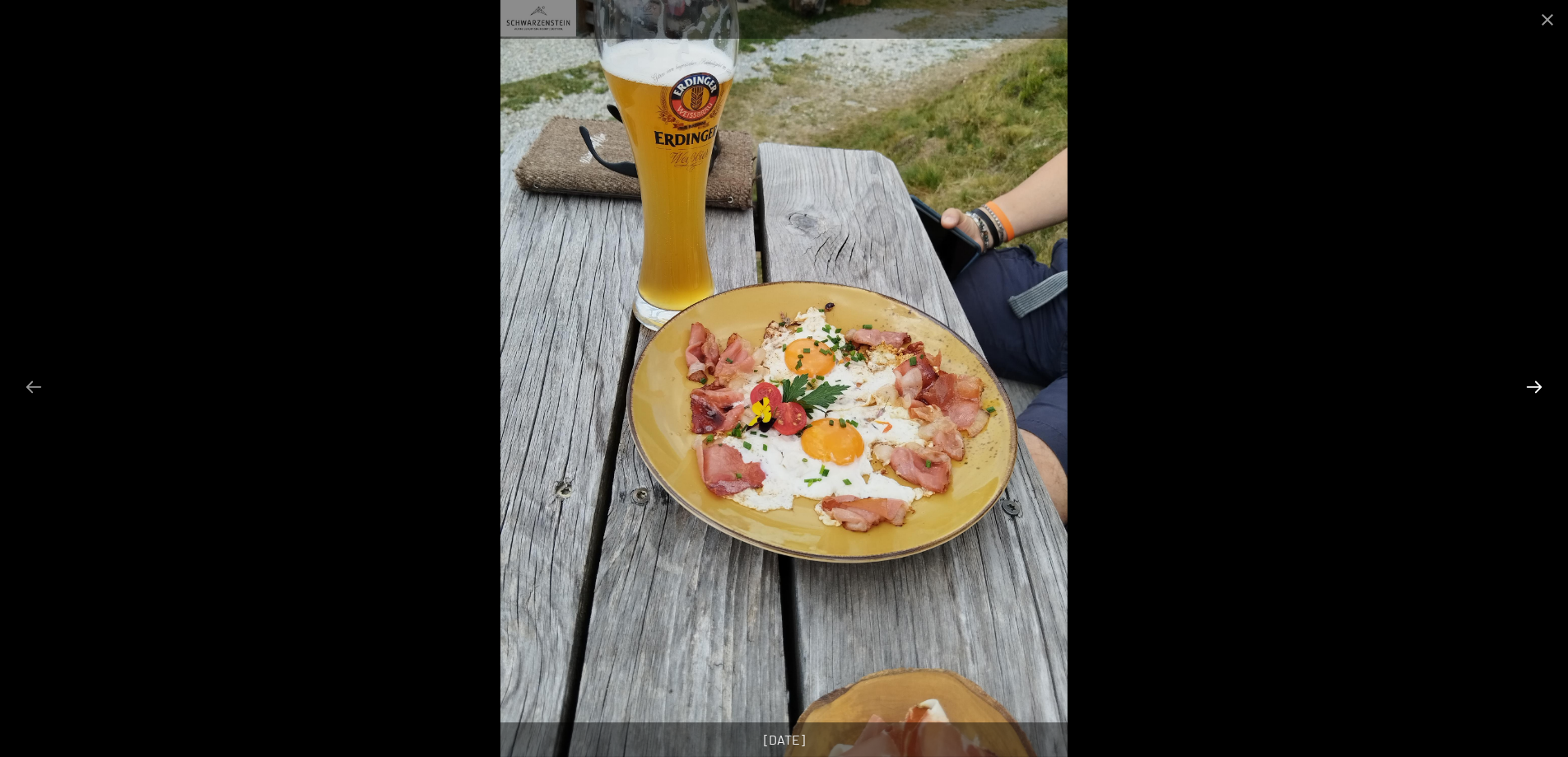
click at [1533, 387] on button "Next slide" at bounding box center [1534, 386] width 35 height 32
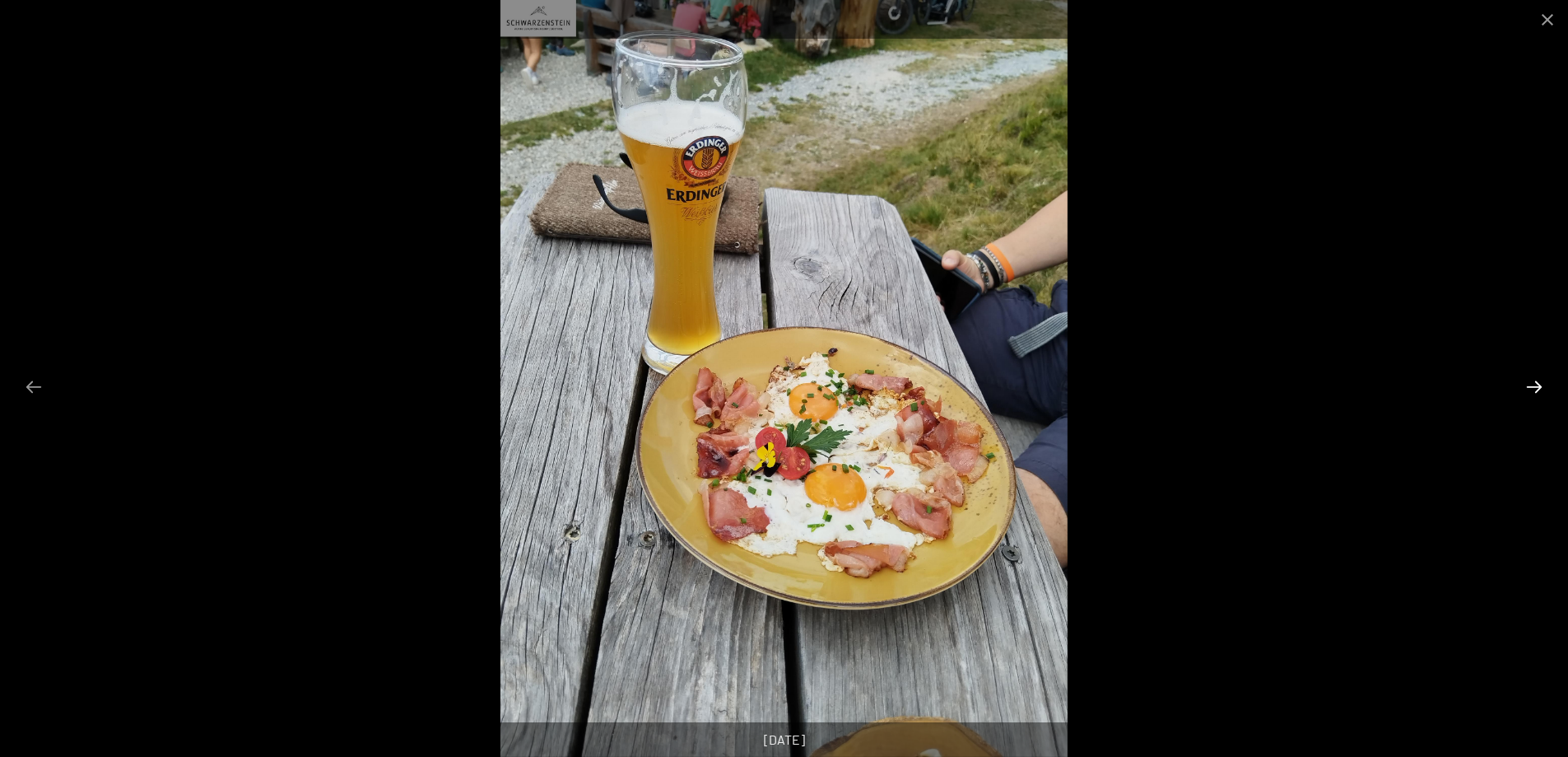
click at [1533, 387] on button "Next slide" at bounding box center [1534, 386] width 35 height 32
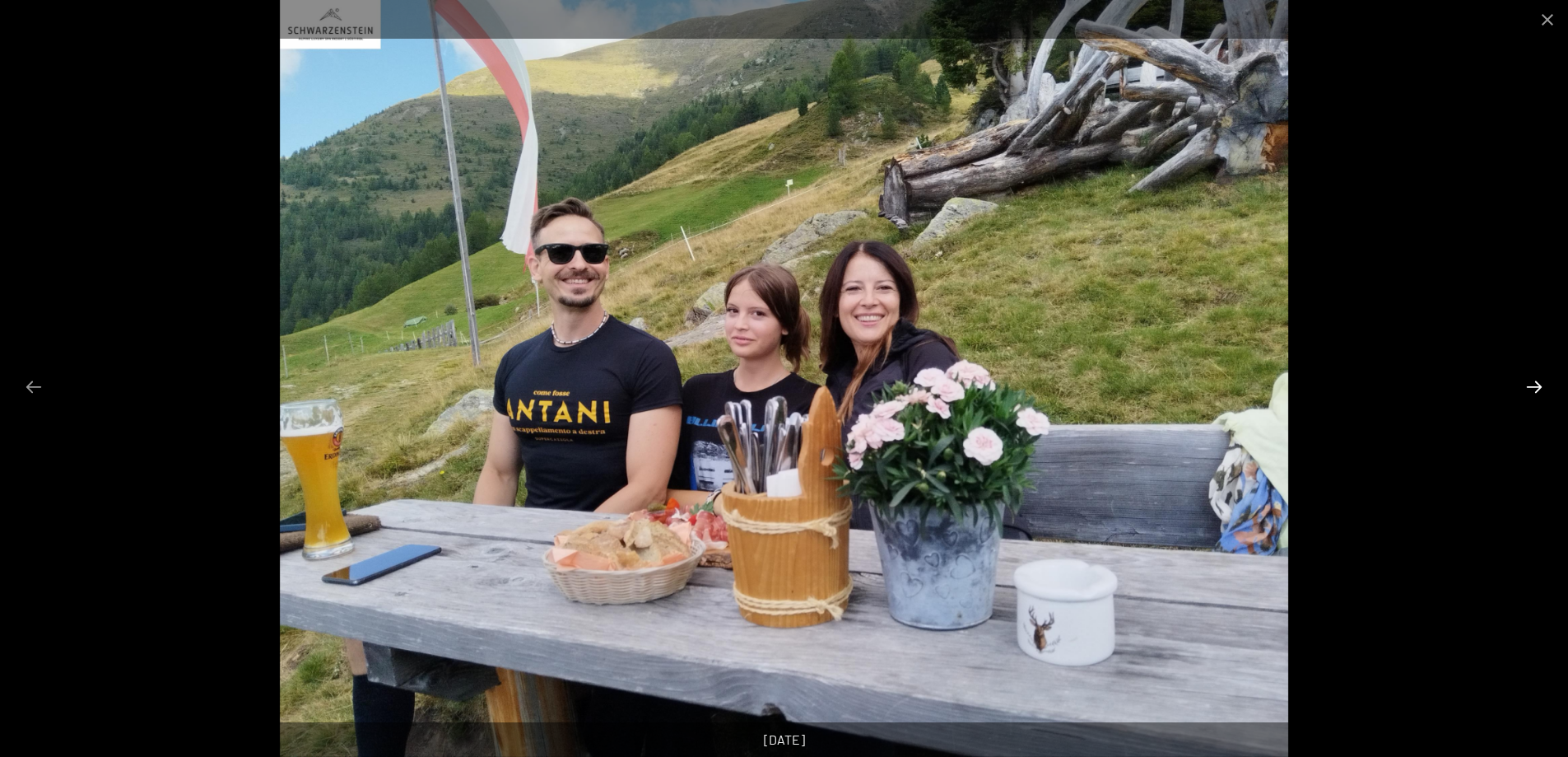
click at [1528, 388] on button "Next slide" at bounding box center [1534, 386] width 35 height 32
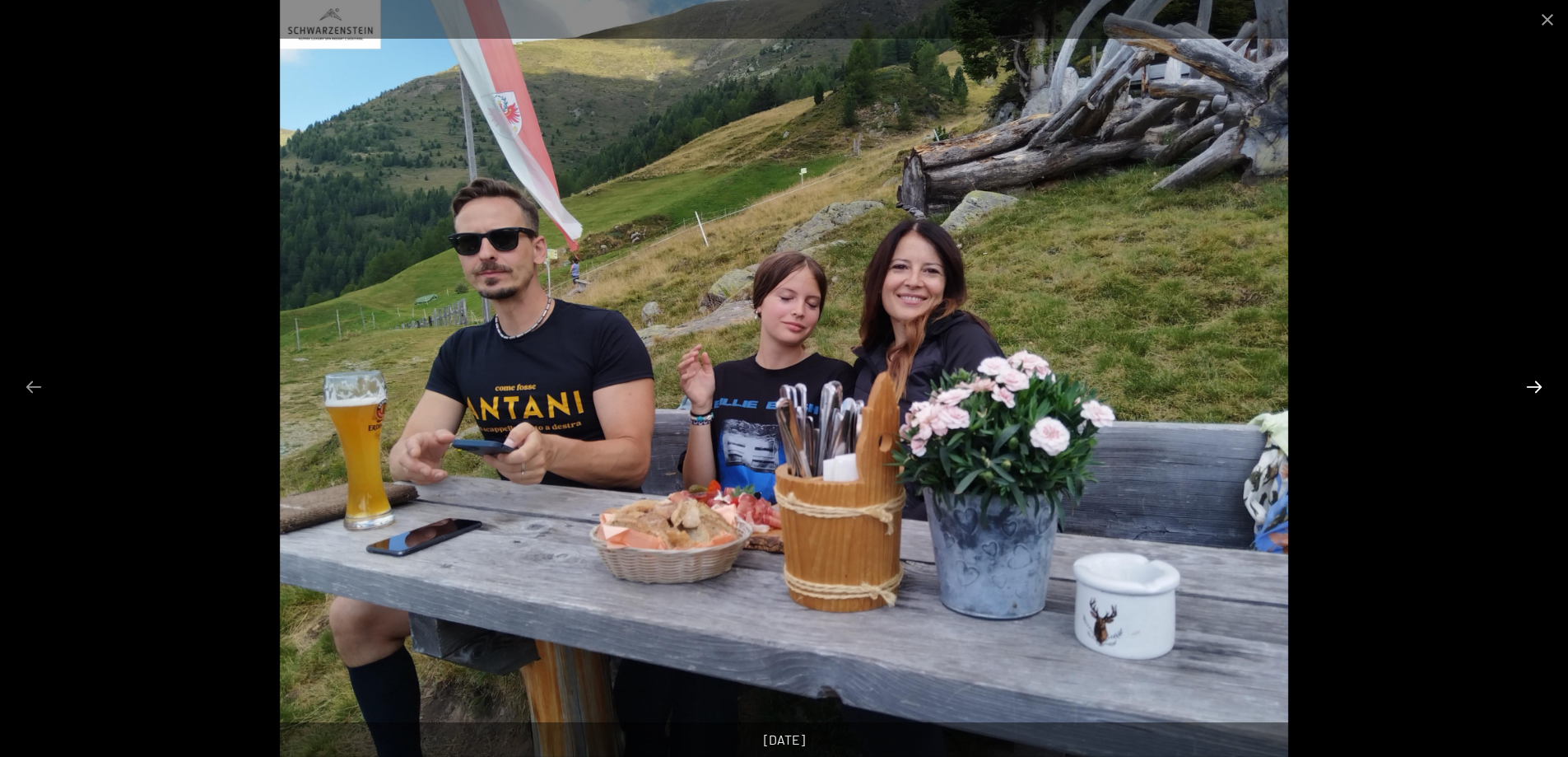
click at [1528, 388] on button "Next slide" at bounding box center [1534, 386] width 35 height 32
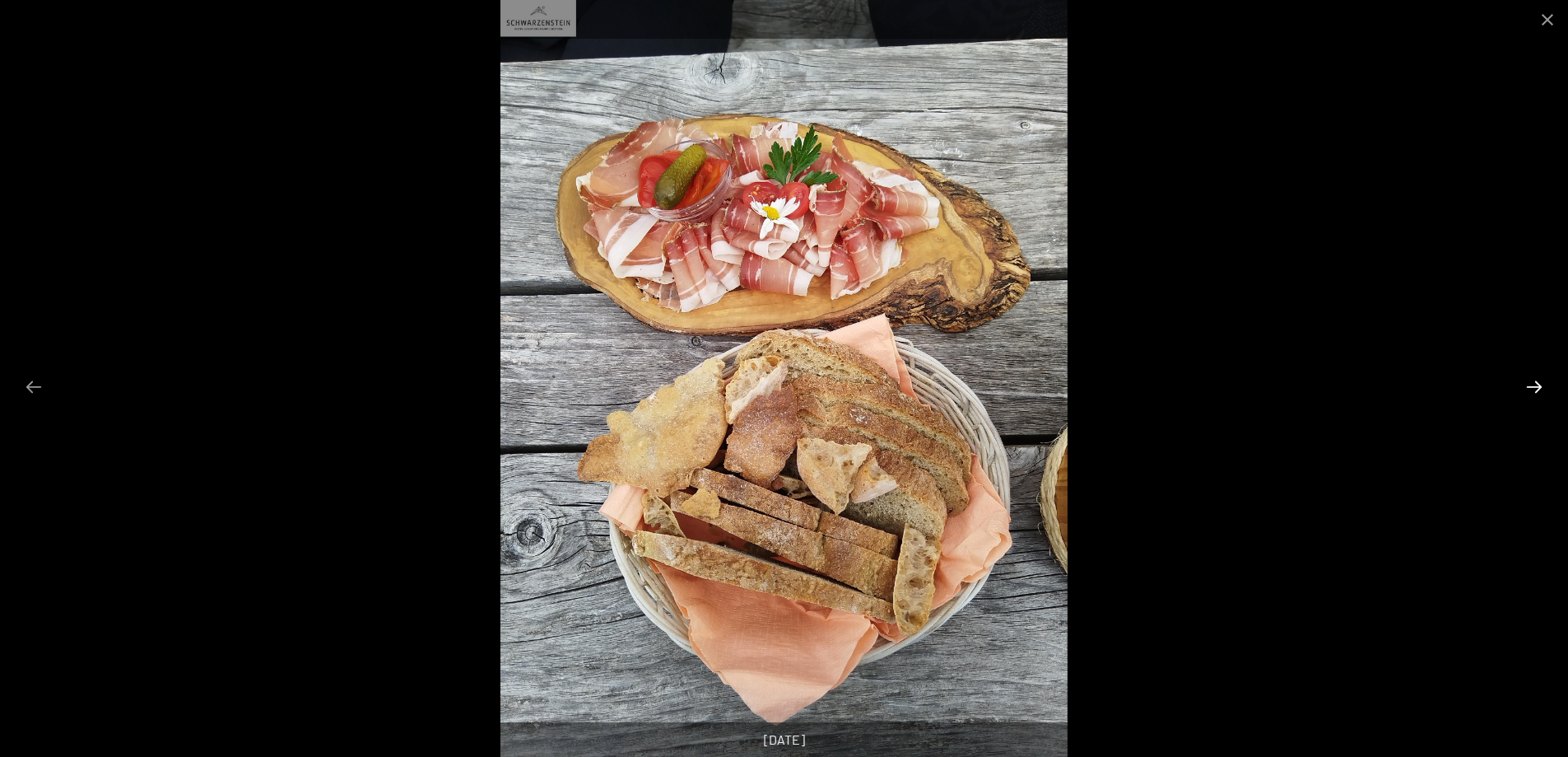
click at [1530, 386] on button "Next slide" at bounding box center [1534, 386] width 35 height 32
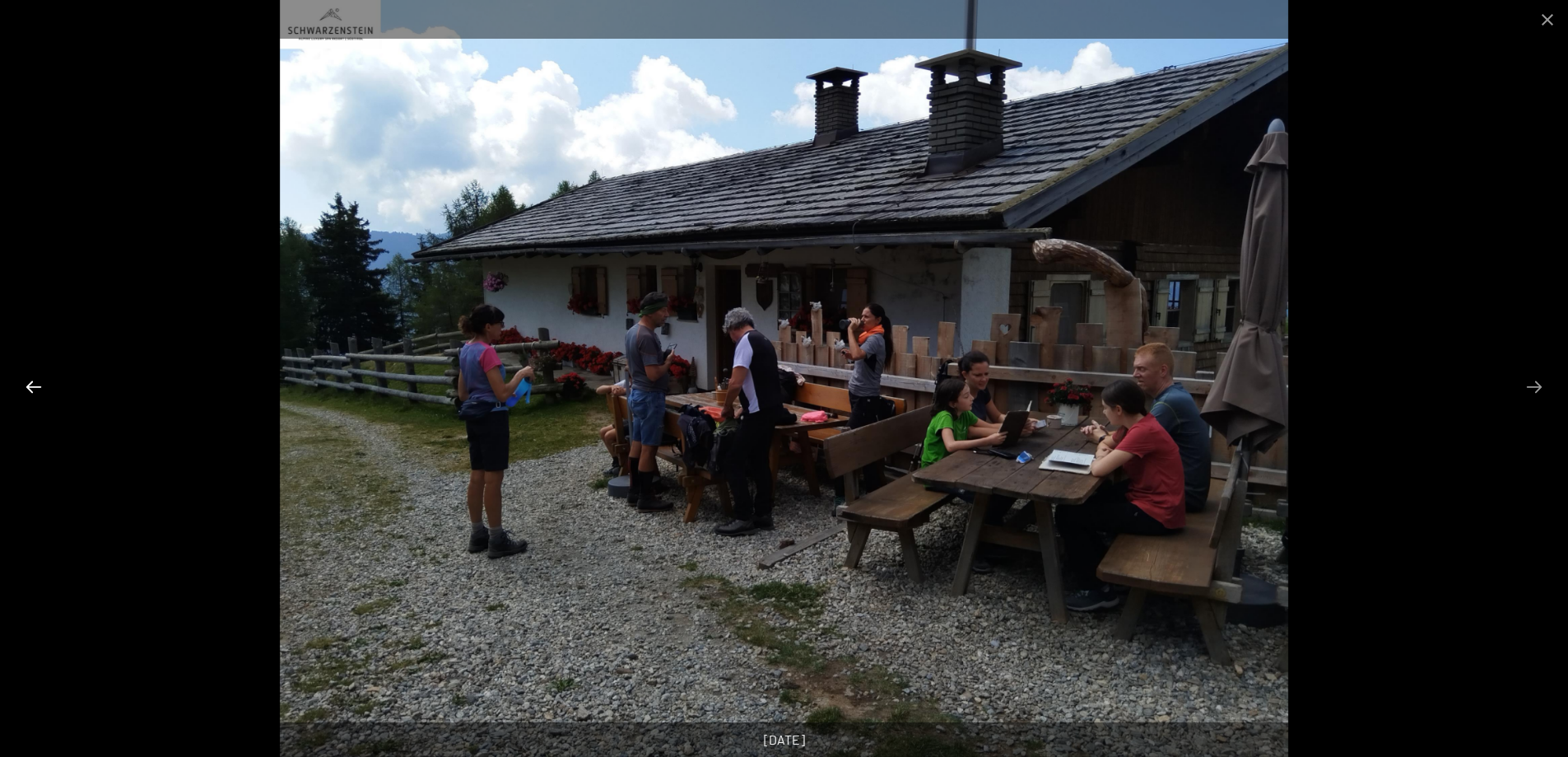
click at [33, 377] on button "Previous slide" at bounding box center [34, 386] width 35 height 32
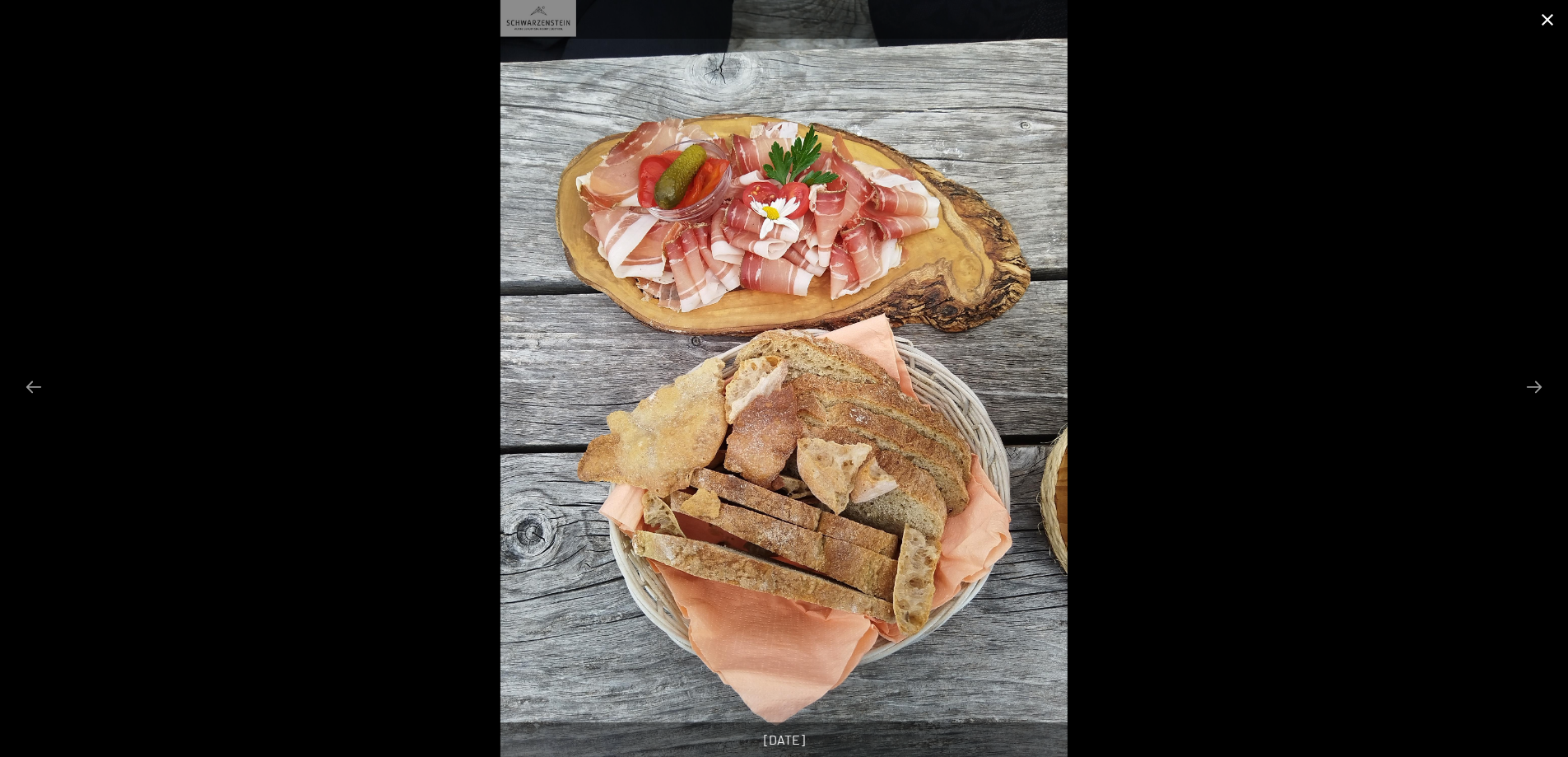
click at [1548, 22] on button "Close gallery" at bounding box center [1547, 19] width 41 height 38
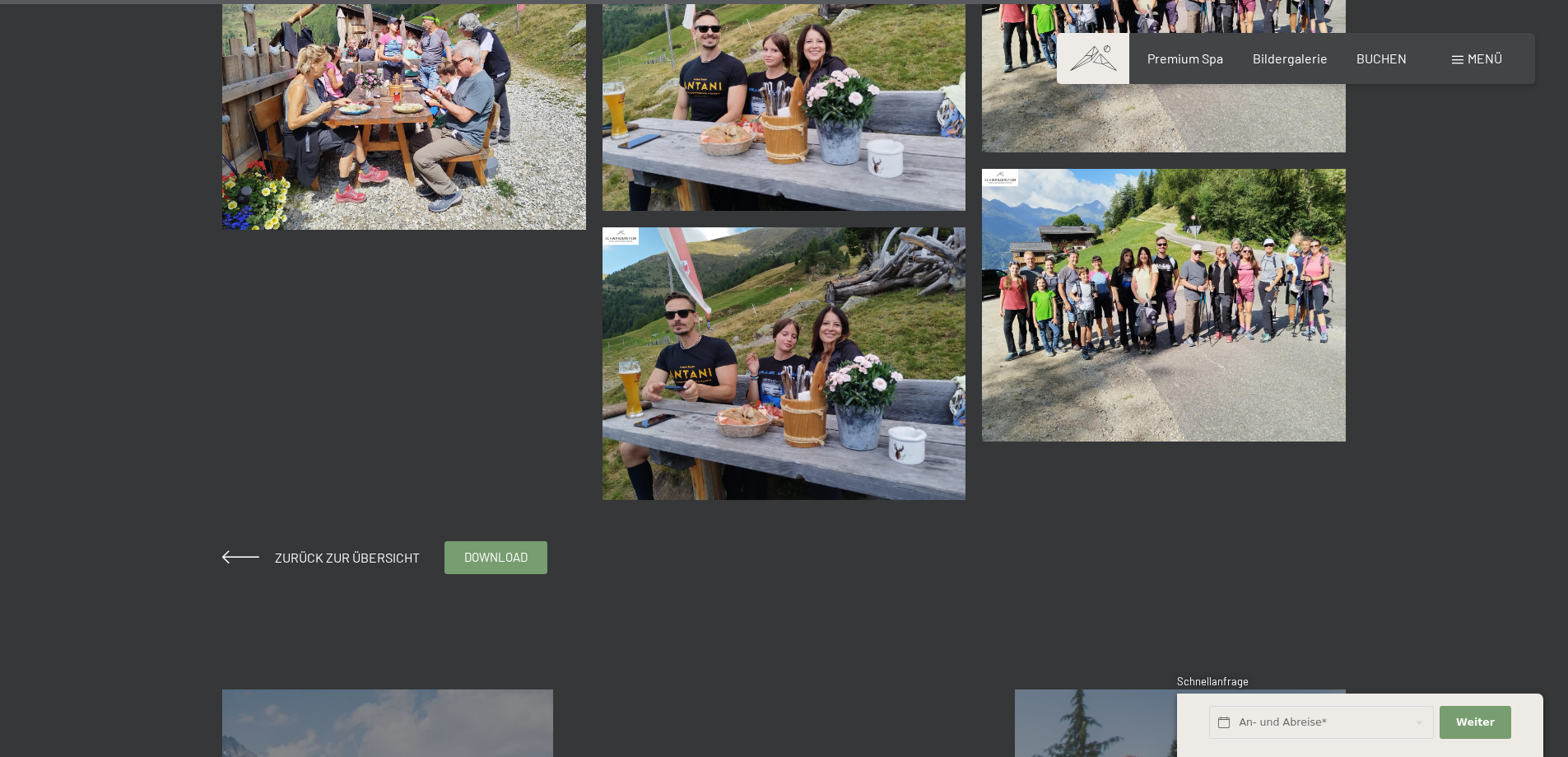
scroll to position [3047, 0]
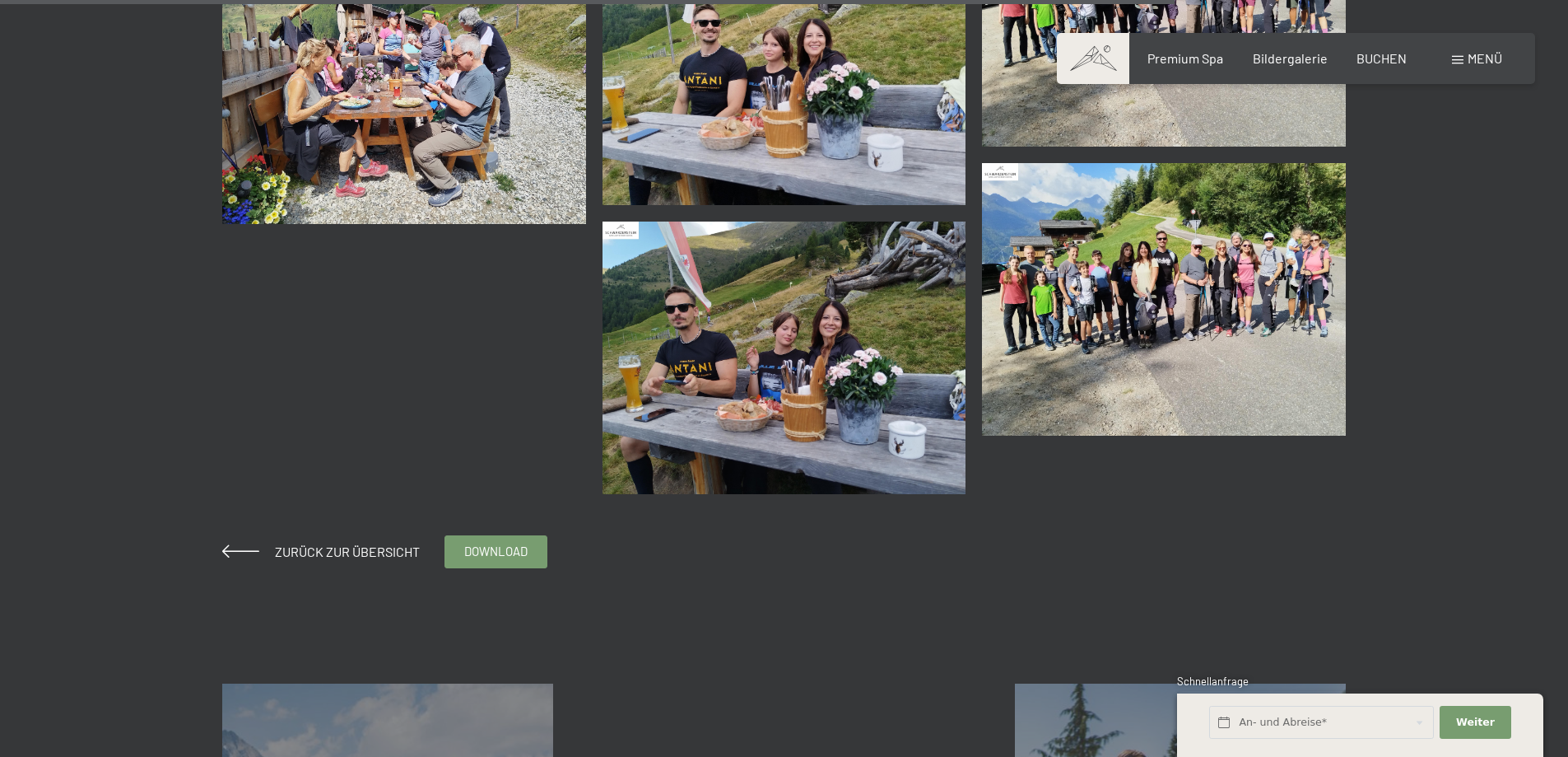
click at [1220, 255] on img at bounding box center [1164, 299] width 364 height 273
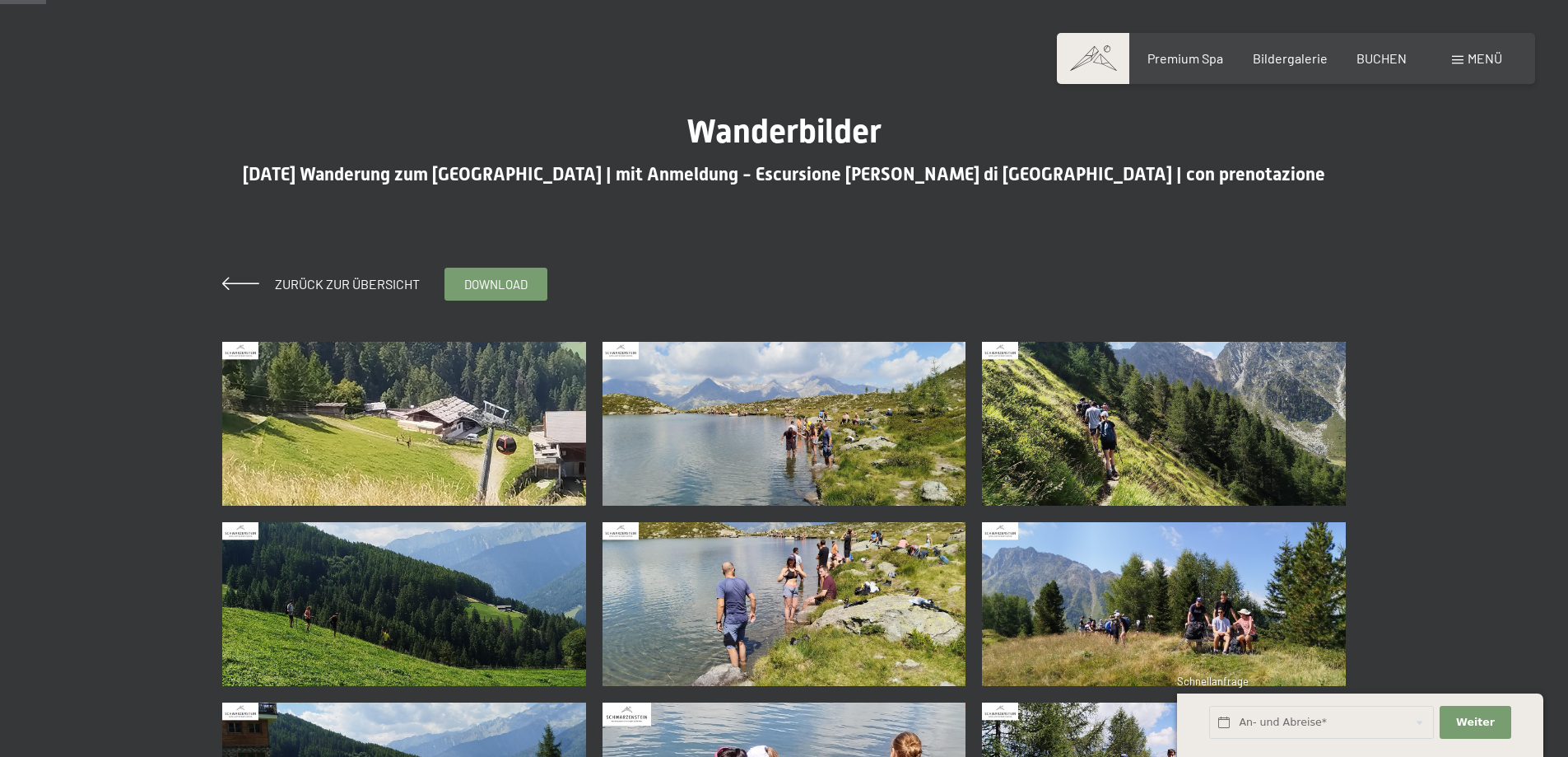
scroll to position [83, 0]
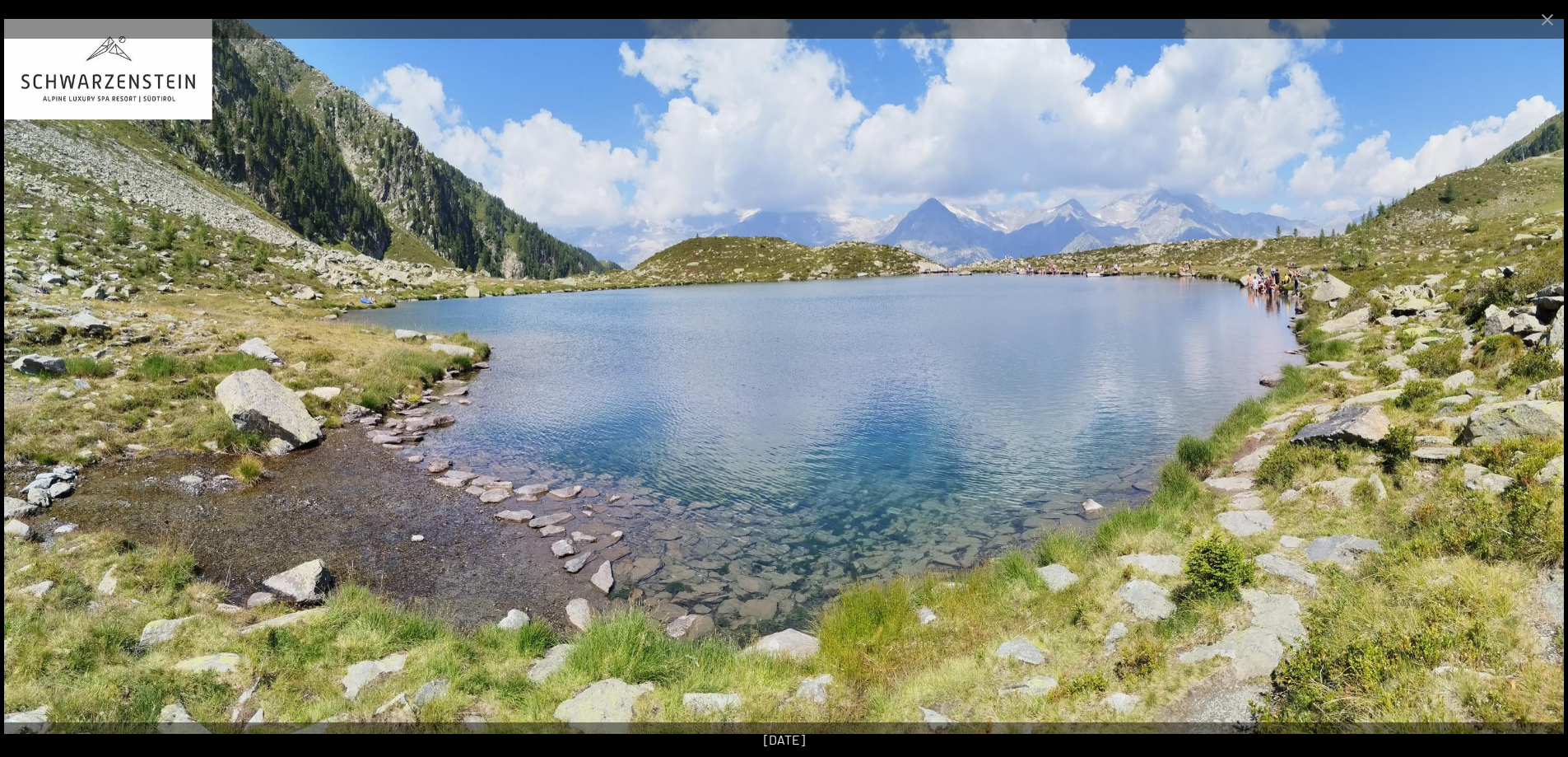
scroll to position [247, 0]
click at [1519, 401] on button "Next slide" at bounding box center [1534, 386] width 35 height 32
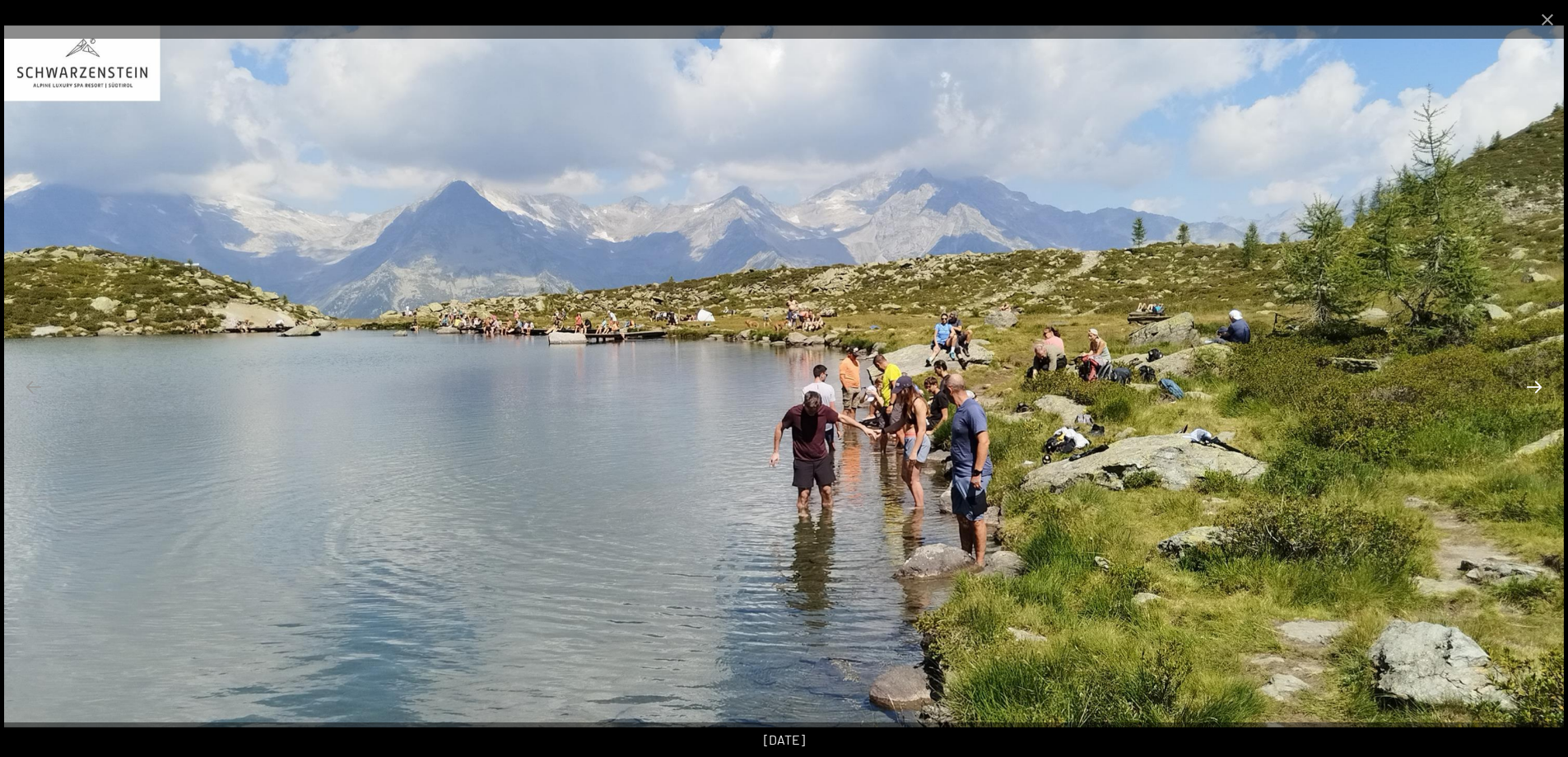
click at [1526, 392] on button "Next slide" at bounding box center [1534, 386] width 35 height 32
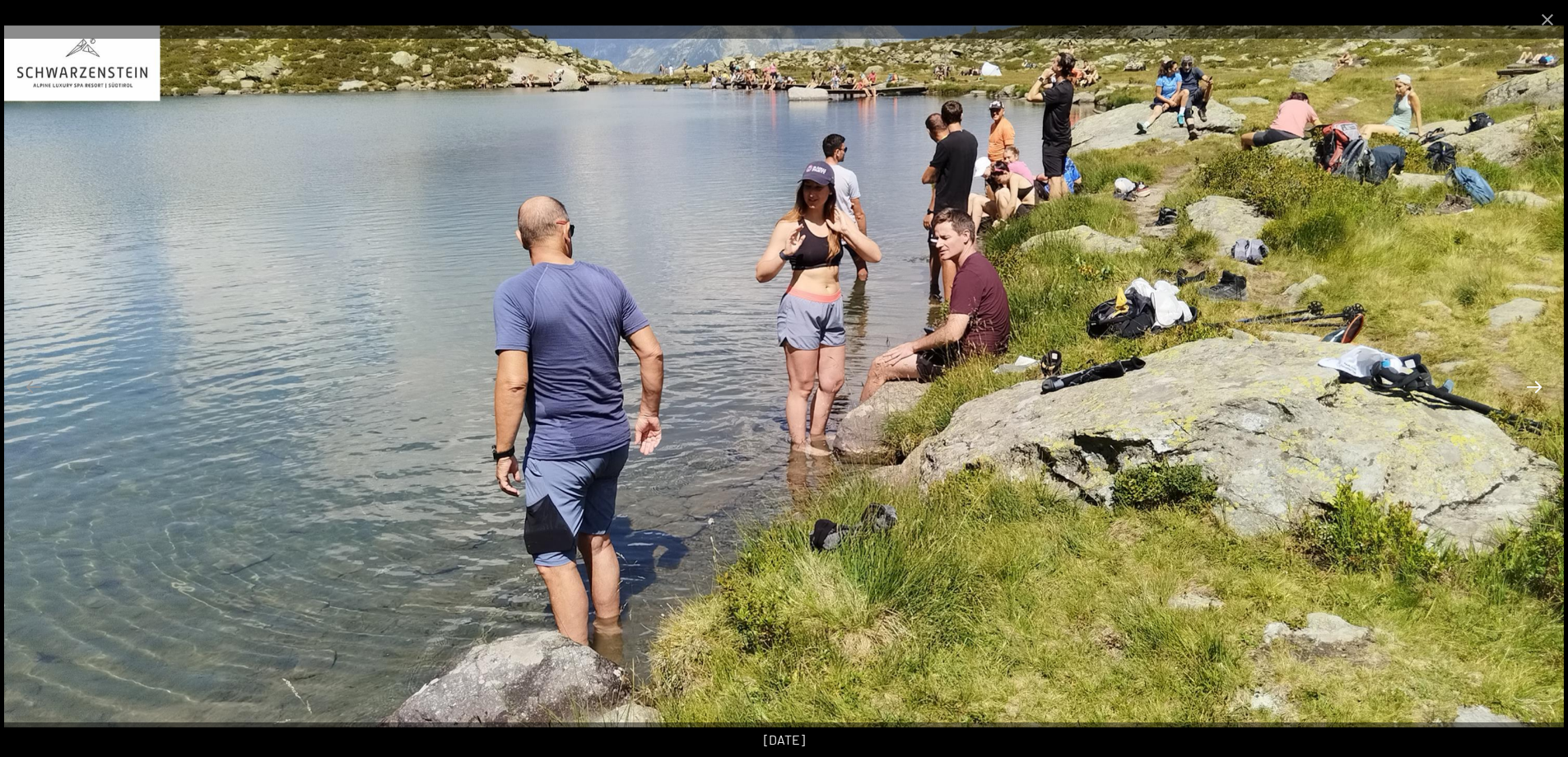
click at [1526, 392] on button "Next slide" at bounding box center [1534, 386] width 35 height 32
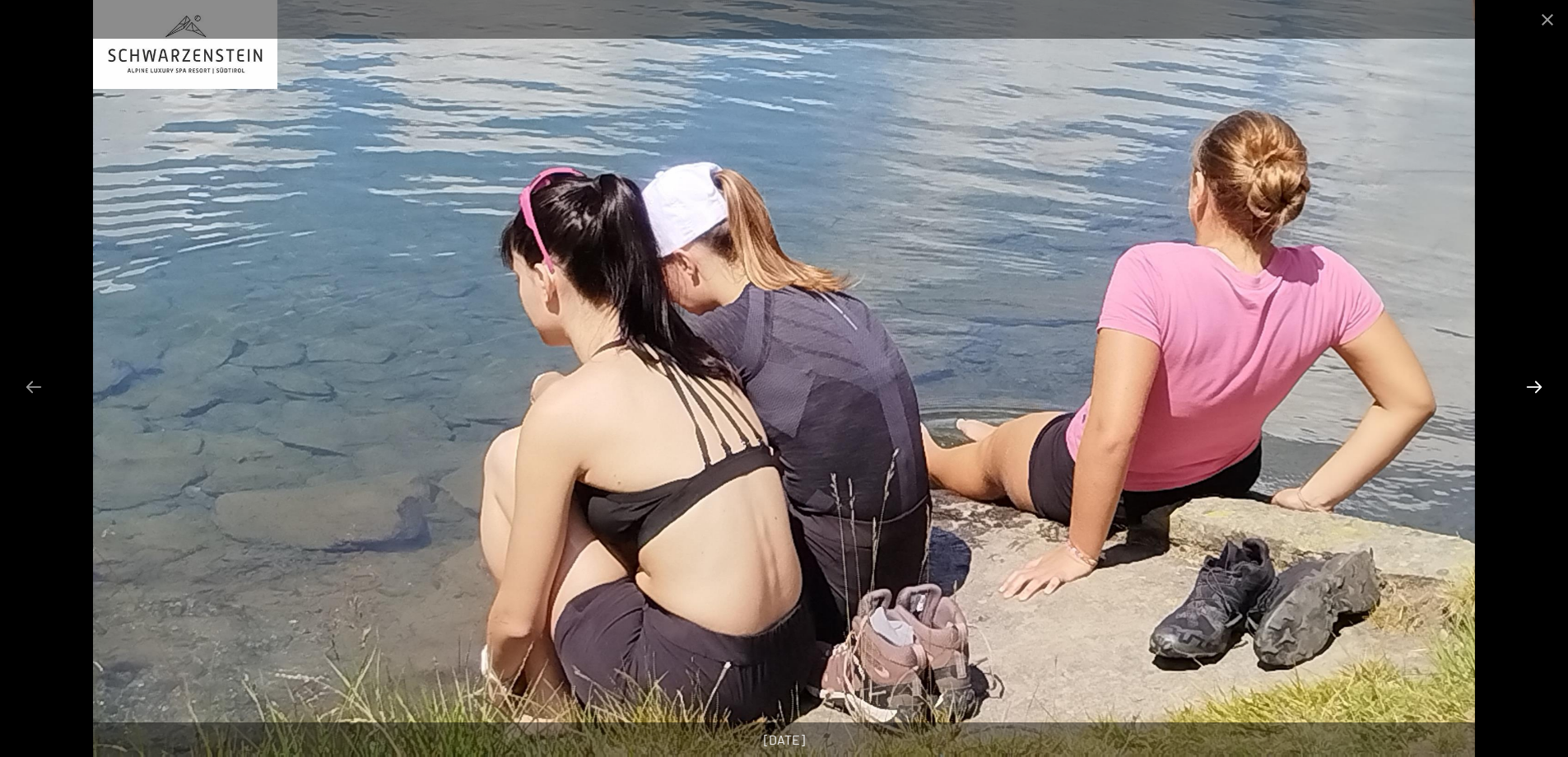
click at [1526, 392] on button "Next slide" at bounding box center [1534, 386] width 35 height 32
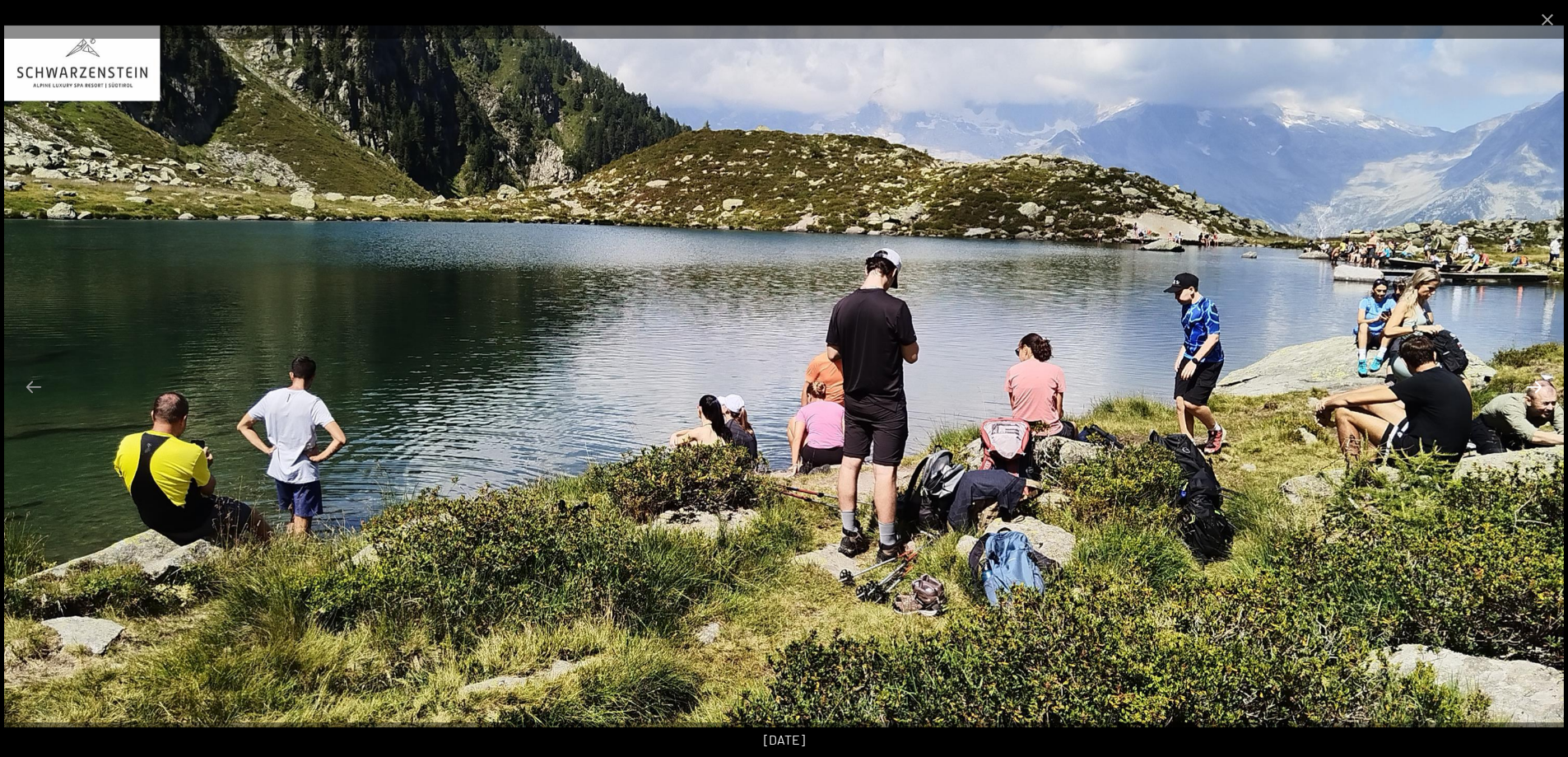
click at [1526, 392] on button "Next slide" at bounding box center [1534, 386] width 35 height 32
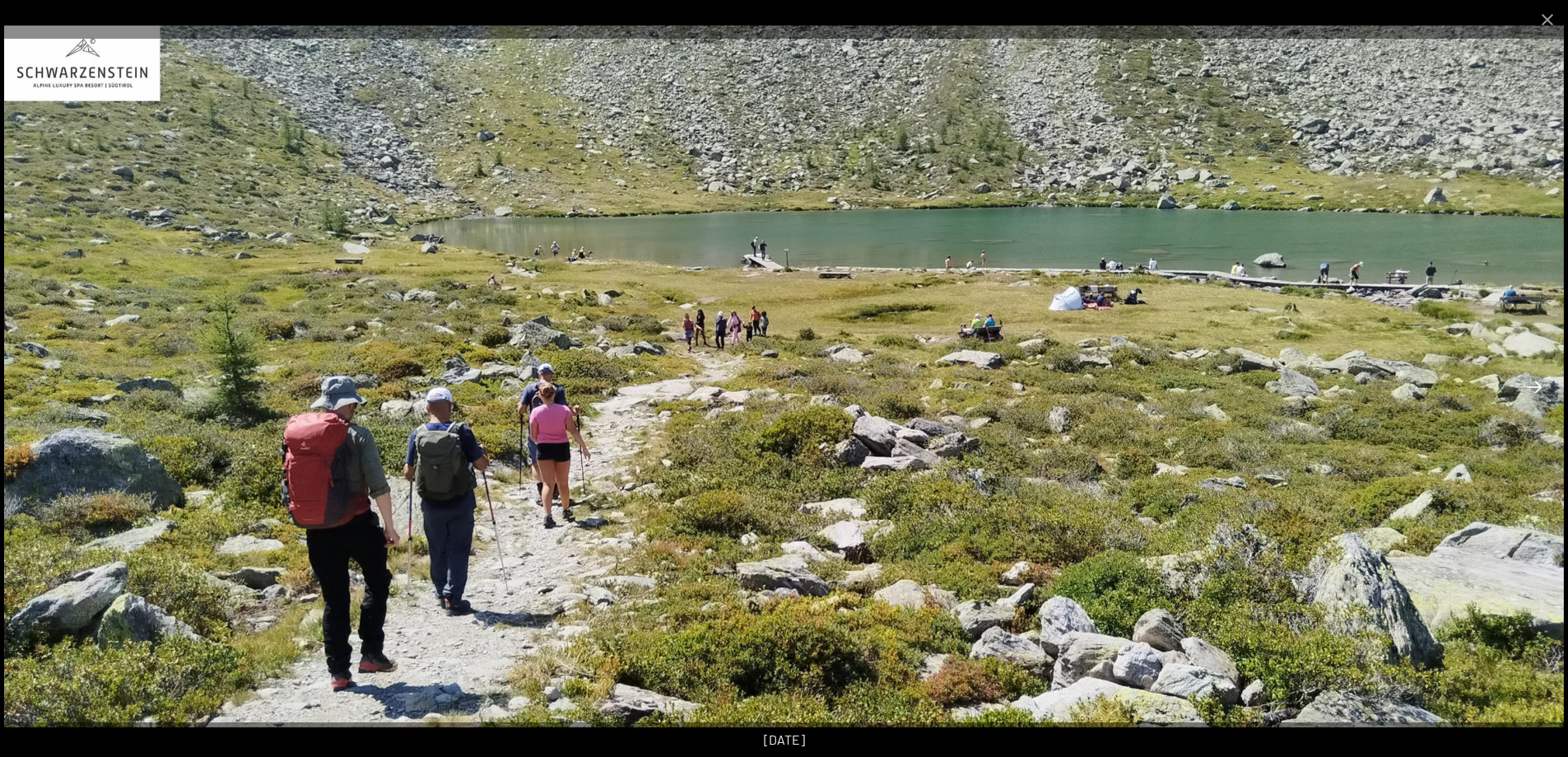
click at [1526, 392] on button "Next slide" at bounding box center [1534, 386] width 35 height 32
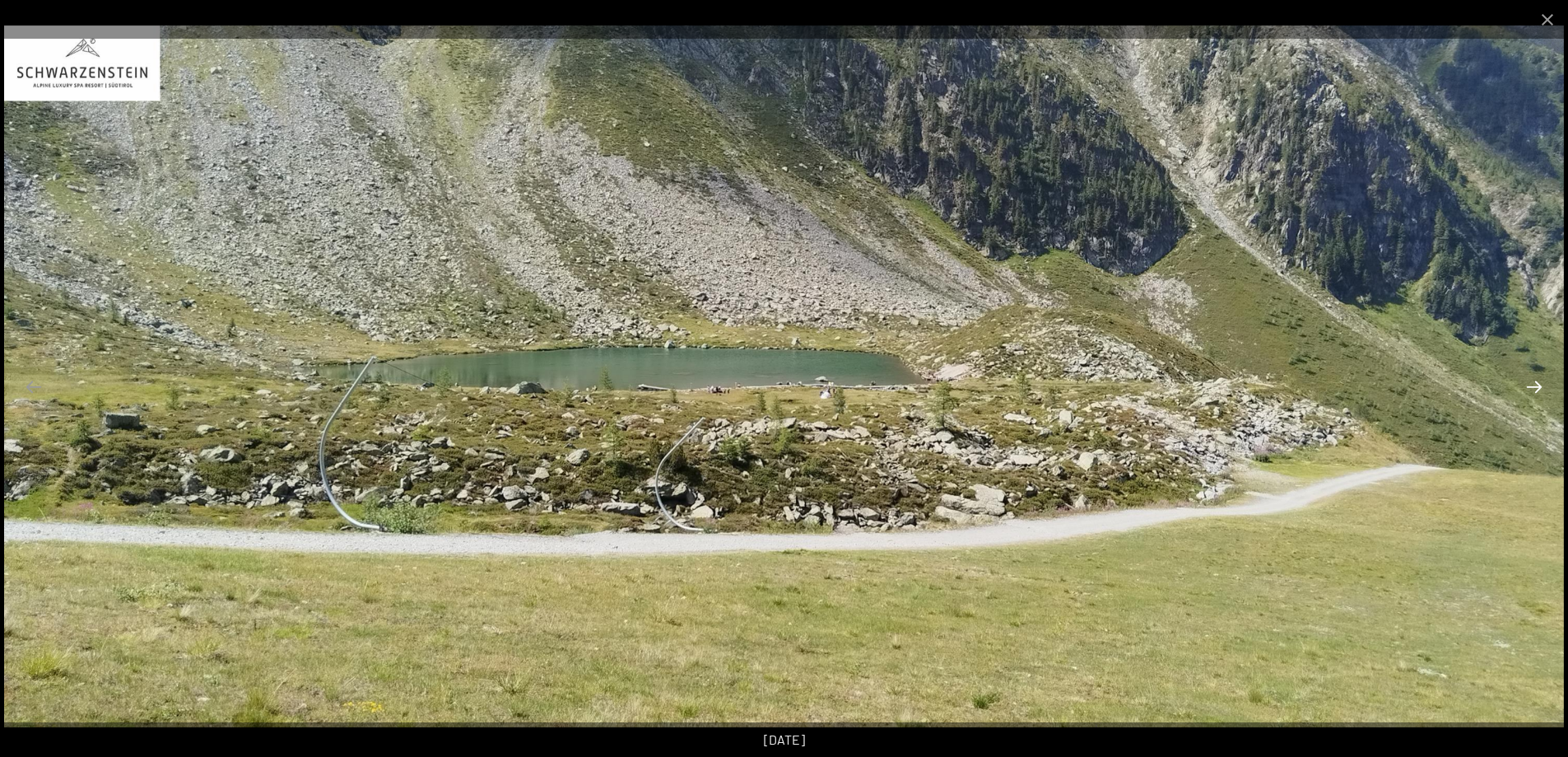
click at [1526, 392] on button "Next slide" at bounding box center [1534, 386] width 35 height 32
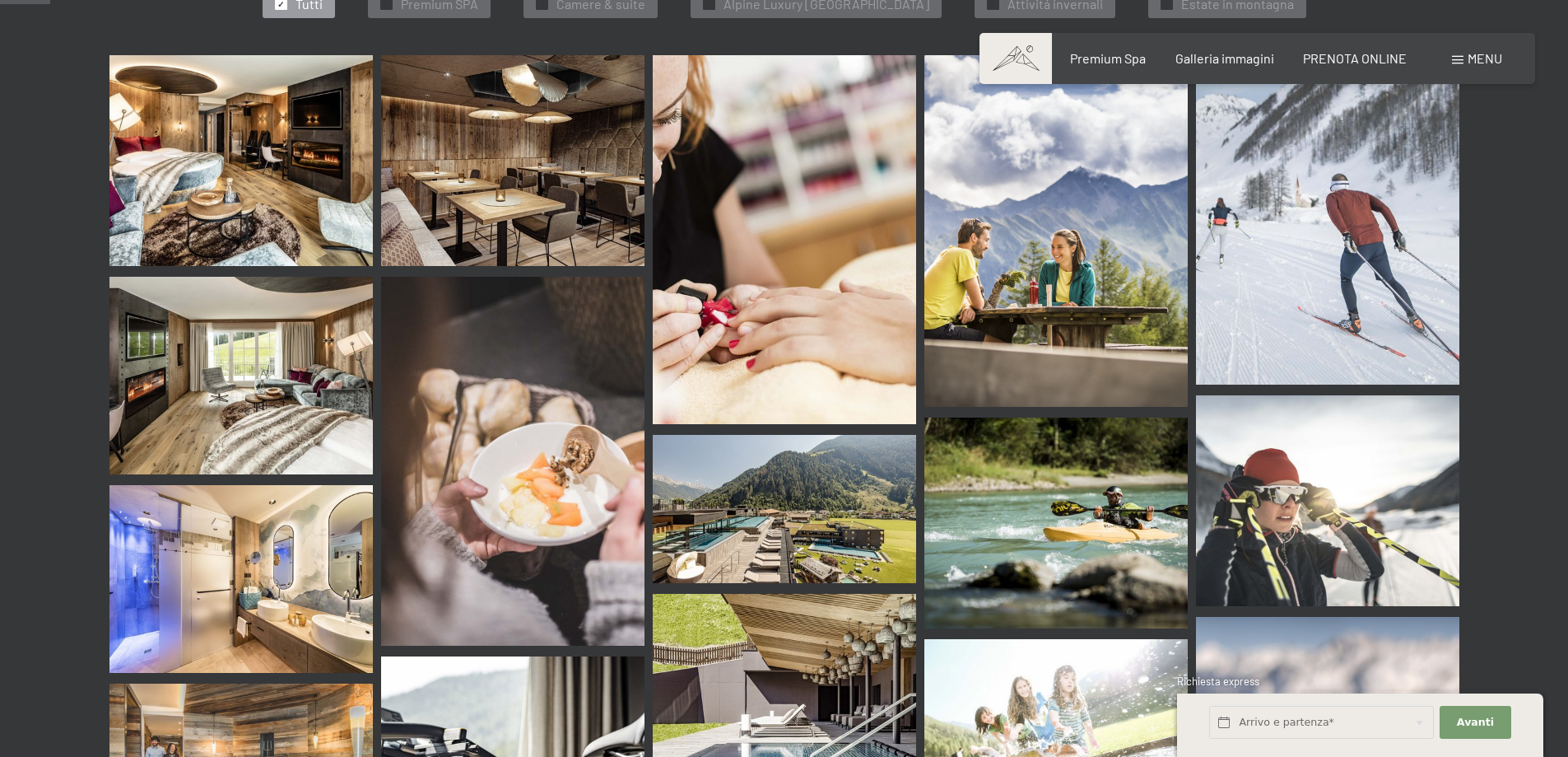
scroll to position [741, 0]
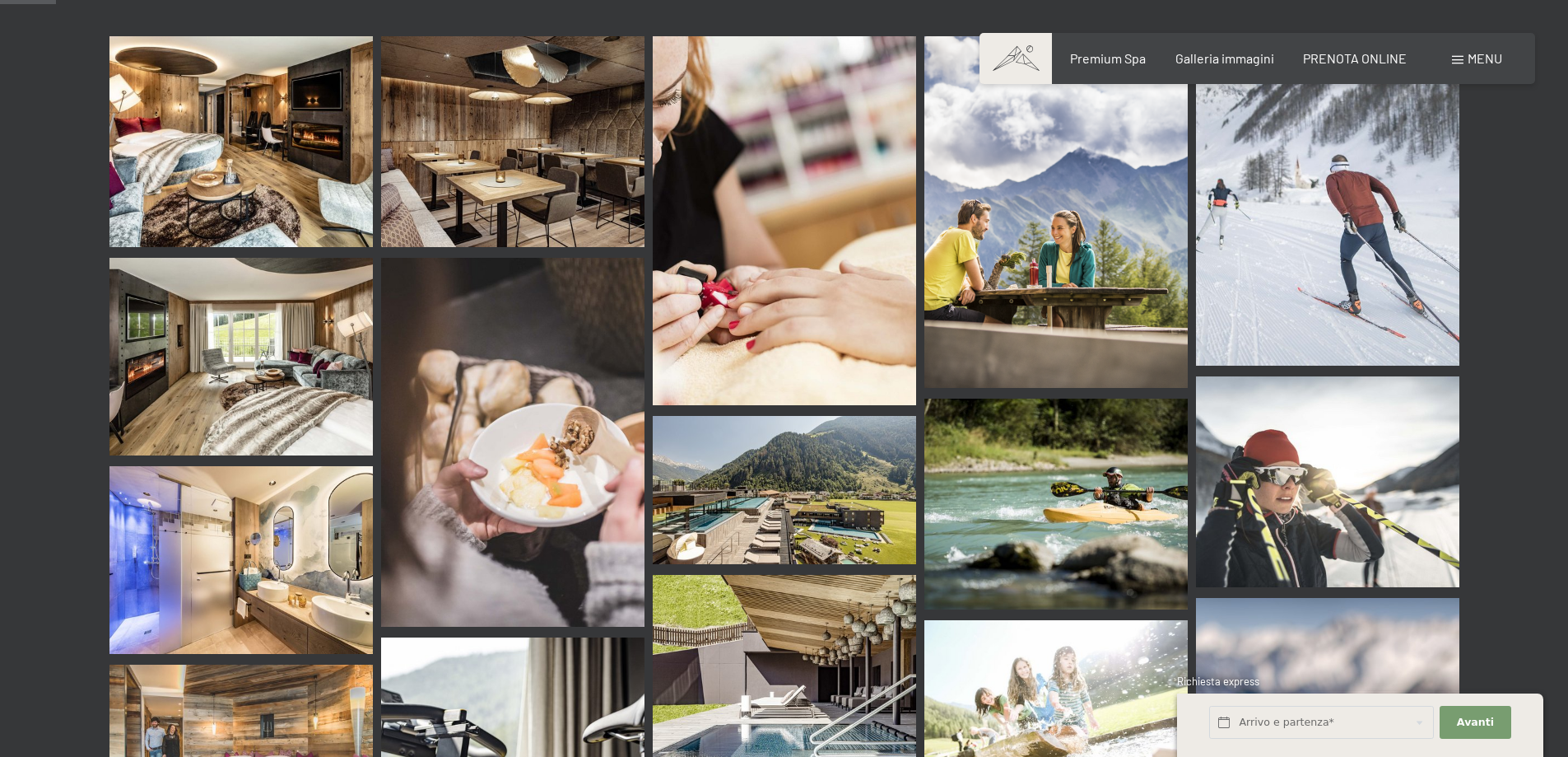
click at [273, 516] on img at bounding box center [241, 560] width 264 height 189
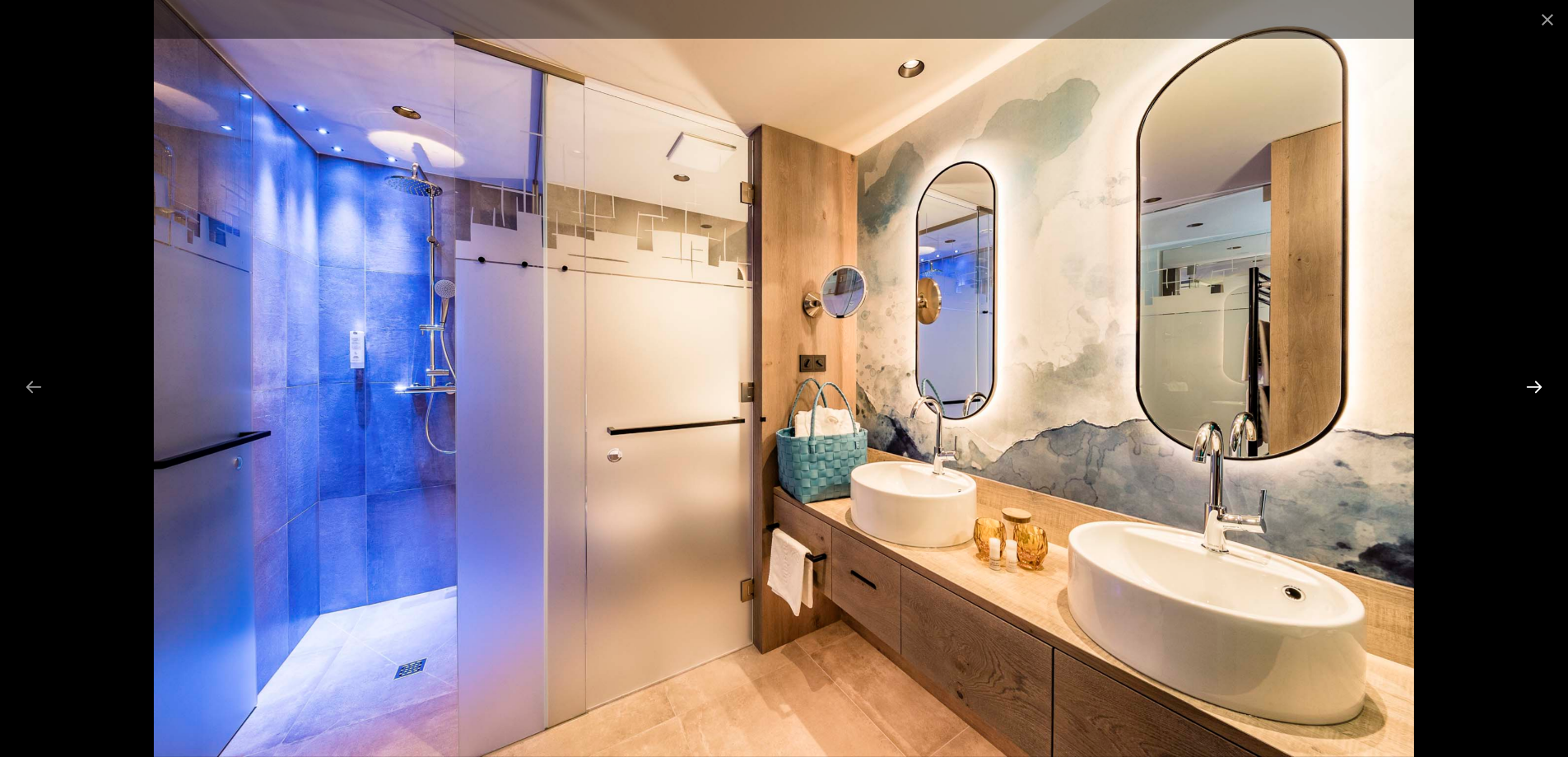
click at [1528, 387] on button "Next slide" at bounding box center [1534, 386] width 35 height 32
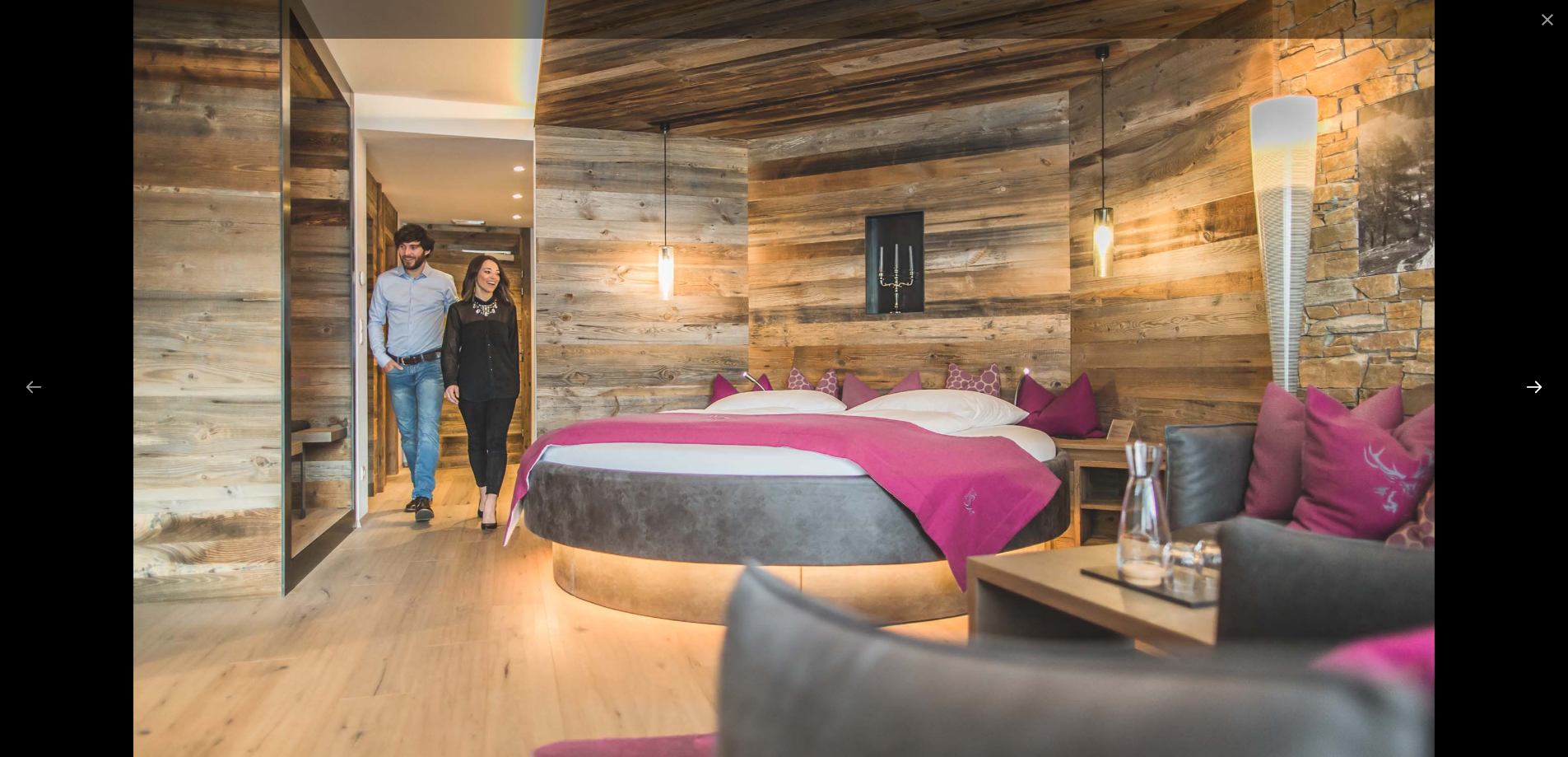
click at [1528, 387] on button "Next slide" at bounding box center [1534, 386] width 35 height 32
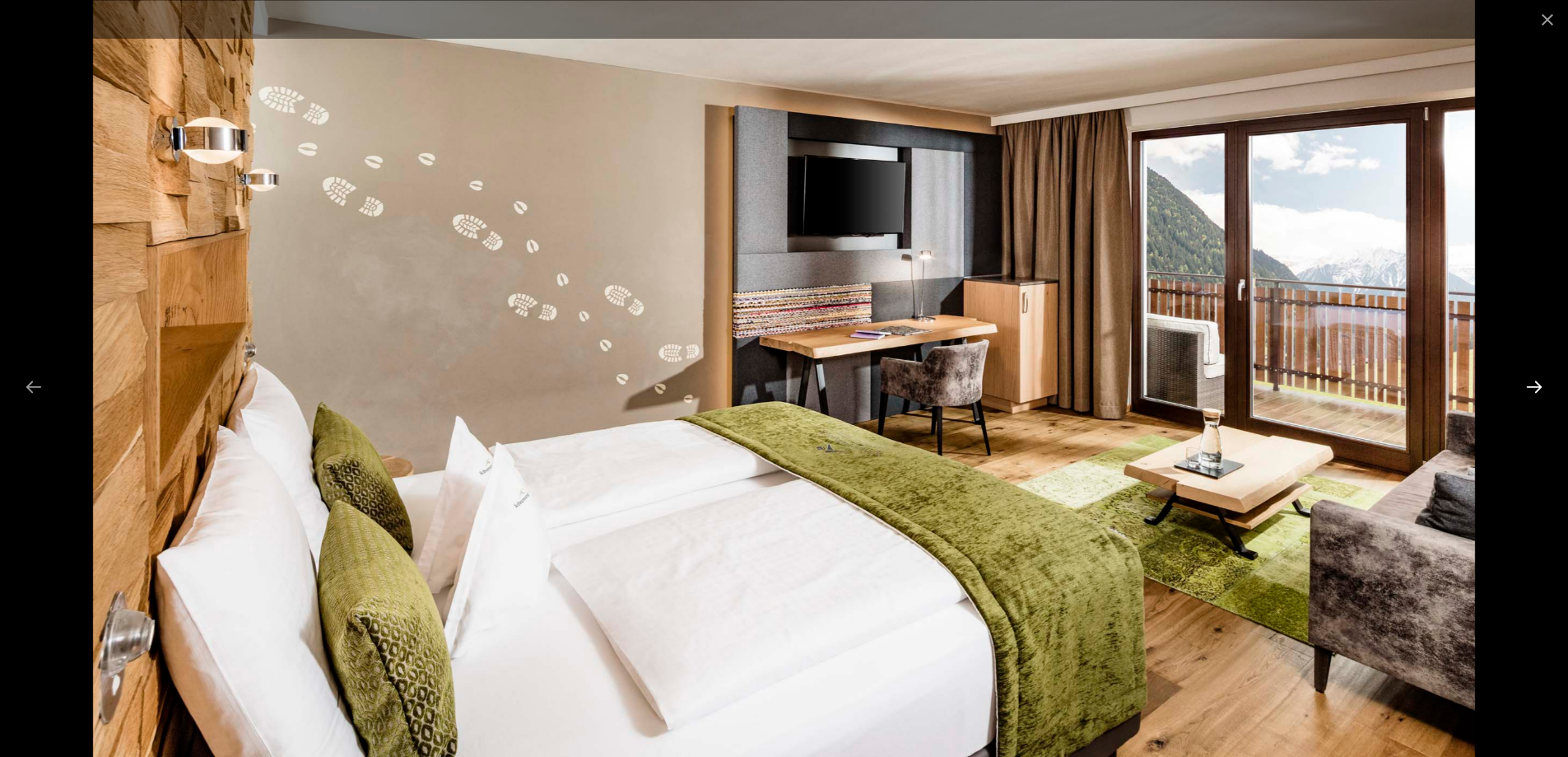
click at [1528, 387] on button "Next slide" at bounding box center [1534, 386] width 35 height 32
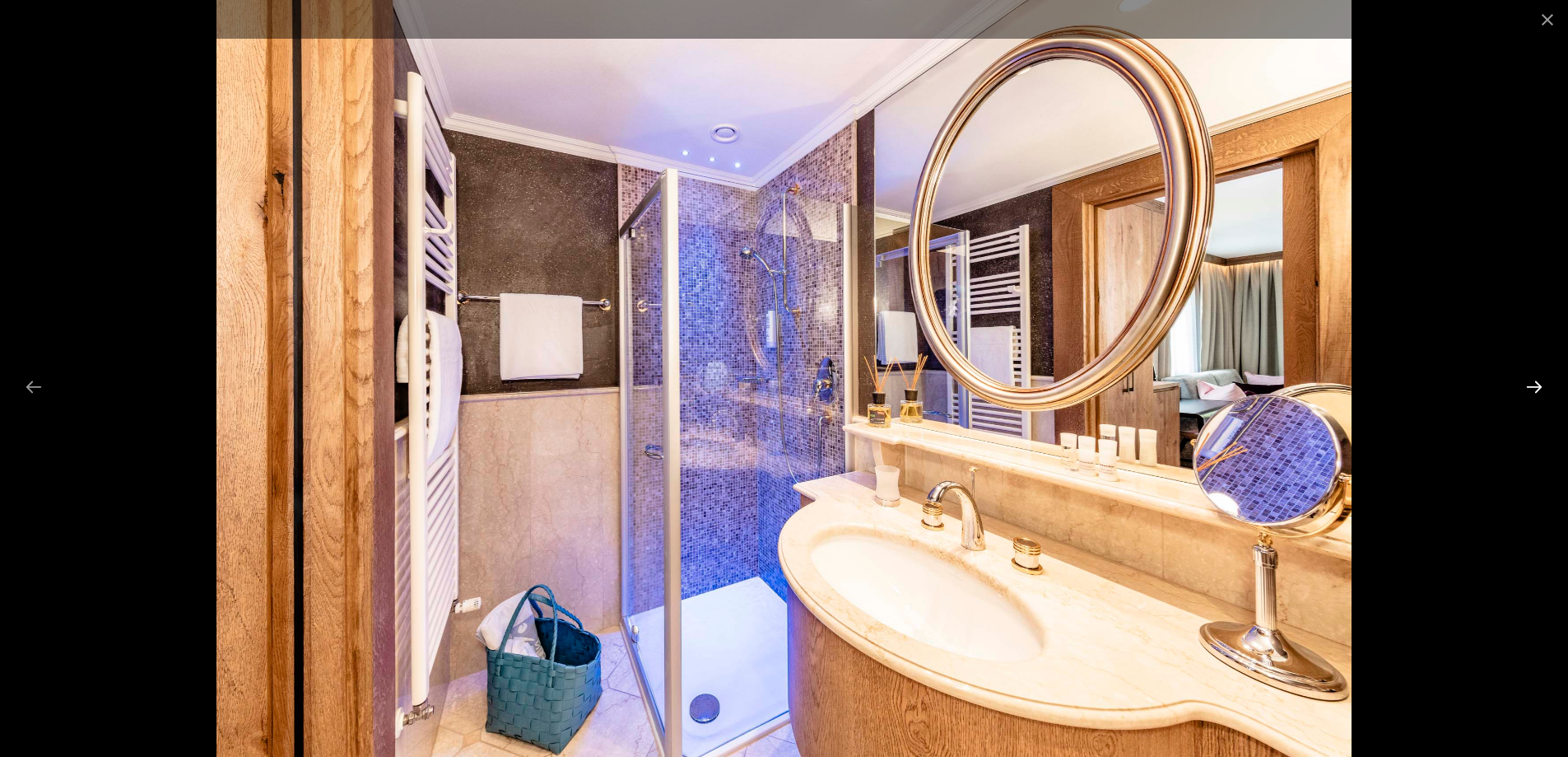
click at [1528, 387] on button "Next slide" at bounding box center [1534, 386] width 35 height 32
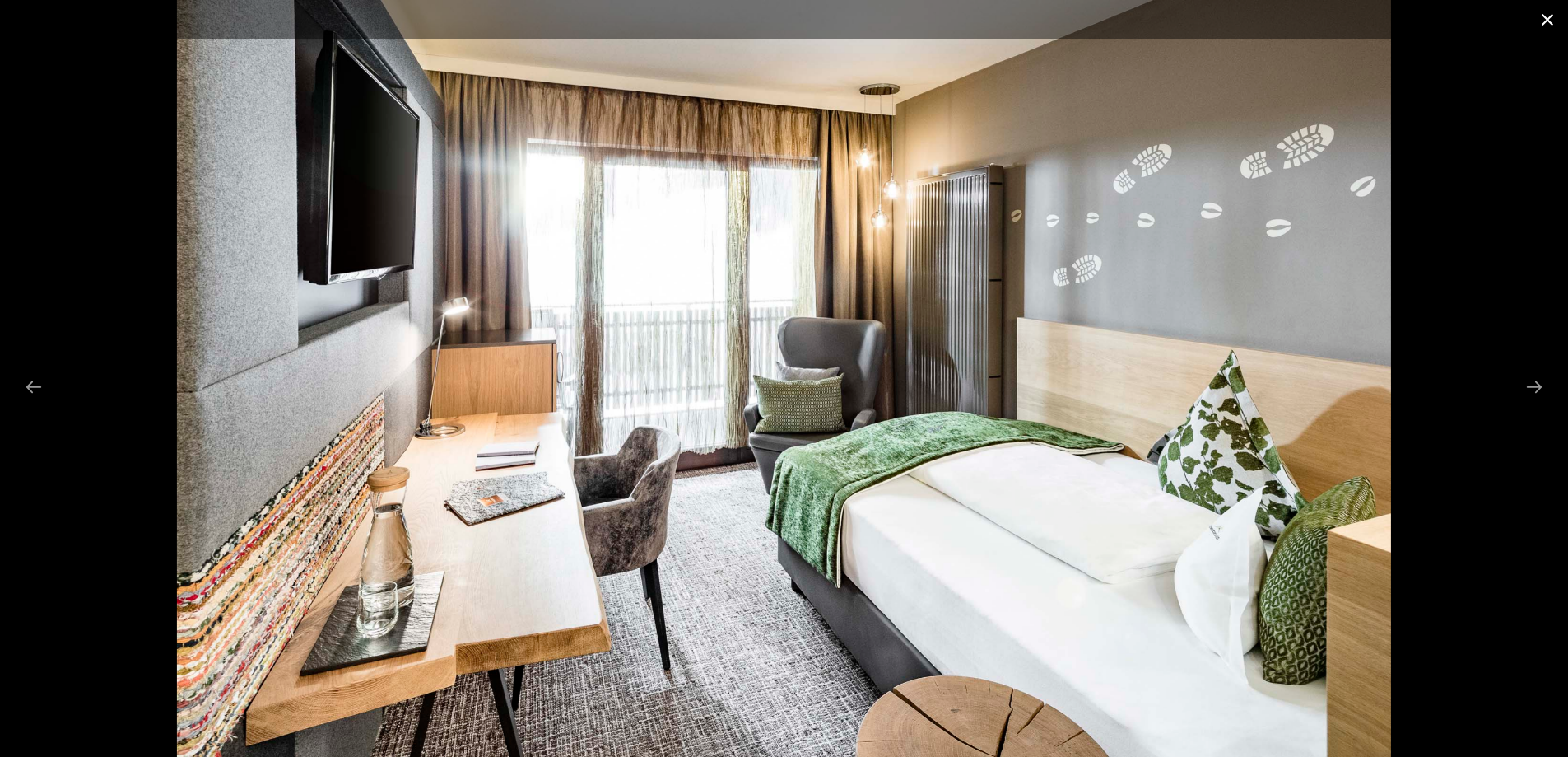
click at [1544, 17] on button "Close gallery" at bounding box center [1547, 19] width 41 height 38
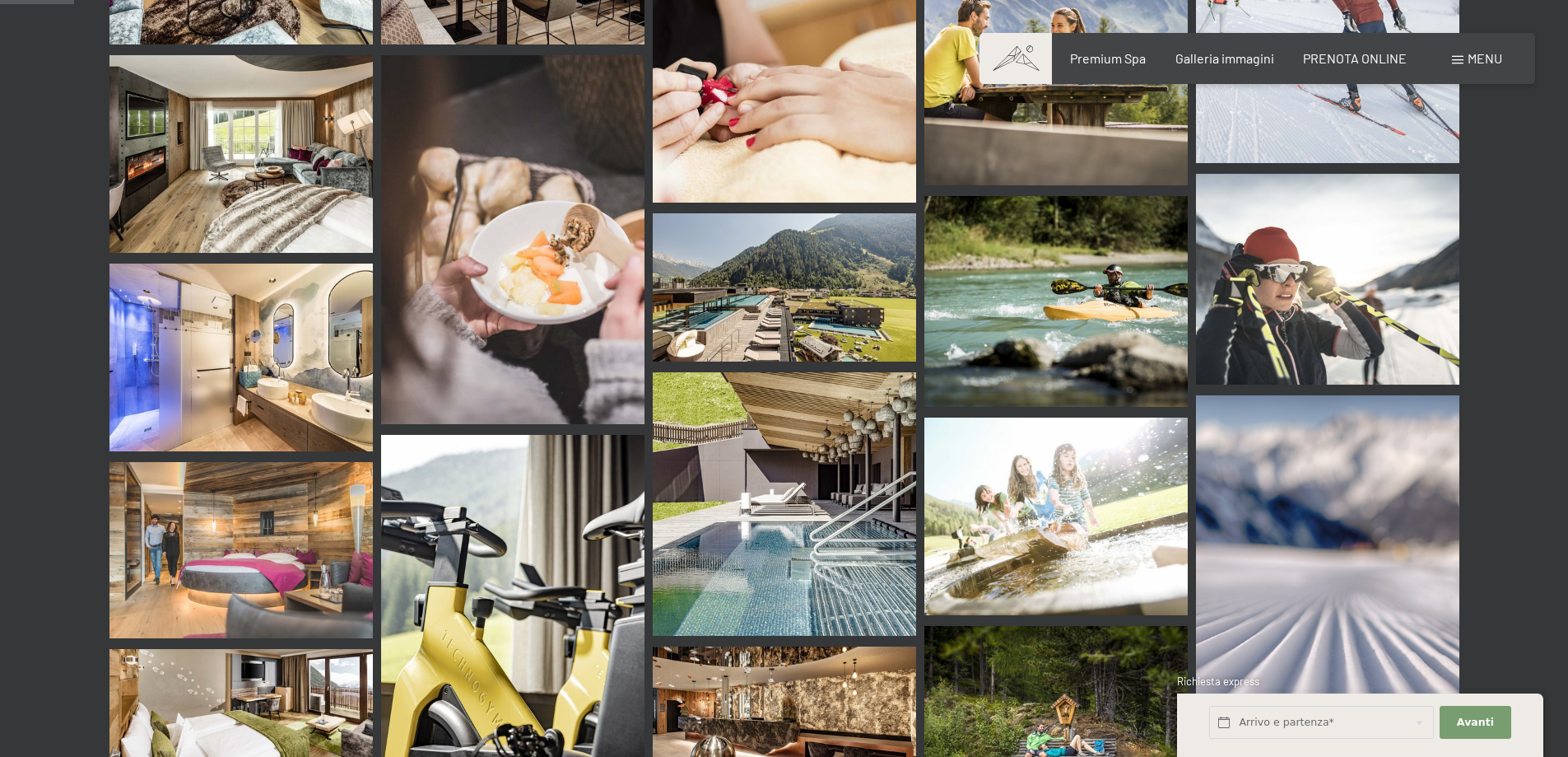
scroll to position [988, 0]
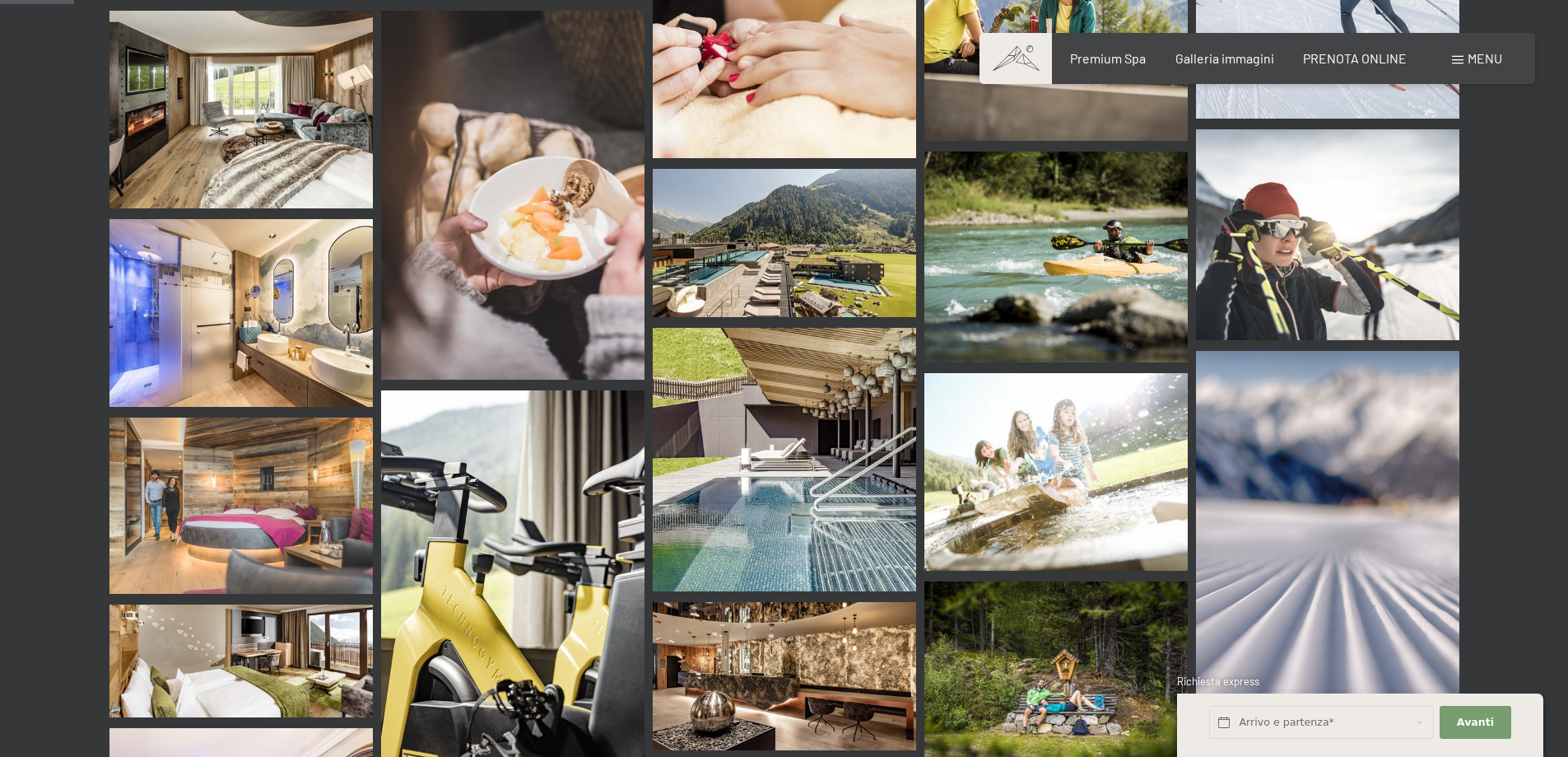
click at [875, 487] on img at bounding box center [784, 459] width 264 height 264
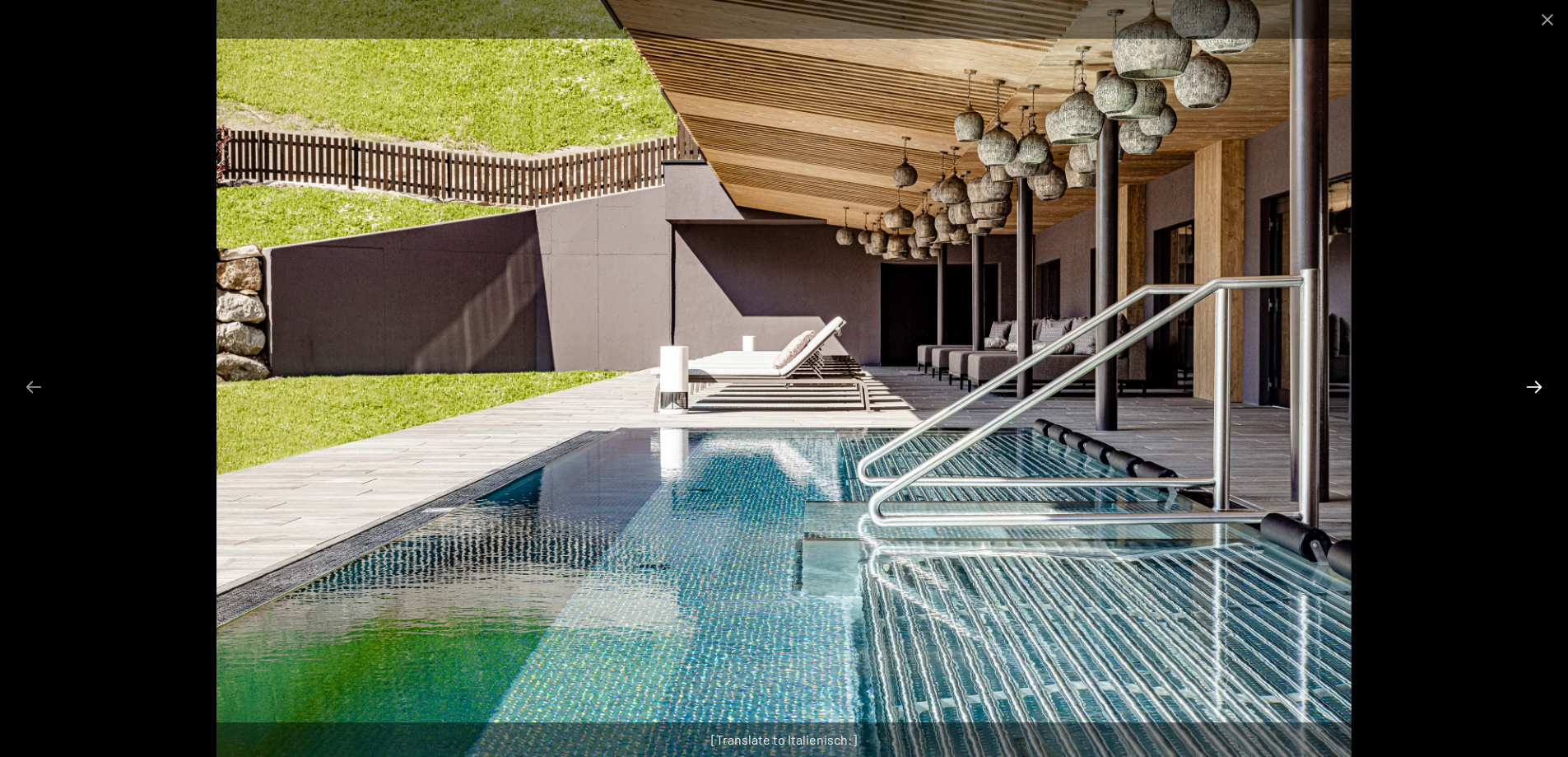
click at [1527, 381] on button "Next slide" at bounding box center [1534, 386] width 35 height 32
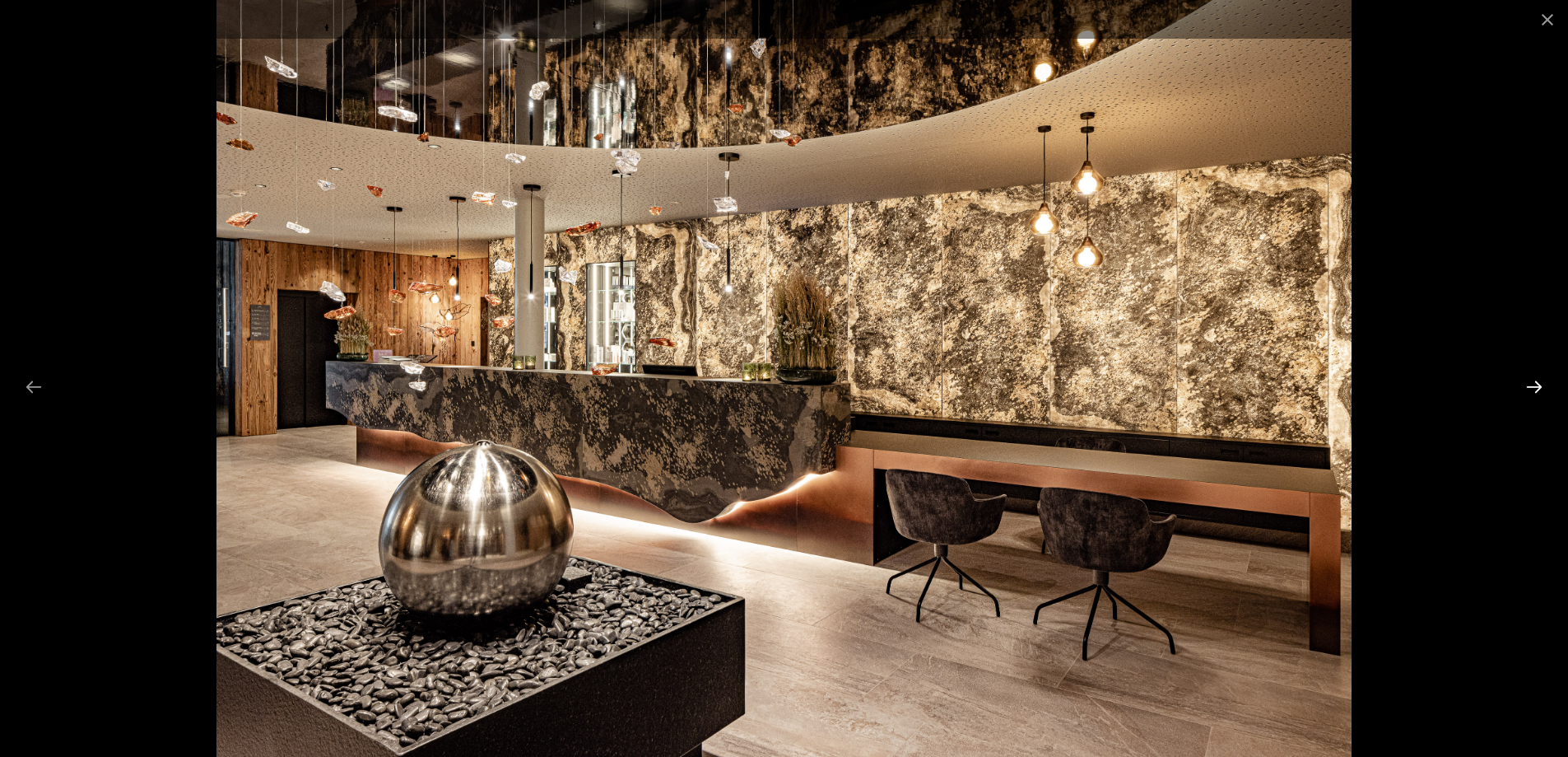
click at [1527, 381] on button "Next slide" at bounding box center [1534, 386] width 35 height 32
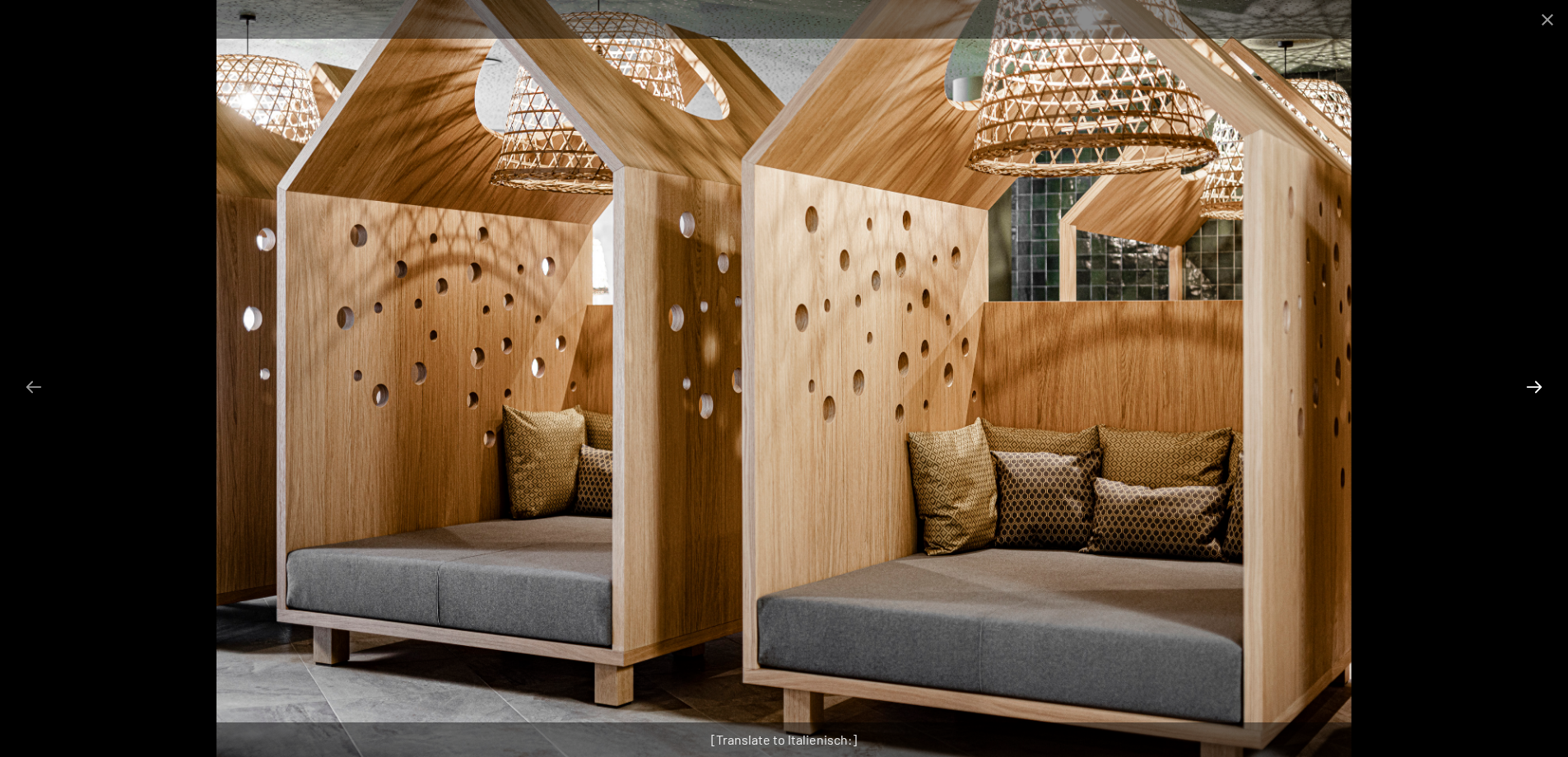
click at [1527, 381] on button "Next slide" at bounding box center [1534, 386] width 35 height 32
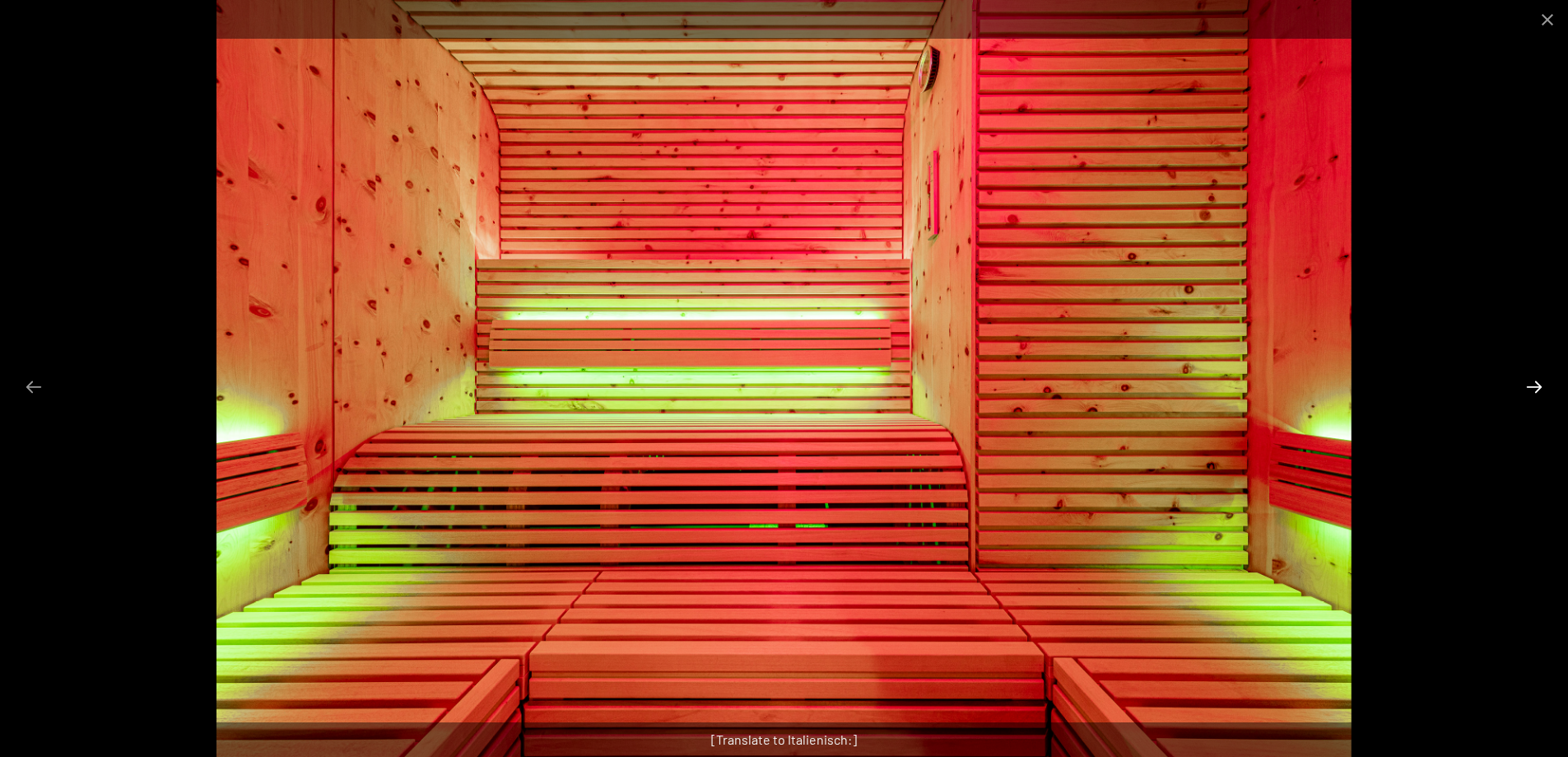
click at [1527, 381] on button "Next slide" at bounding box center [1534, 386] width 35 height 32
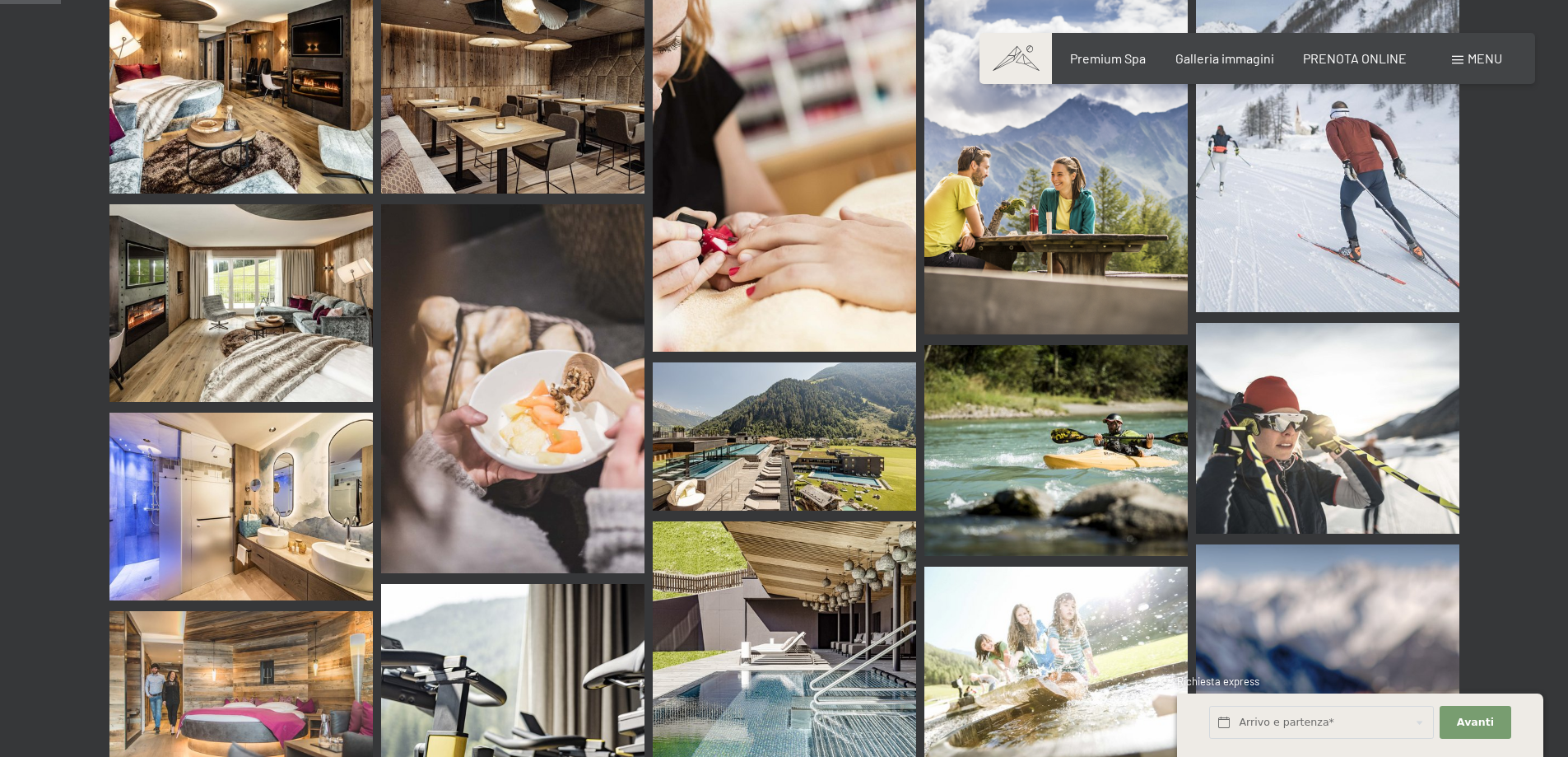
scroll to position [824, 0]
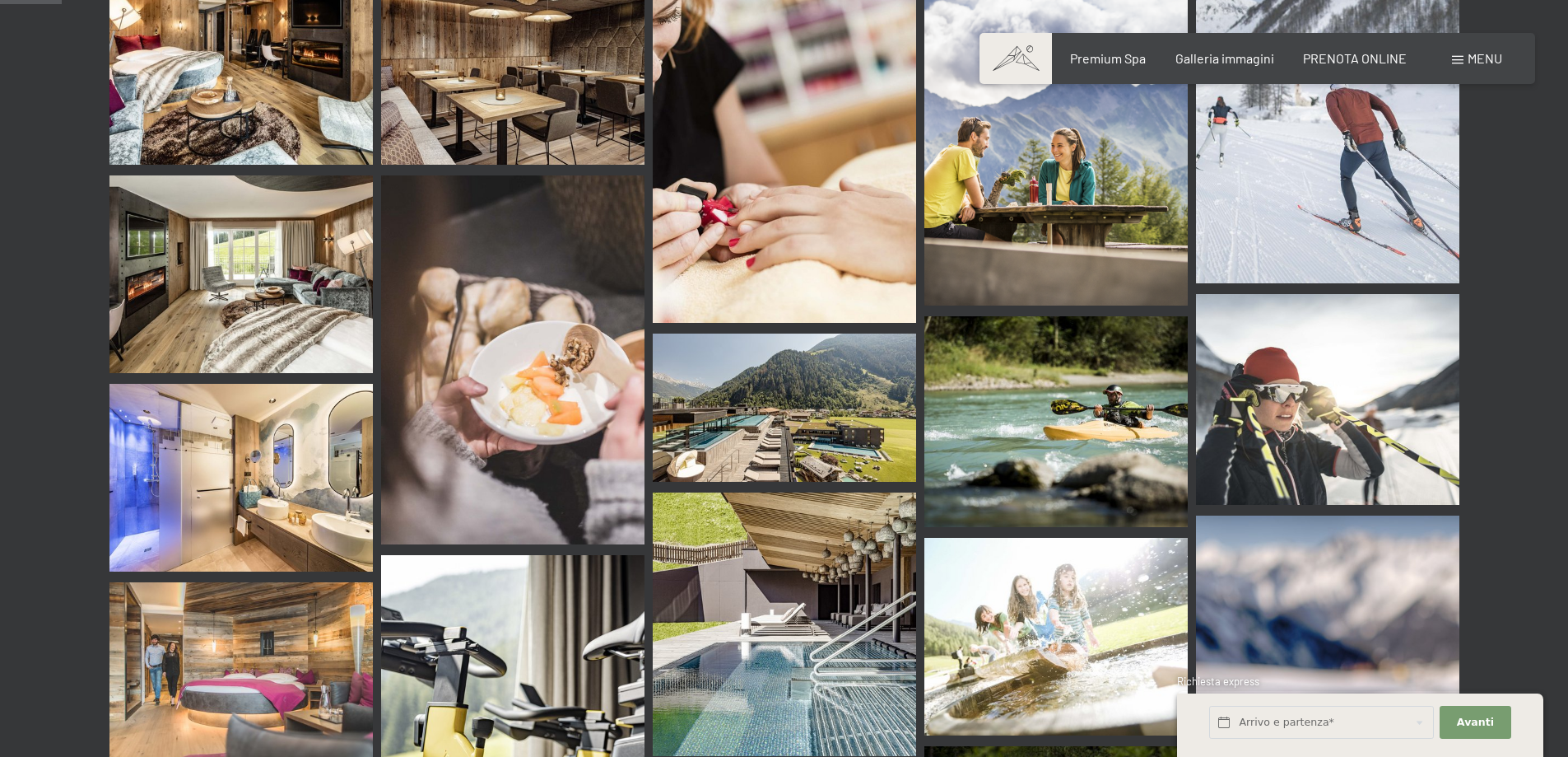
click at [779, 361] on img at bounding box center [784, 408] width 264 height 148
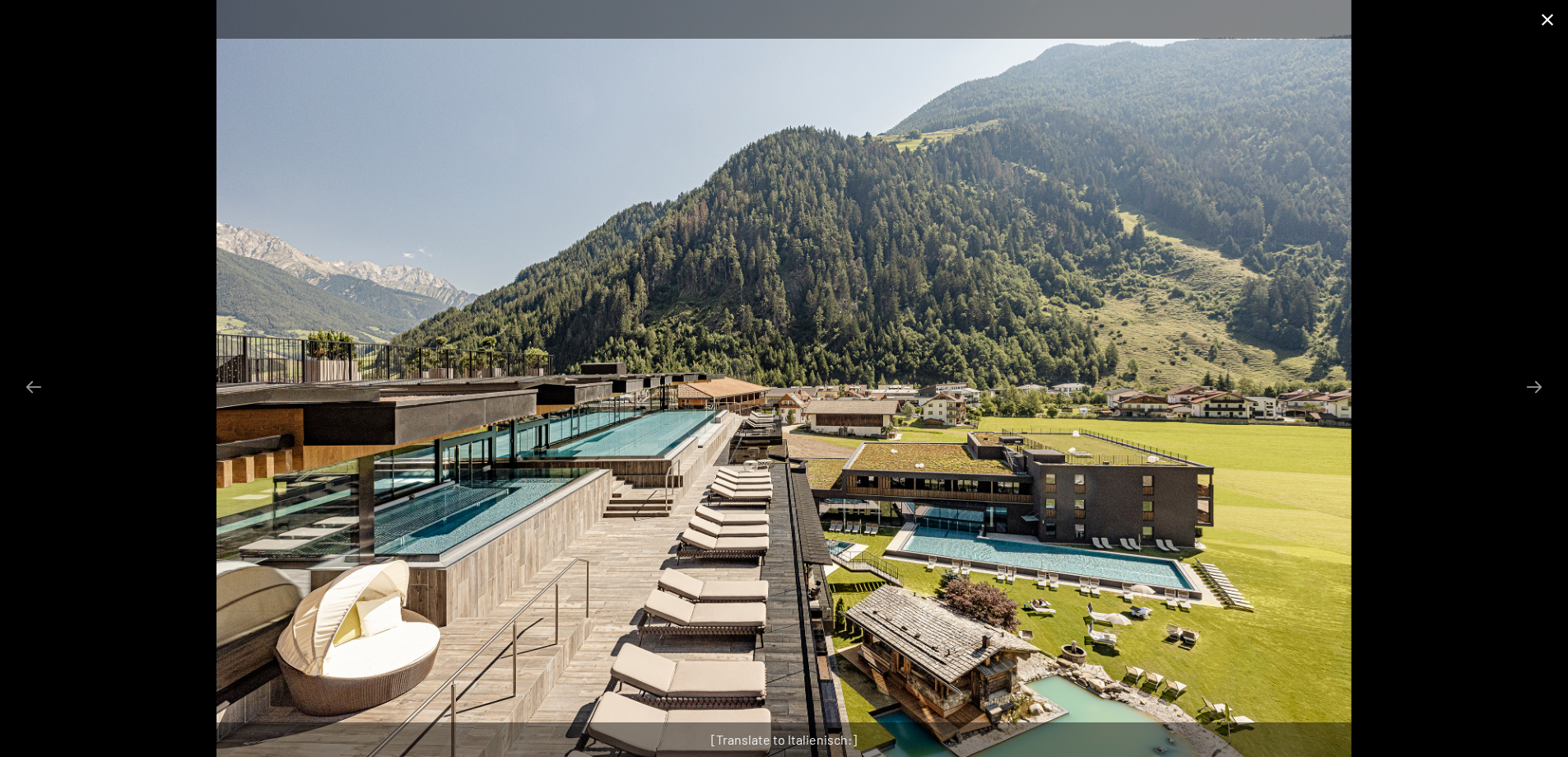
click at [1552, 26] on button "Close gallery" at bounding box center [1547, 19] width 41 height 38
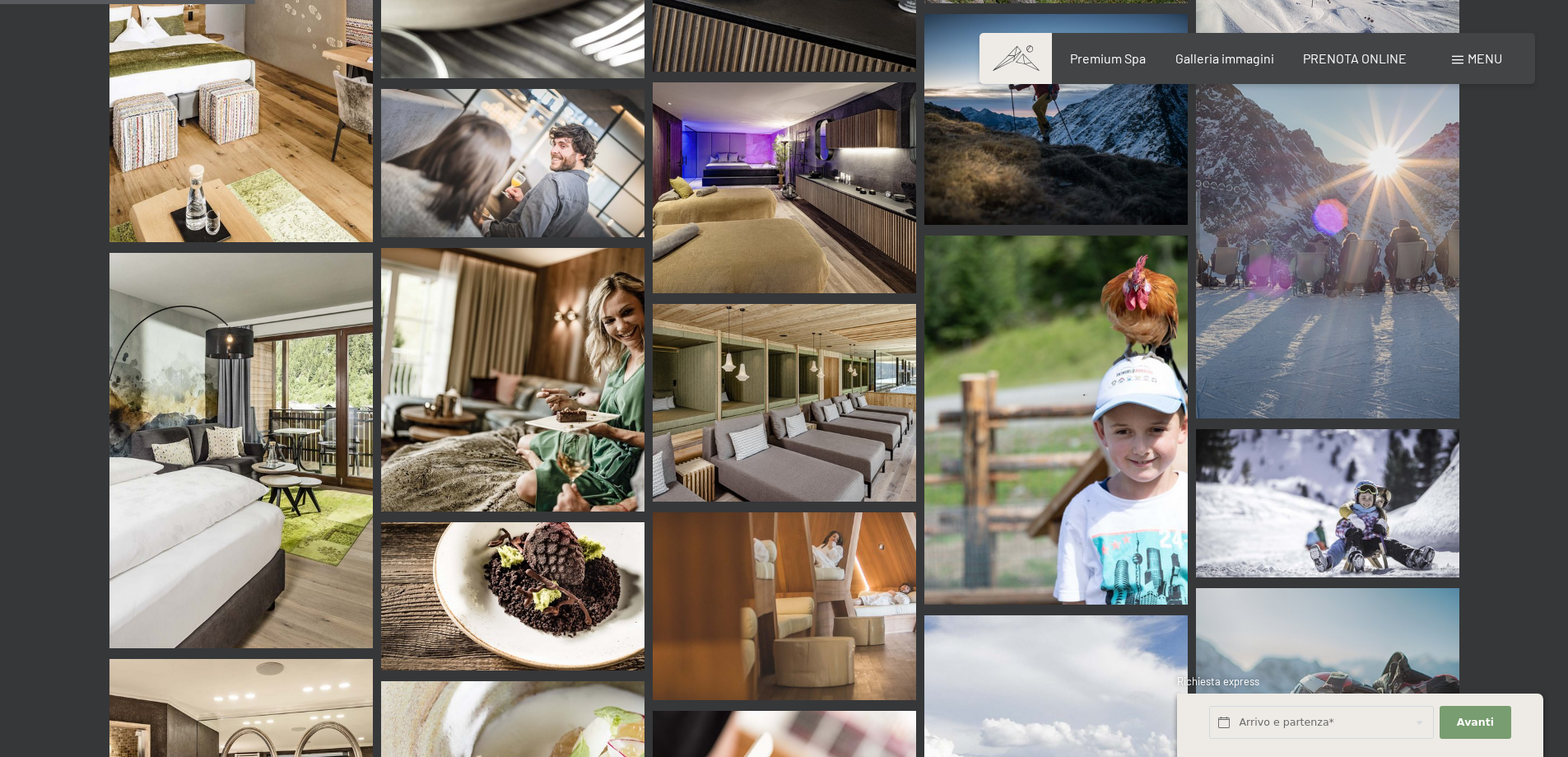
scroll to position [3459, 0]
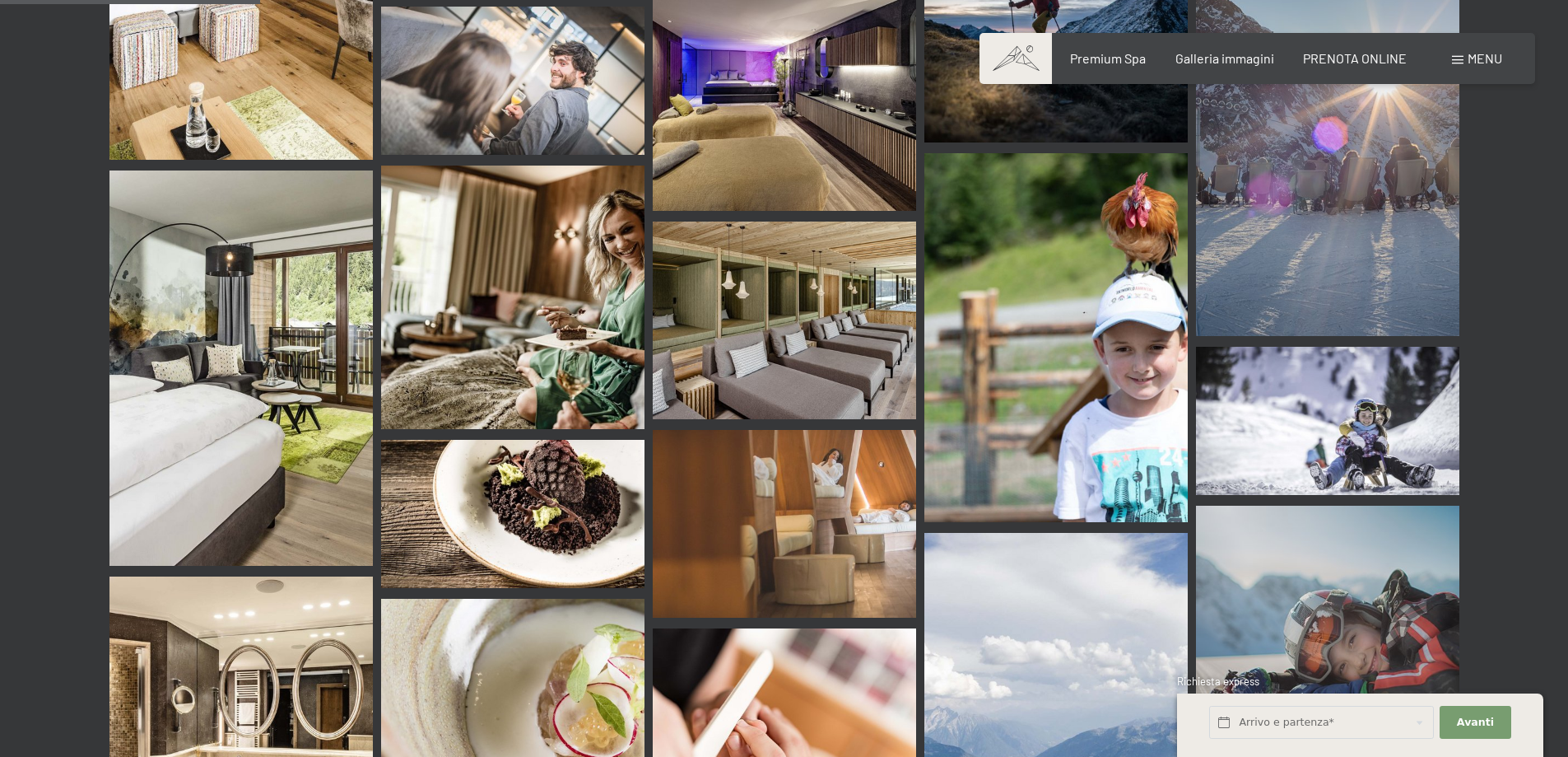
click at [264, 386] on img at bounding box center [241, 368] width 264 height 395
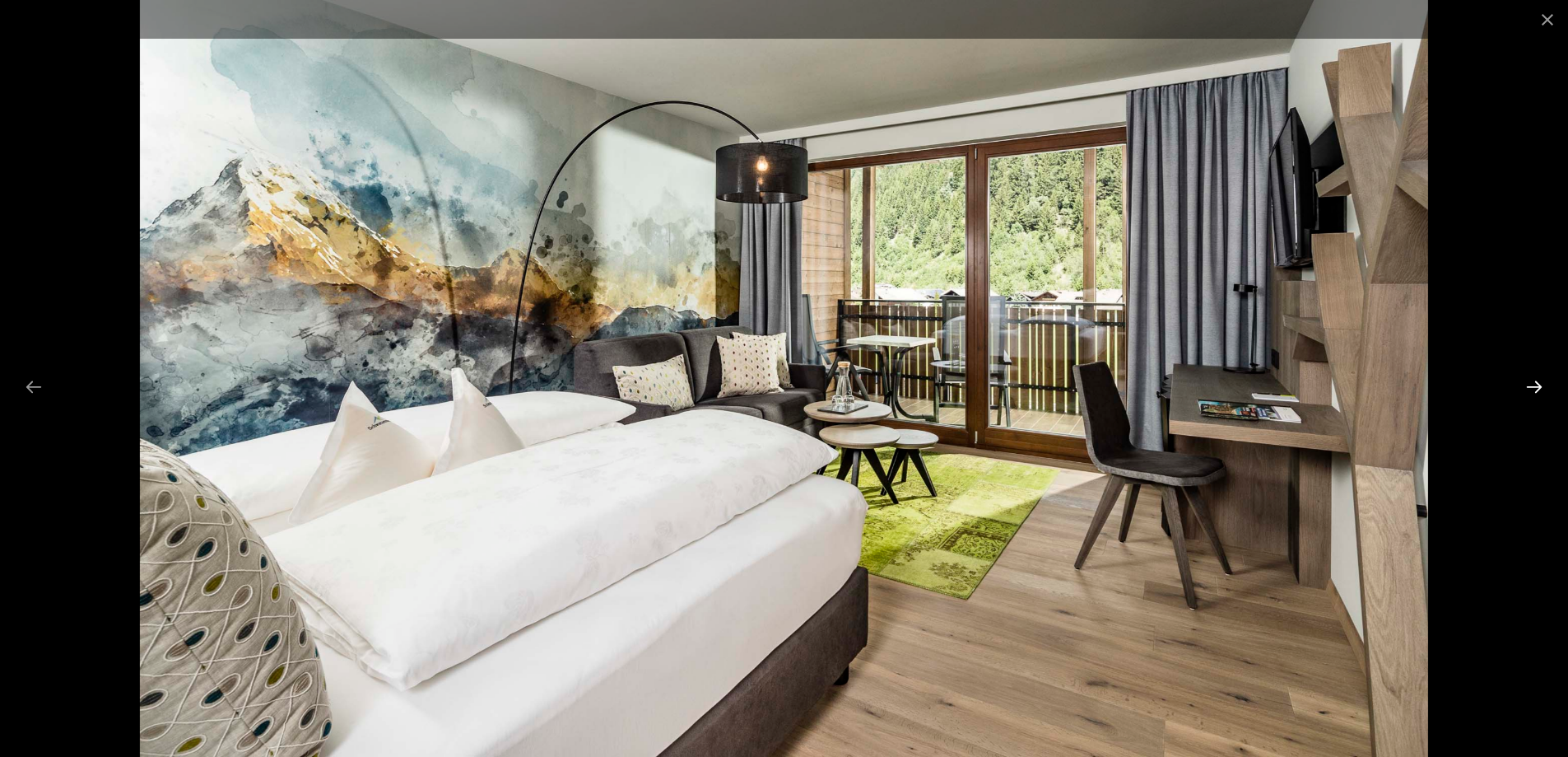
click at [1537, 382] on button "Next slide" at bounding box center [1534, 386] width 35 height 32
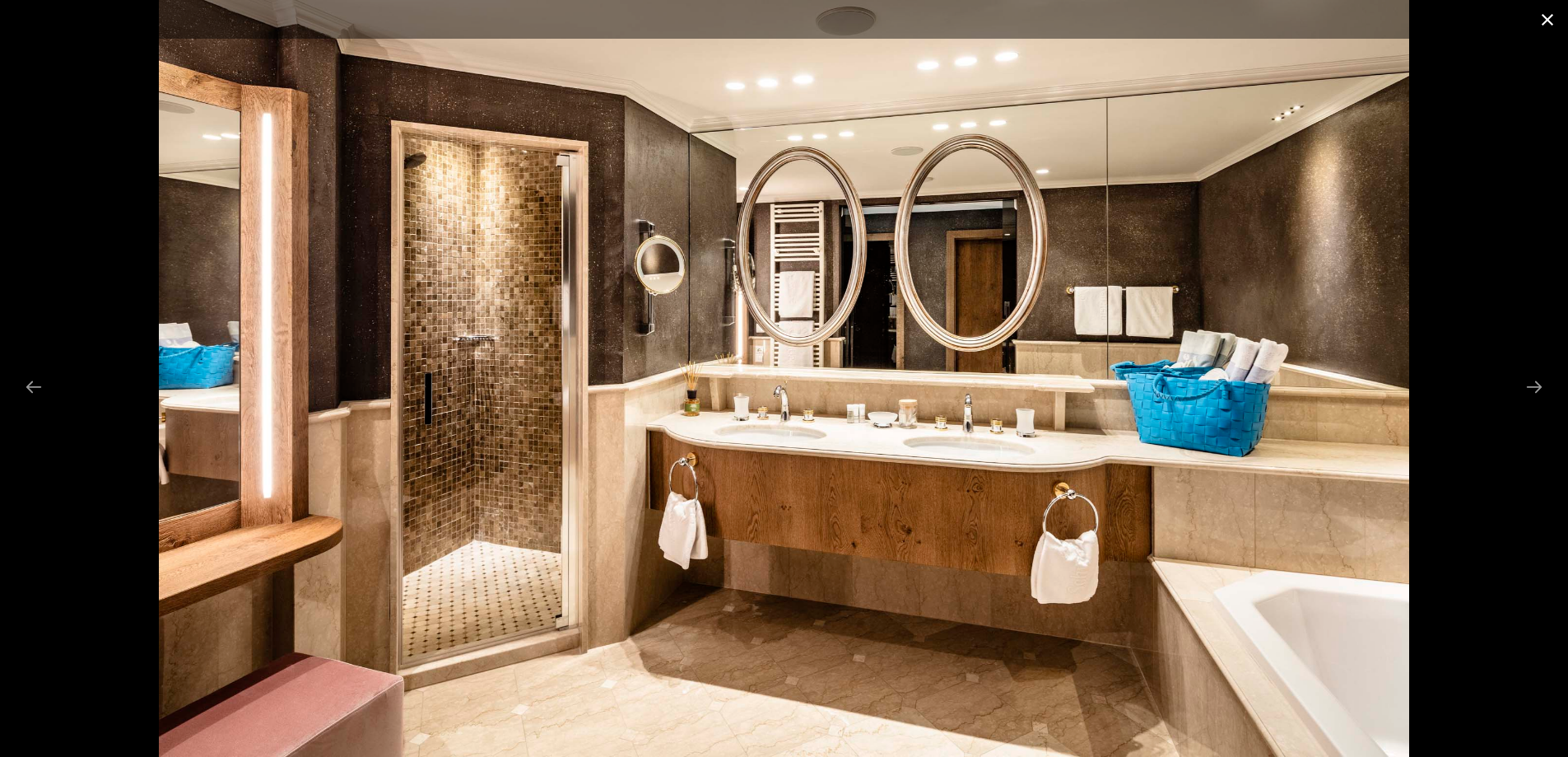
click at [1554, 20] on button "Close gallery" at bounding box center [1547, 19] width 41 height 38
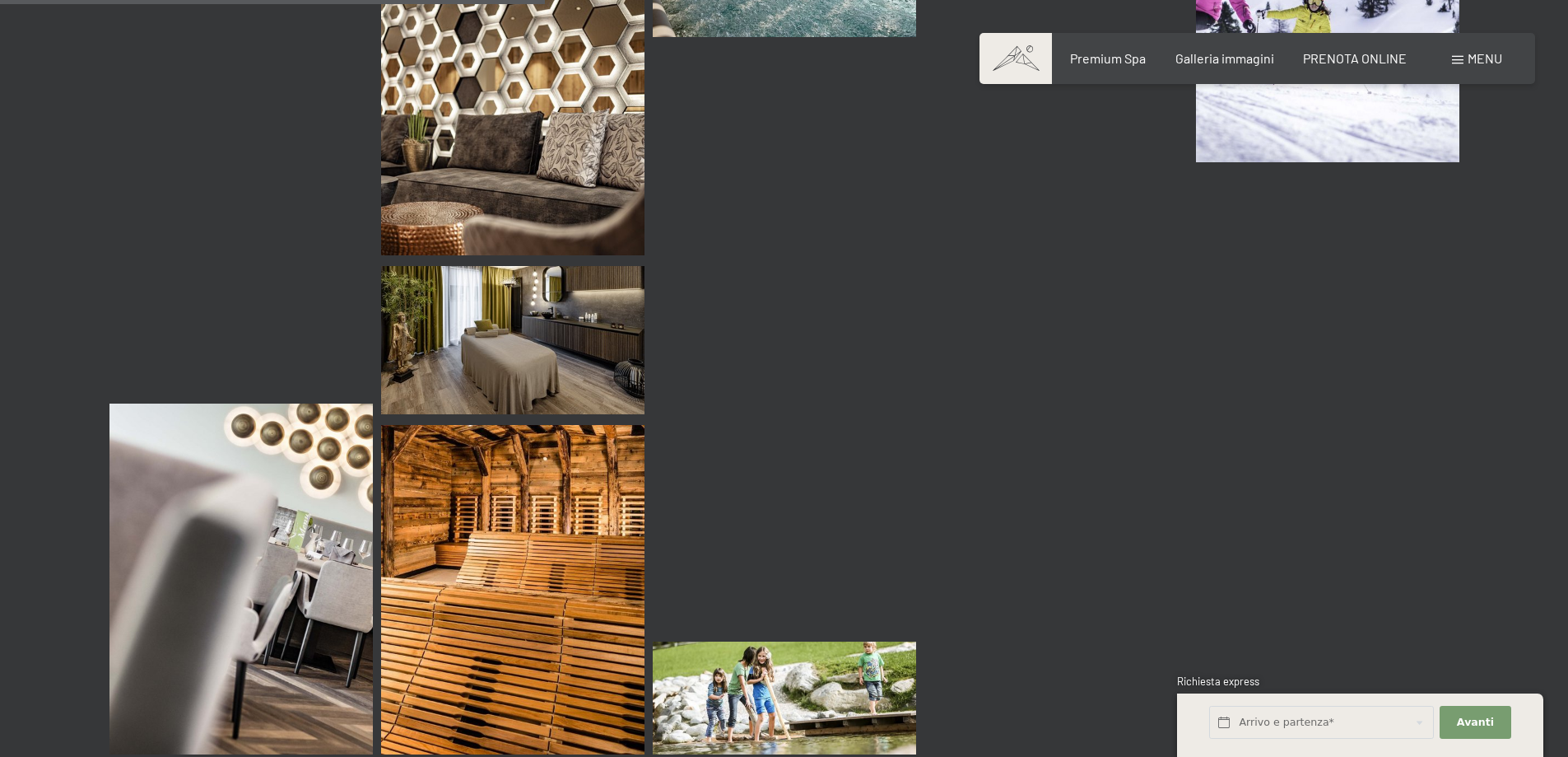
scroll to position [7411, 0]
